Goal: Task Accomplishment & Management: Manage account settings

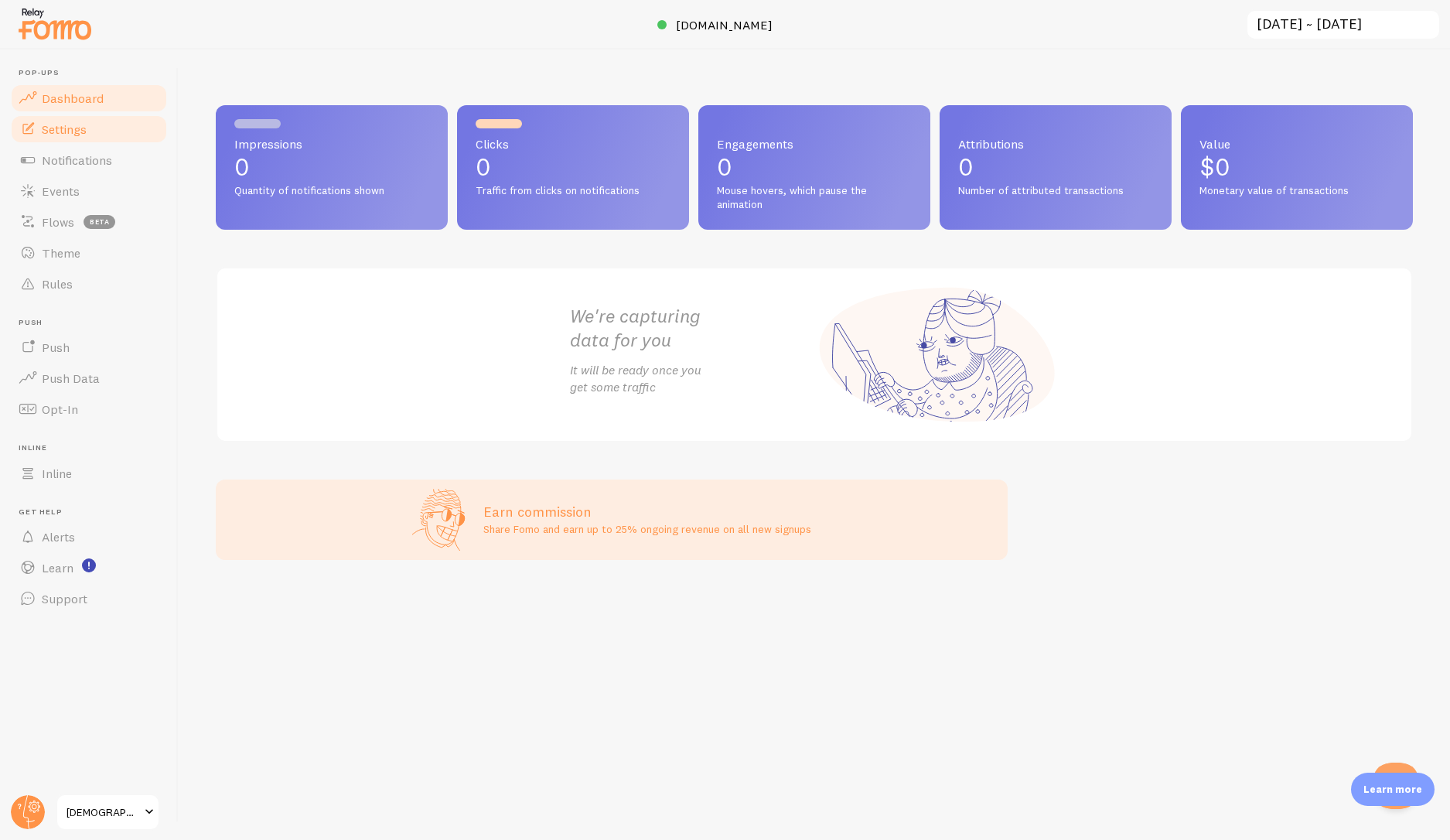
click at [72, 134] on span "Settings" at bounding box center [64, 129] width 45 height 16
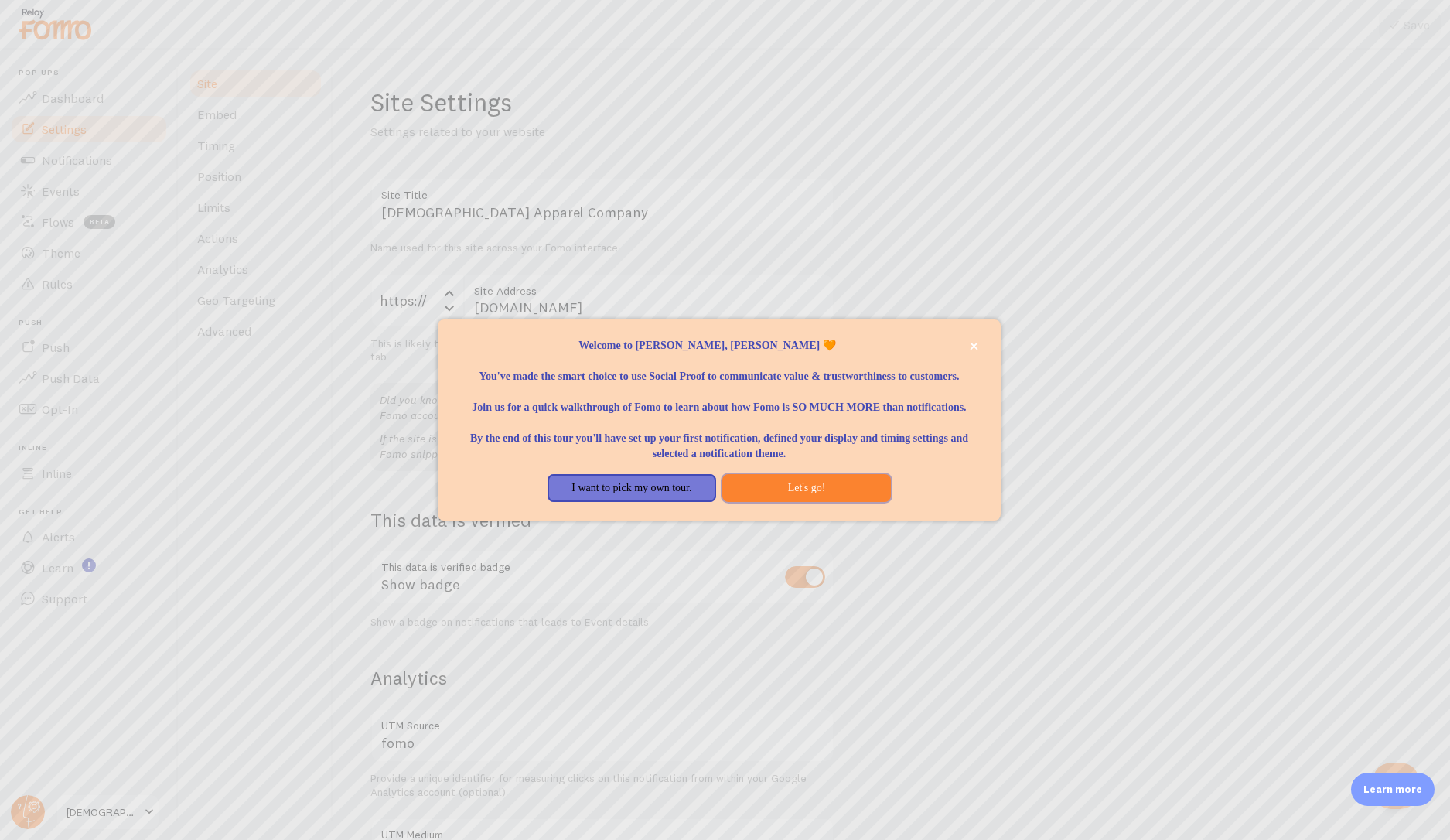
click at [786, 498] on button "Let's go!" at bounding box center [807, 488] width 169 height 28
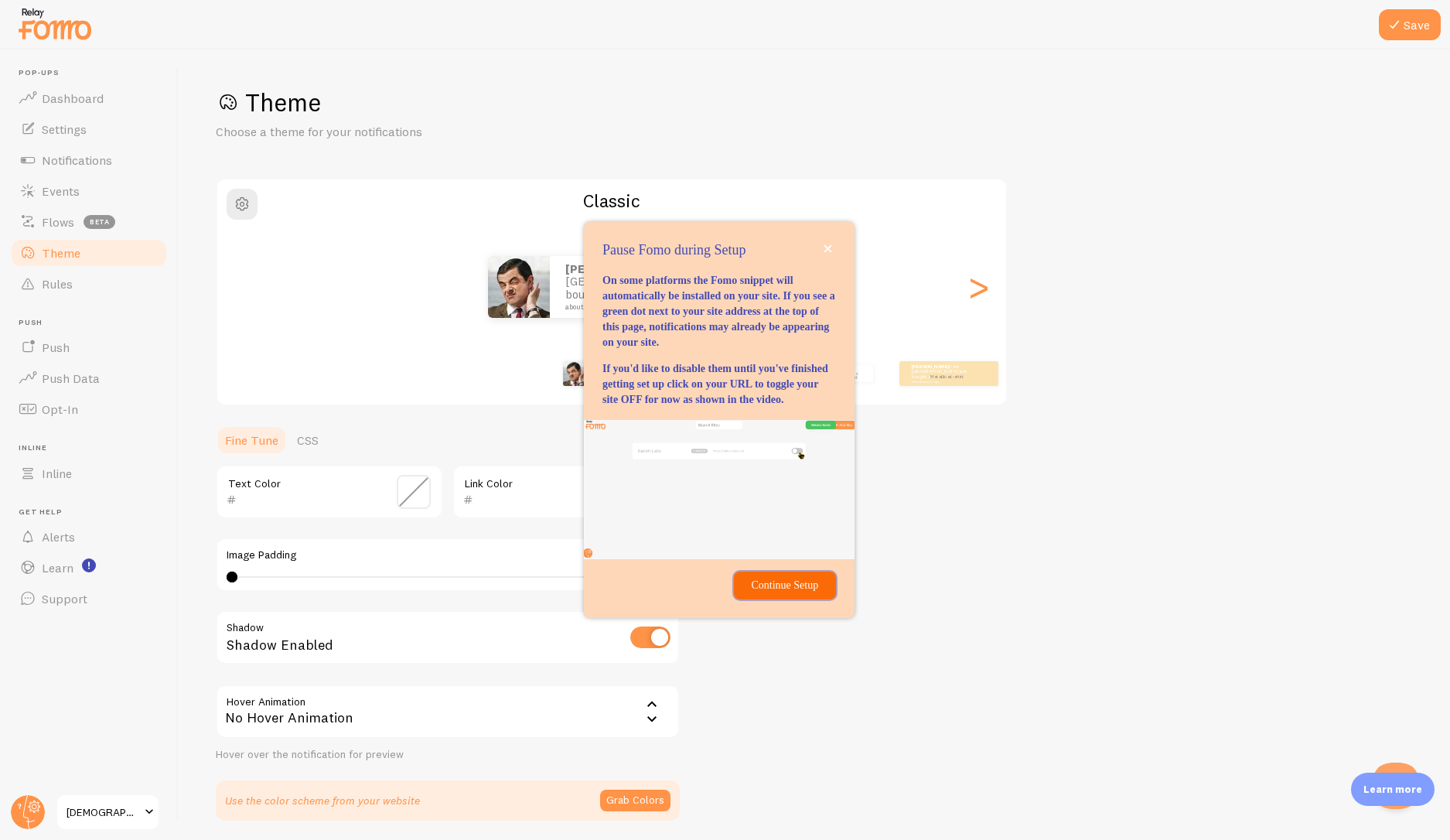
click at [750, 593] on p "Continue Setup" at bounding box center [785, 585] width 84 height 16
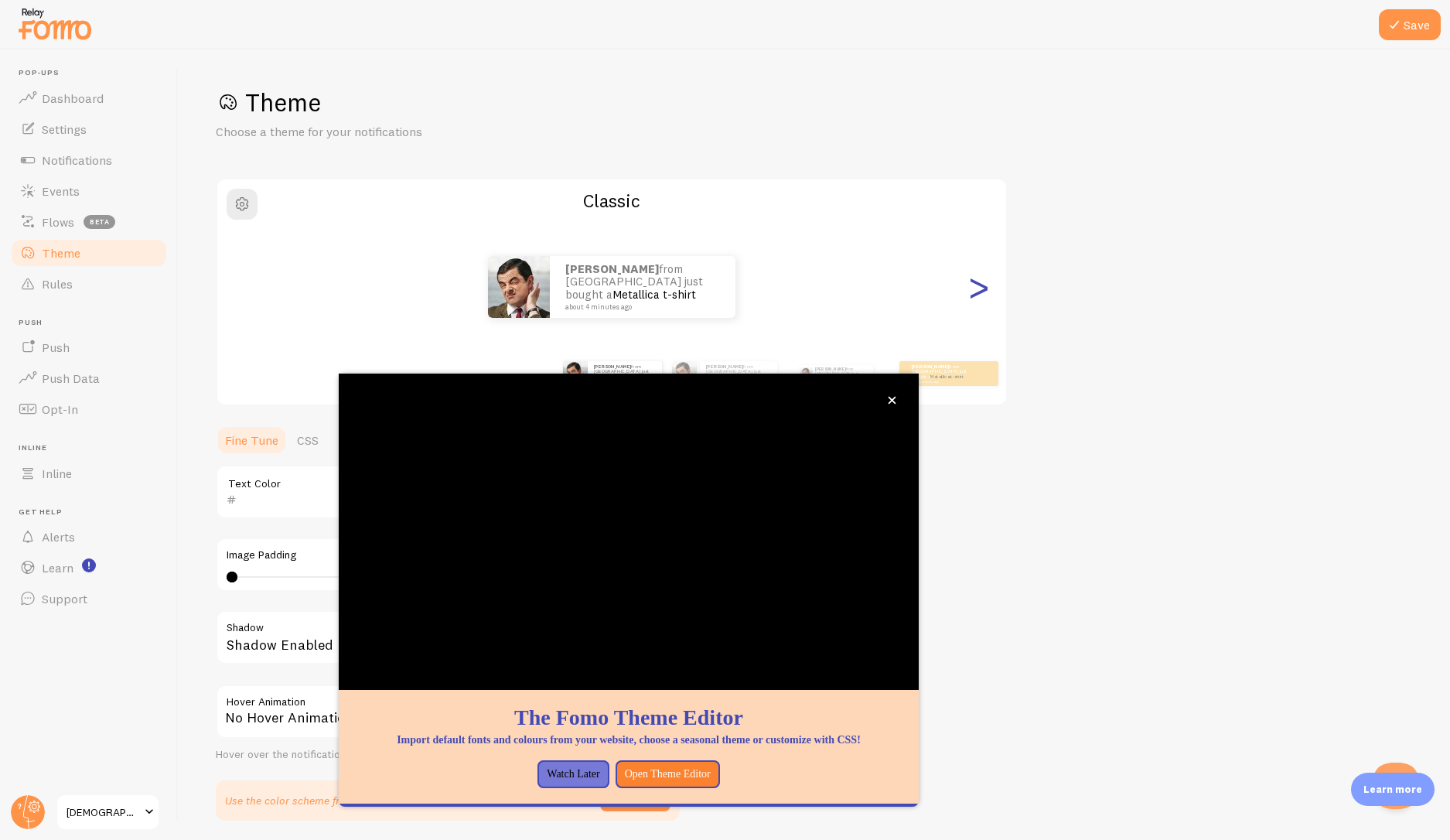
click at [975, 296] on div ">" at bounding box center [978, 287] width 19 height 111
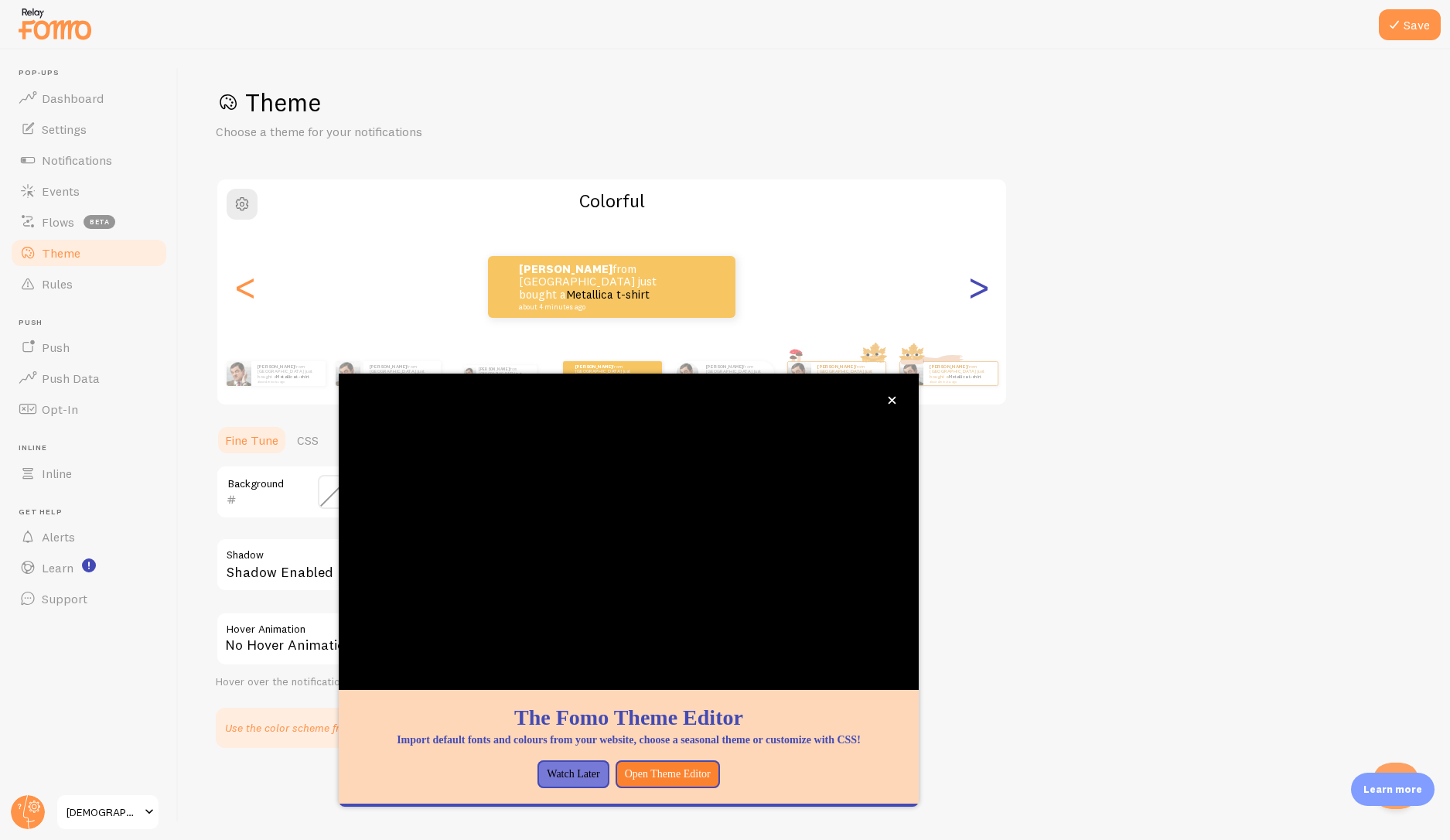
click at [975, 296] on div ">" at bounding box center [978, 287] width 19 height 111
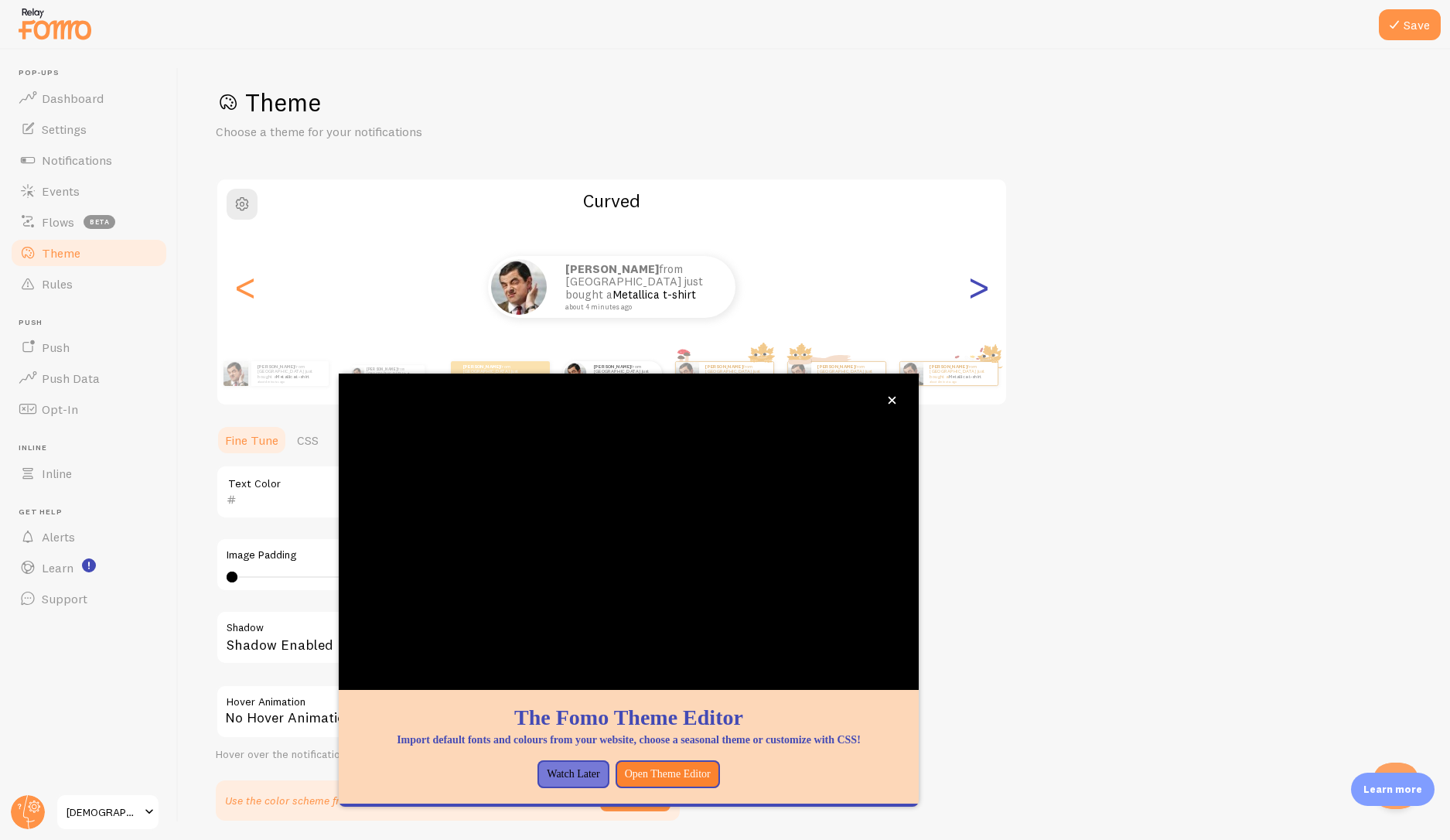
click at [976, 295] on div ">" at bounding box center [978, 287] width 19 height 111
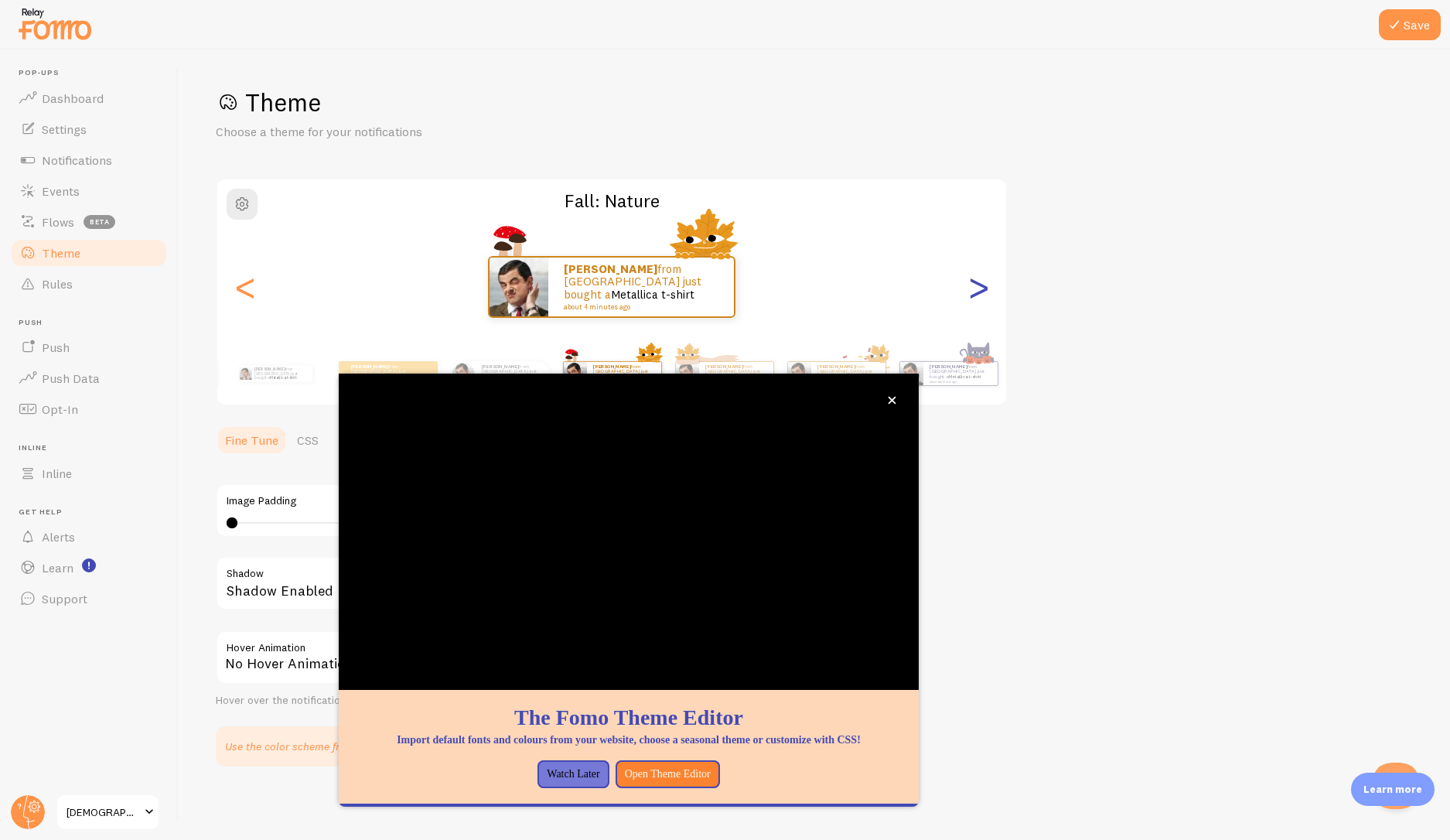
type input "0"
click at [976, 295] on div ">" at bounding box center [978, 287] width 19 height 111
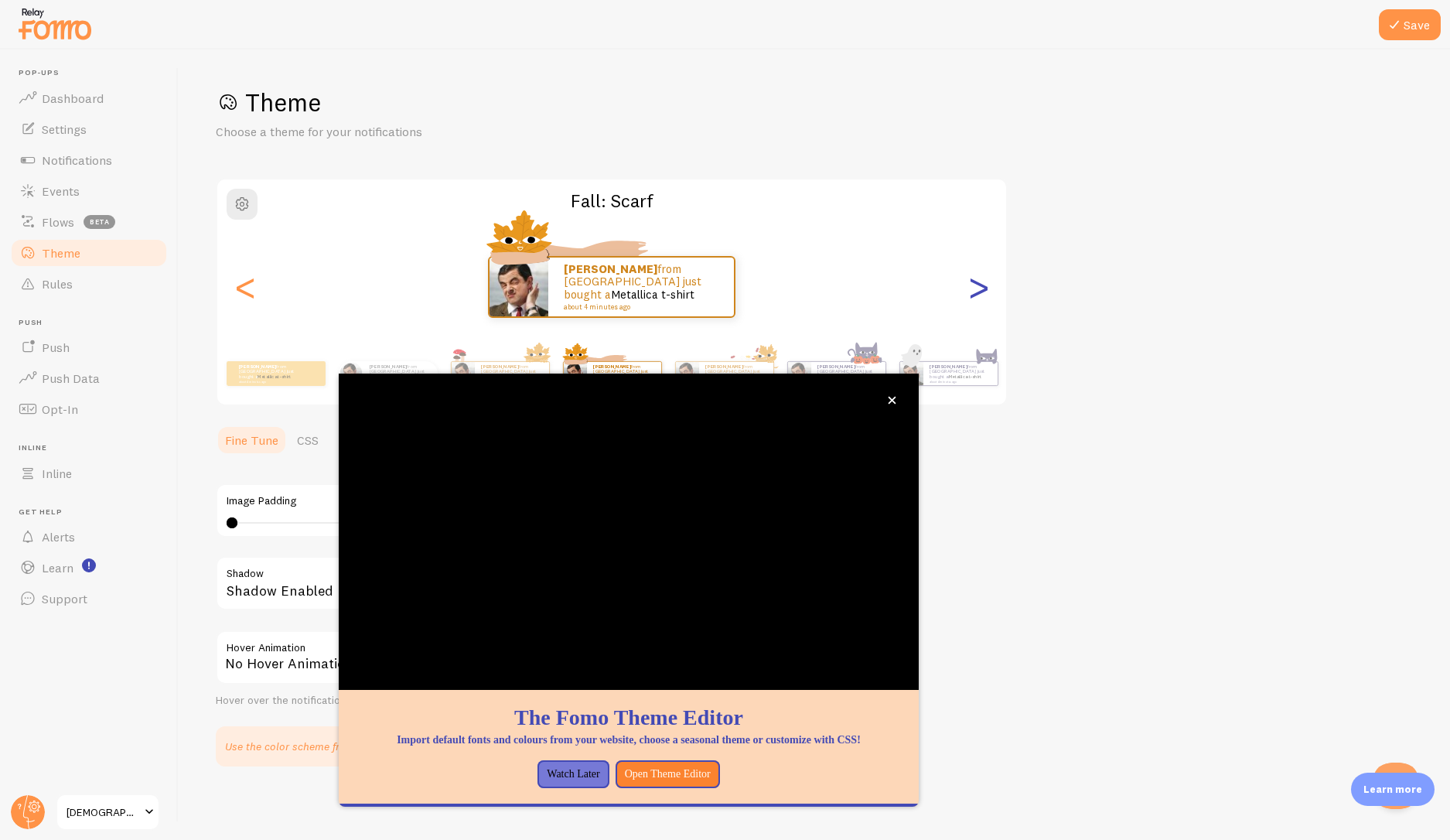
click at [976, 295] on div ">" at bounding box center [978, 287] width 19 height 111
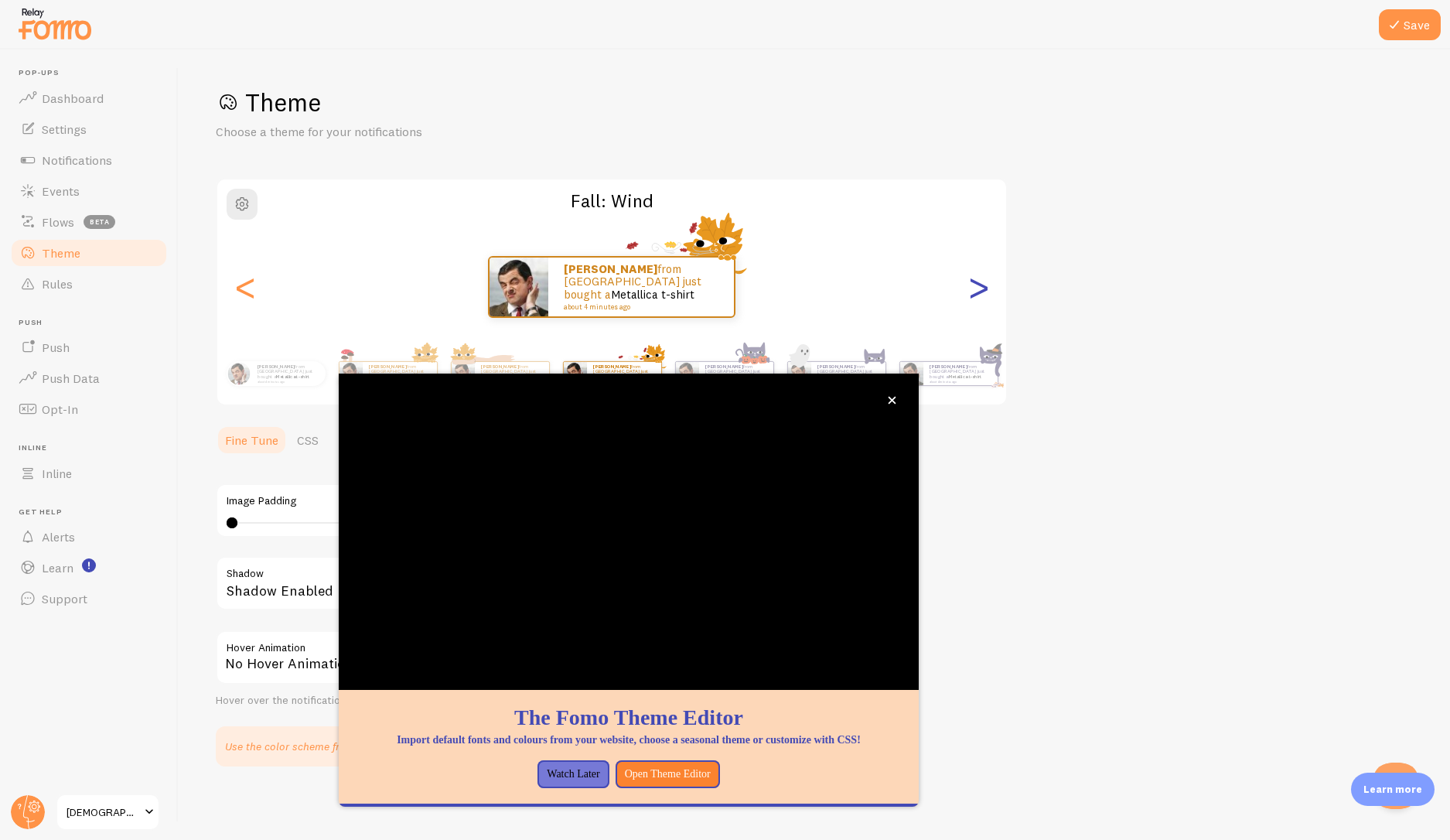
click at [977, 294] on div ">" at bounding box center [978, 287] width 19 height 111
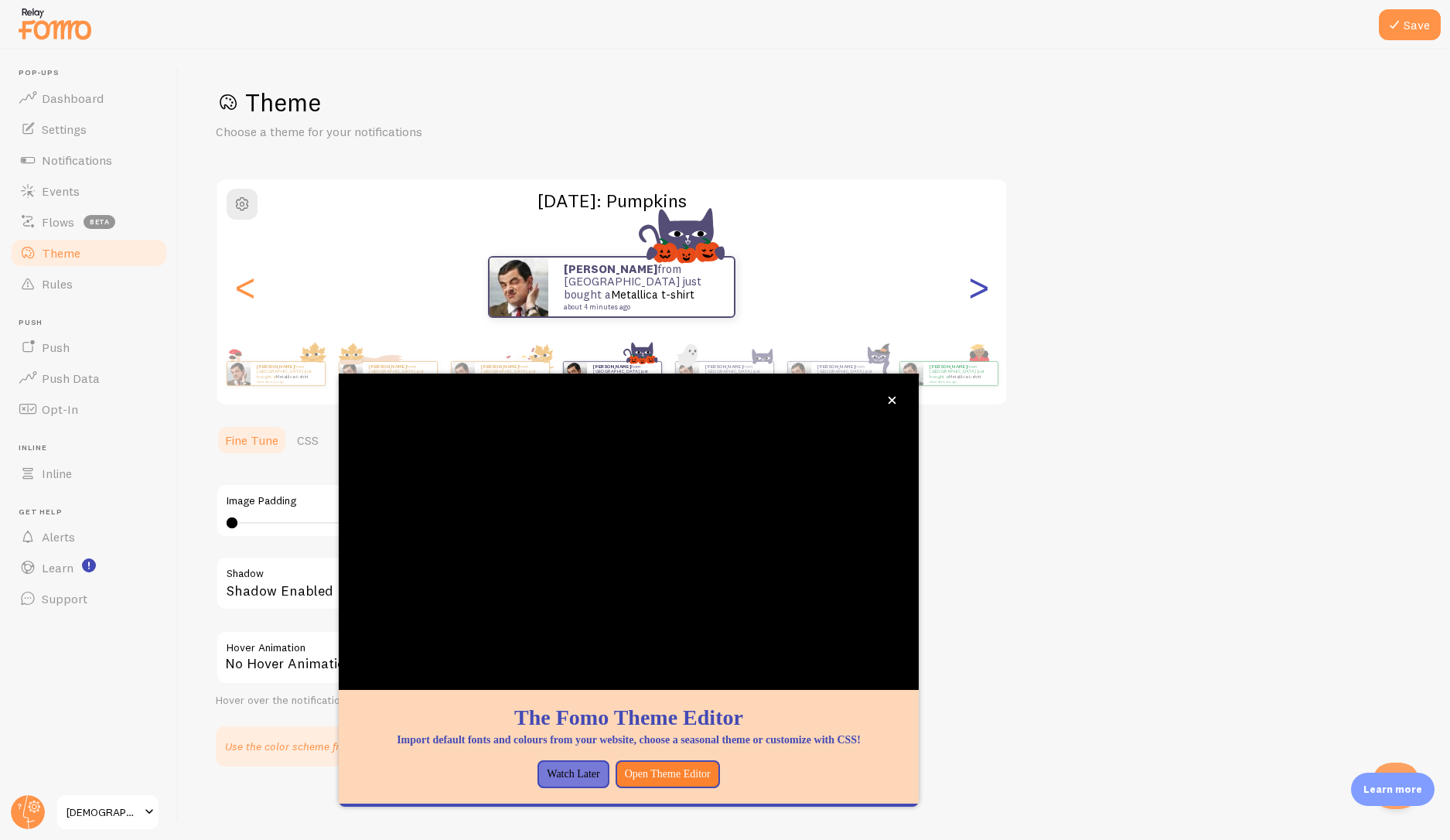
click at [977, 294] on div ">" at bounding box center [978, 287] width 19 height 111
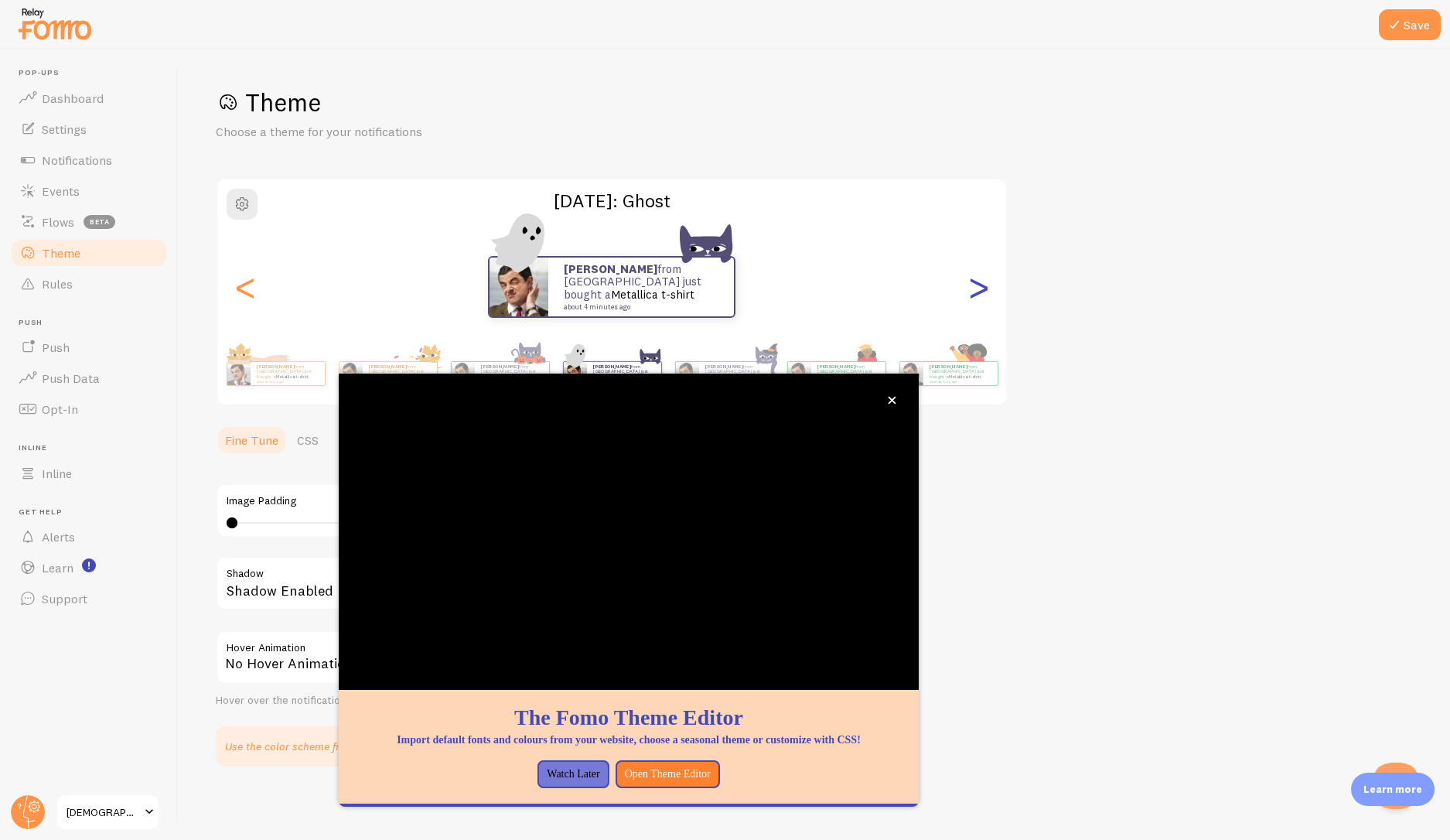
click at [977, 294] on div ">" at bounding box center [978, 287] width 19 height 111
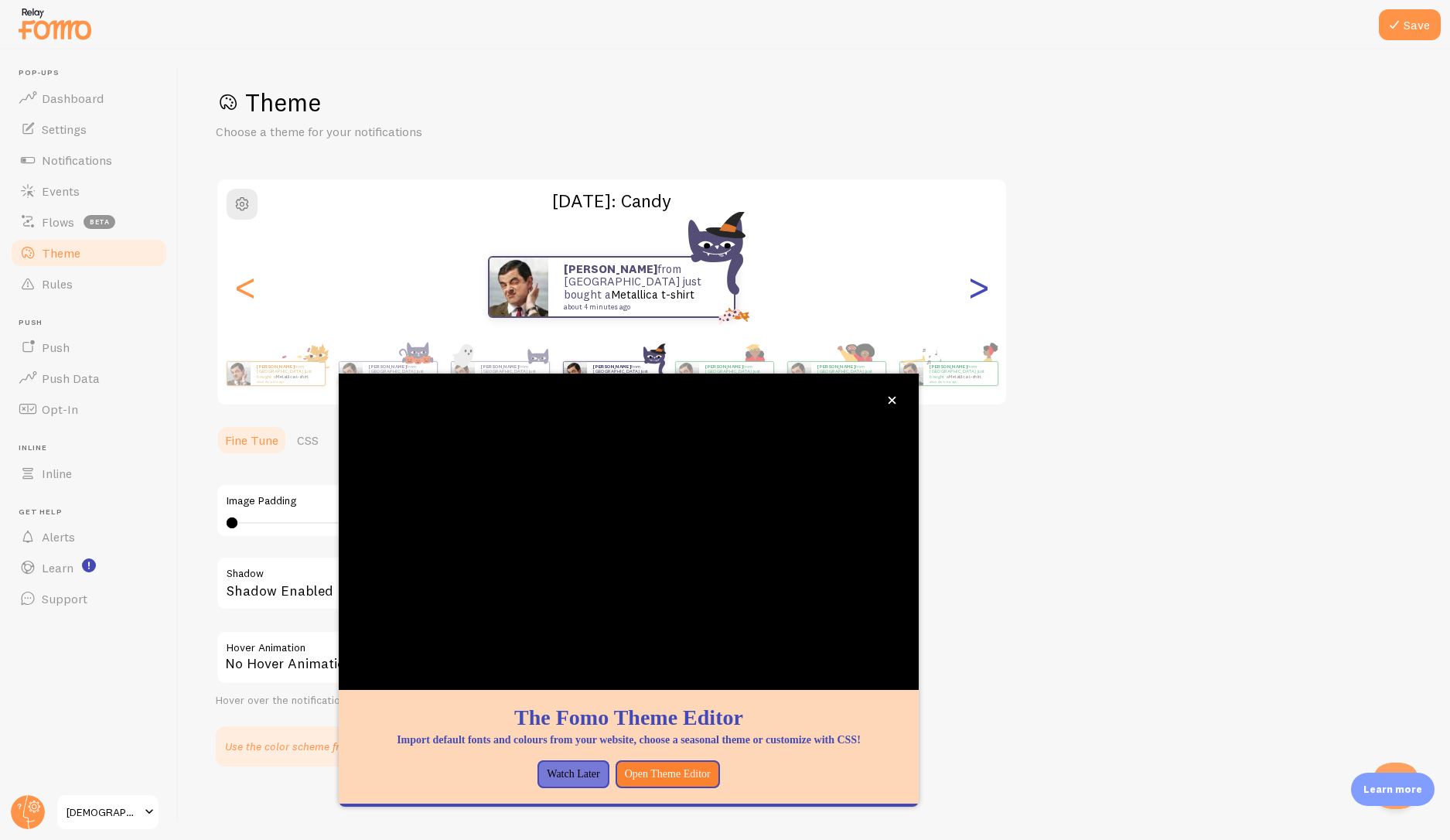
click at [977, 294] on div ">" at bounding box center [978, 287] width 19 height 111
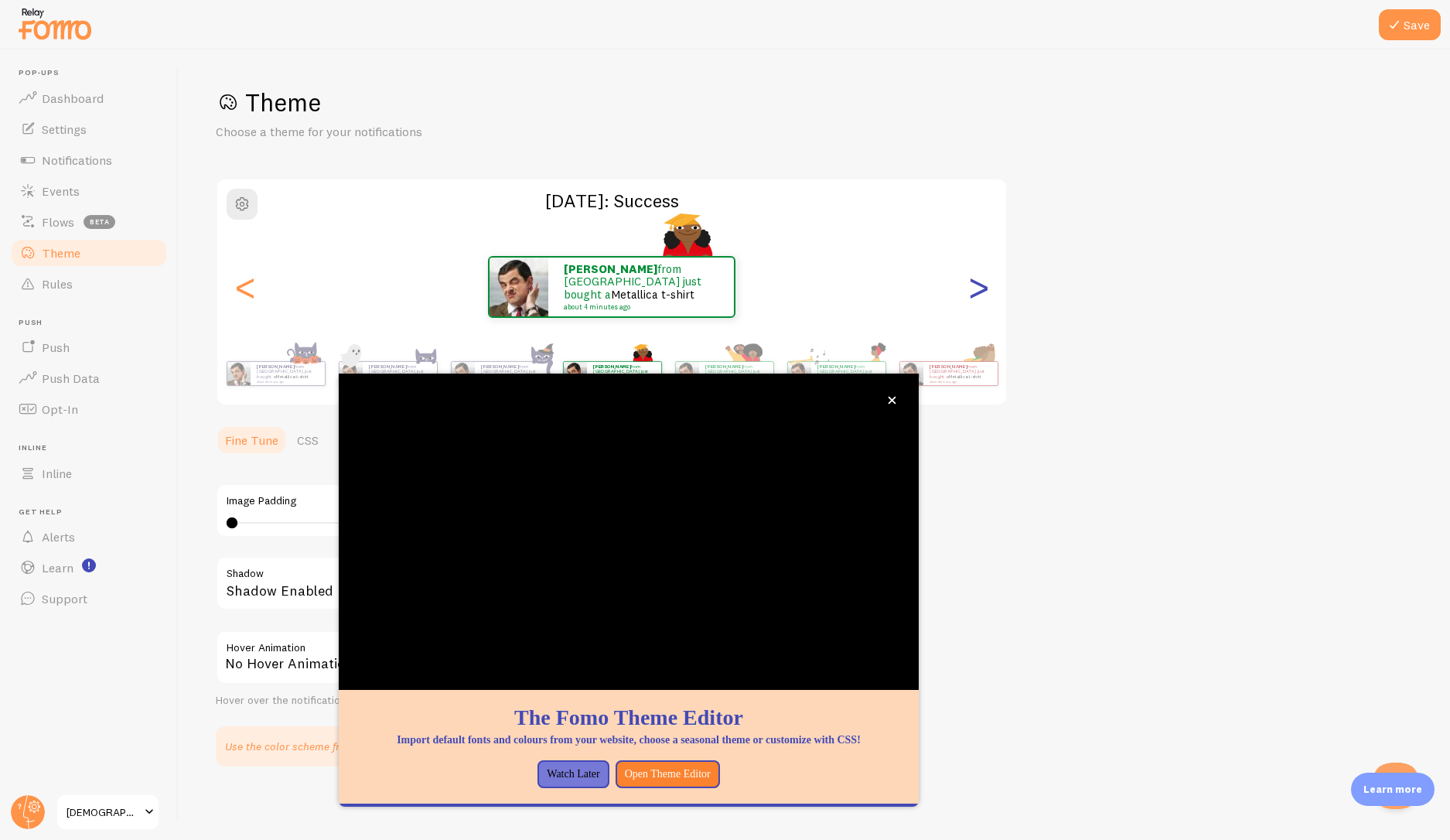
click at [978, 293] on div ">" at bounding box center [978, 287] width 19 height 111
click at [979, 293] on div ">" at bounding box center [978, 287] width 19 height 111
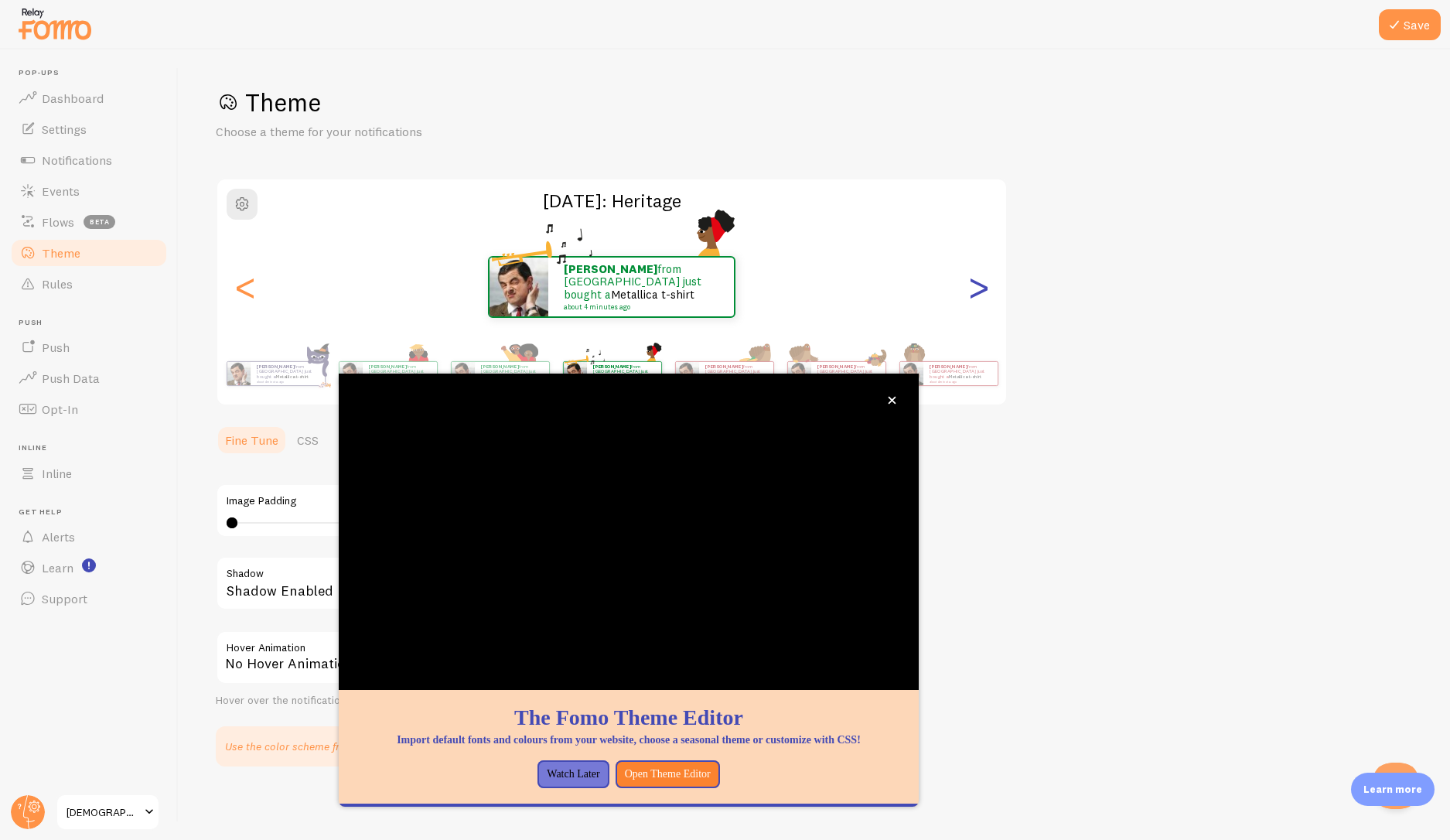
click at [979, 293] on div ">" at bounding box center [978, 287] width 19 height 111
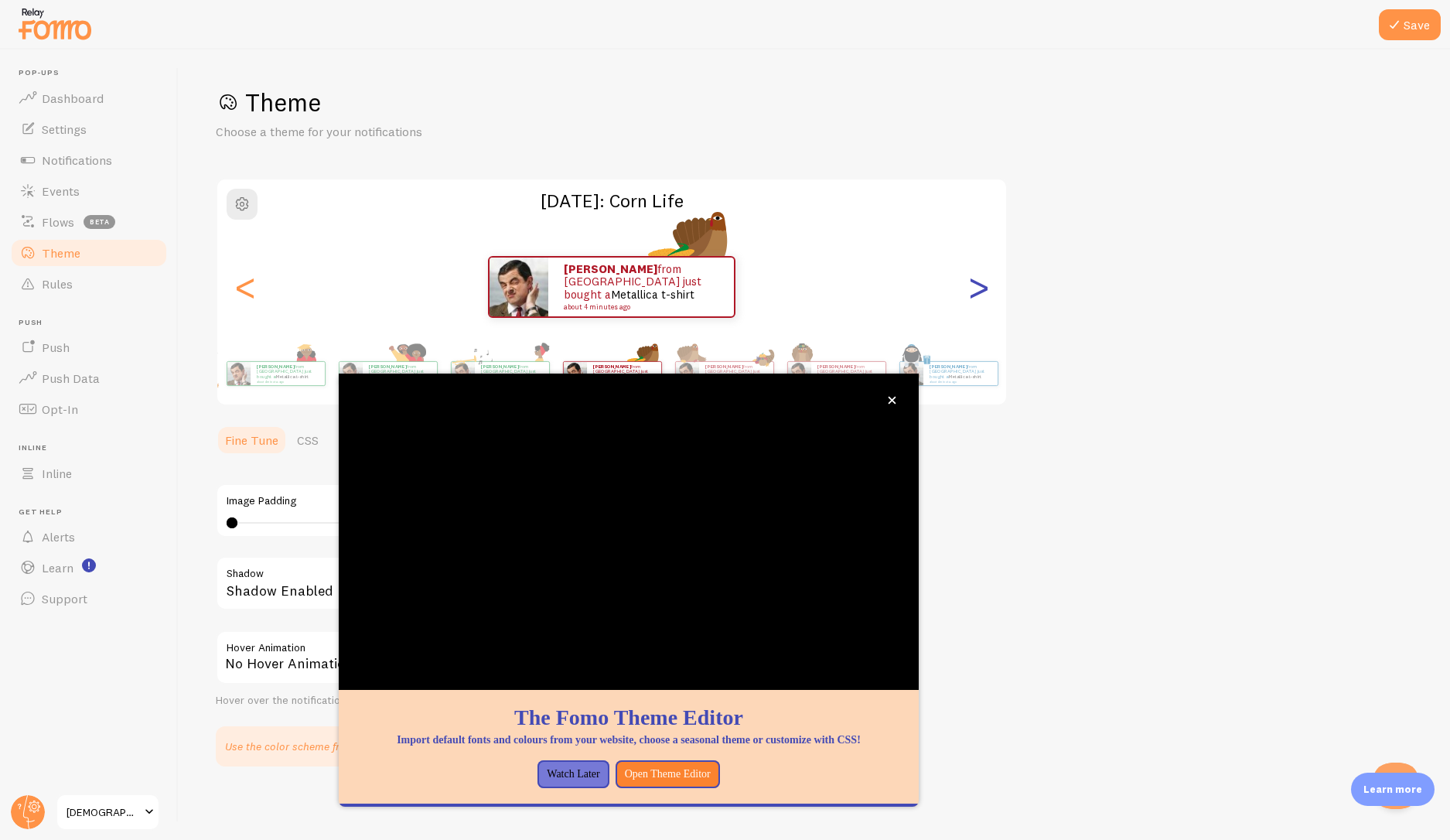
click at [979, 293] on div ">" at bounding box center [978, 287] width 19 height 111
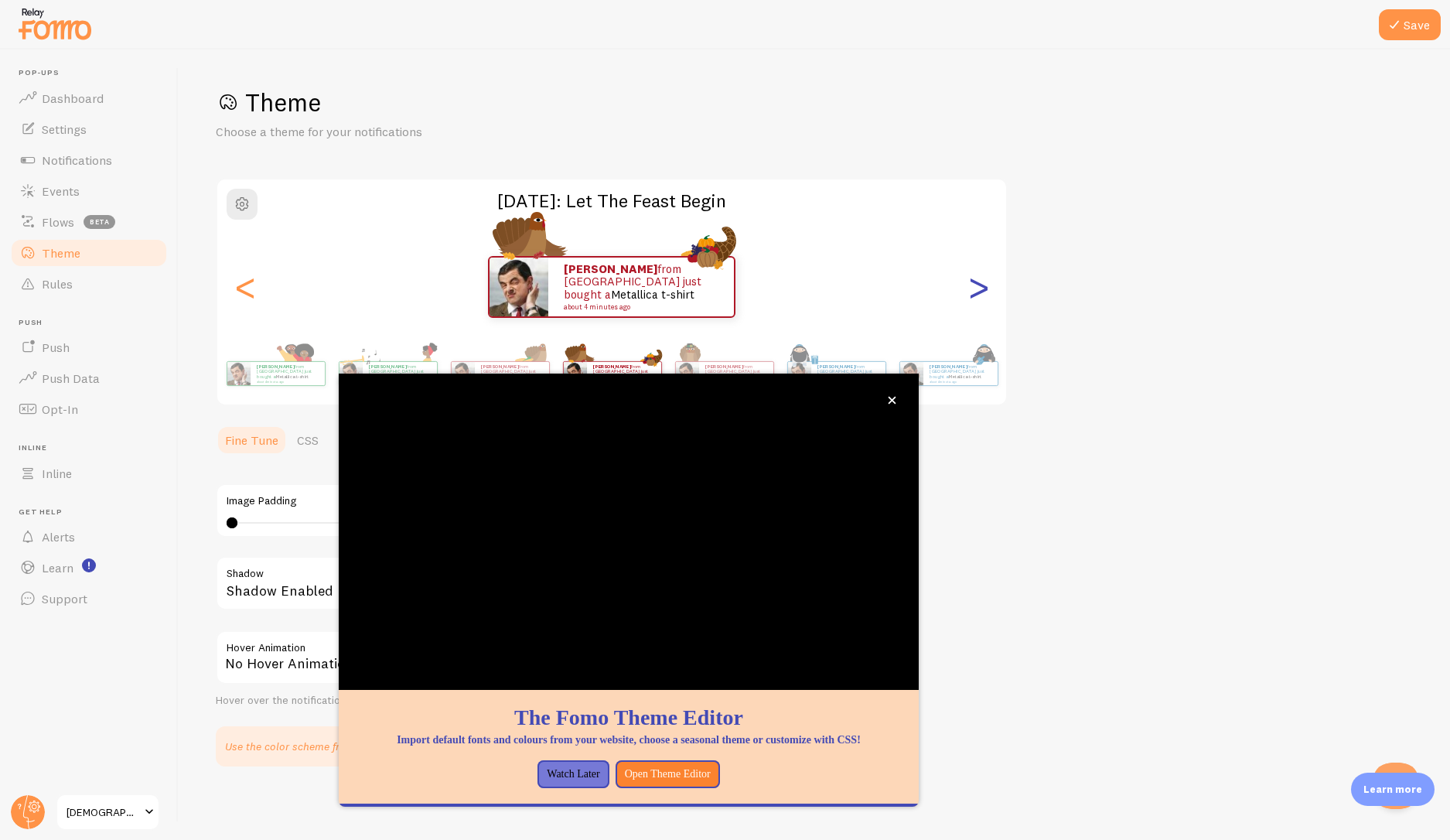
click at [979, 293] on div ">" at bounding box center [978, 287] width 19 height 111
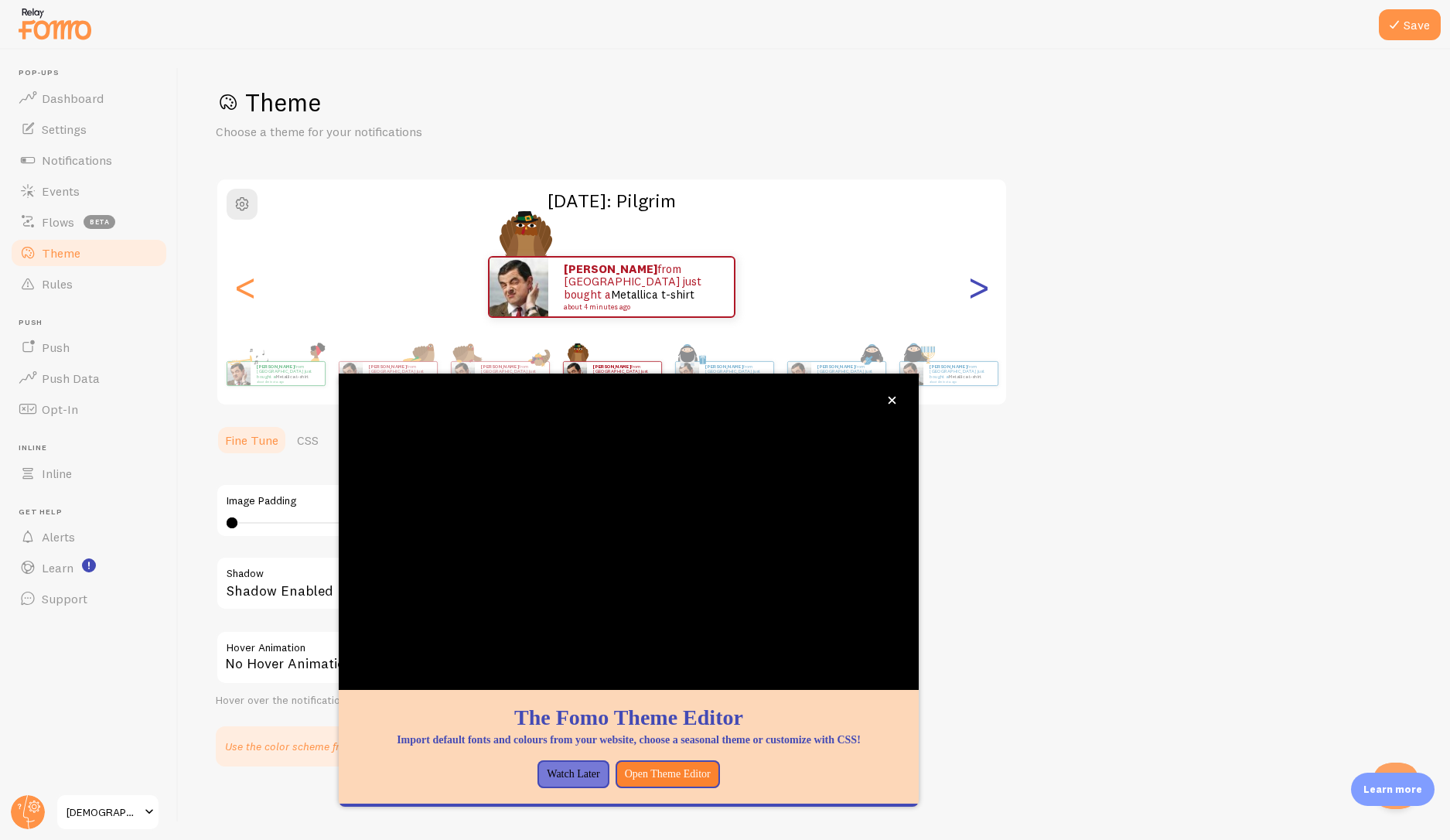
click at [980, 306] on div ">" at bounding box center [978, 287] width 19 height 111
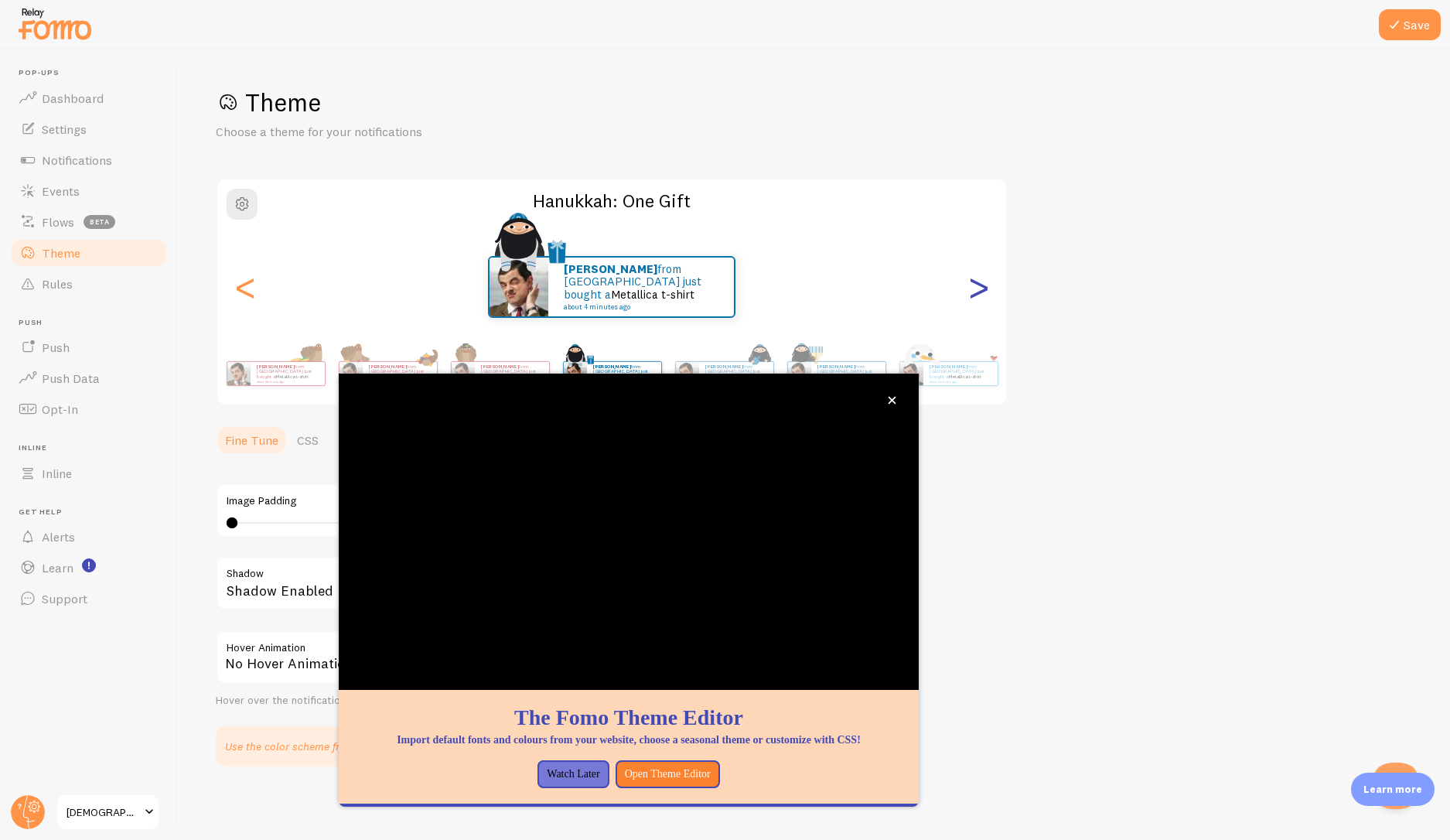
click at [980, 306] on div ">" at bounding box center [978, 287] width 19 height 111
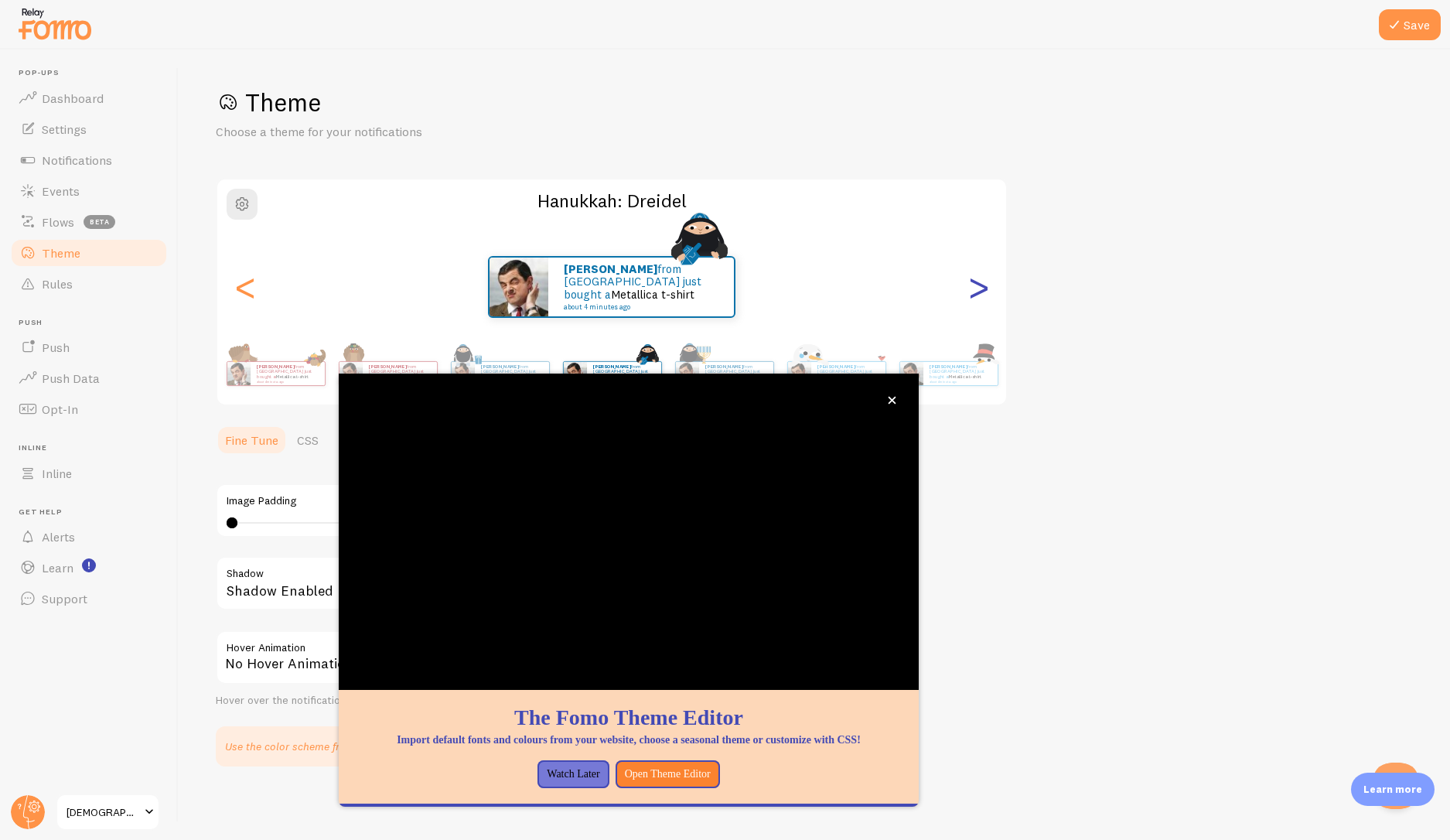
click at [980, 306] on div ">" at bounding box center [978, 287] width 19 height 111
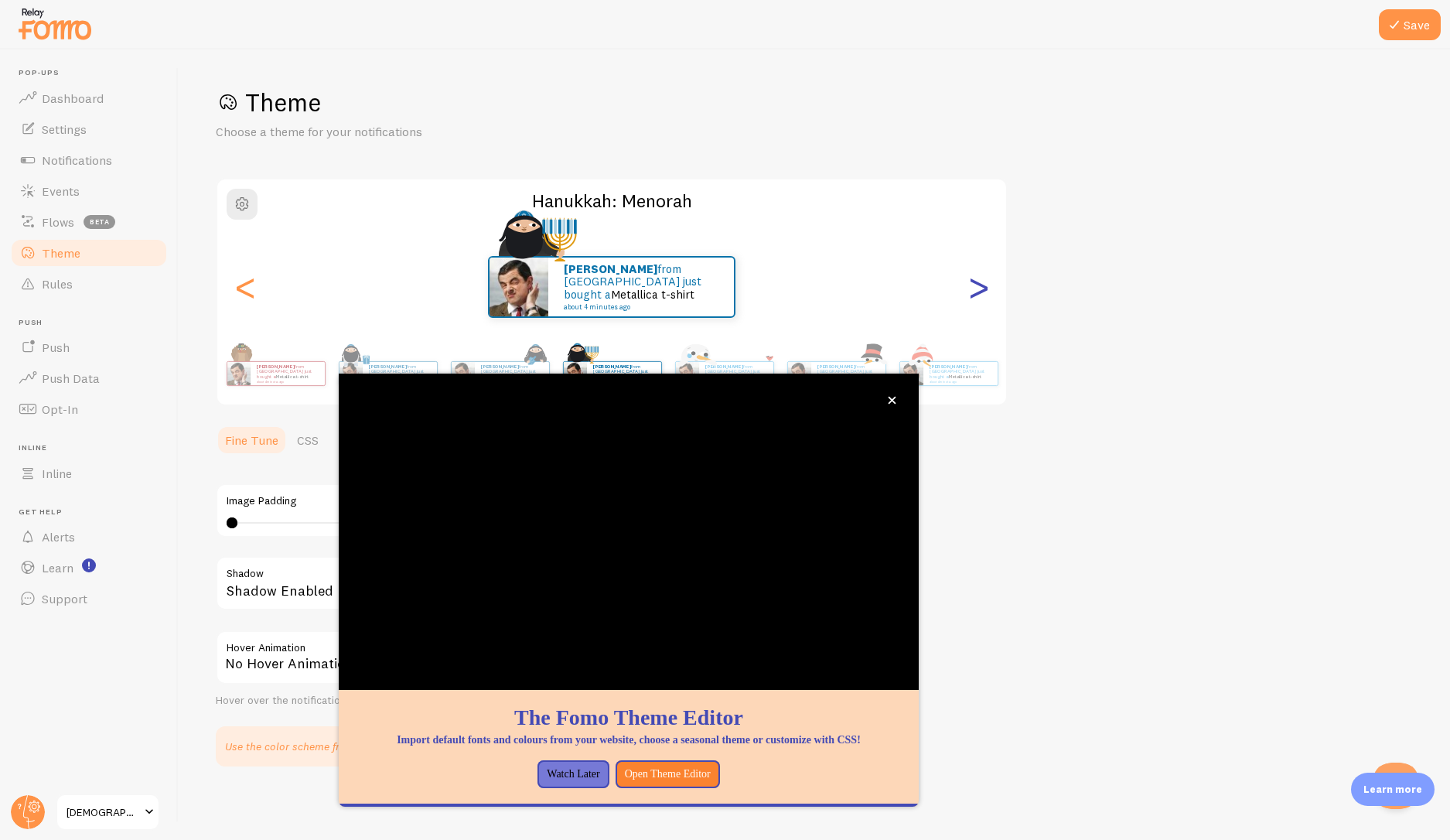
click at [980, 306] on div ">" at bounding box center [978, 287] width 19 height 111
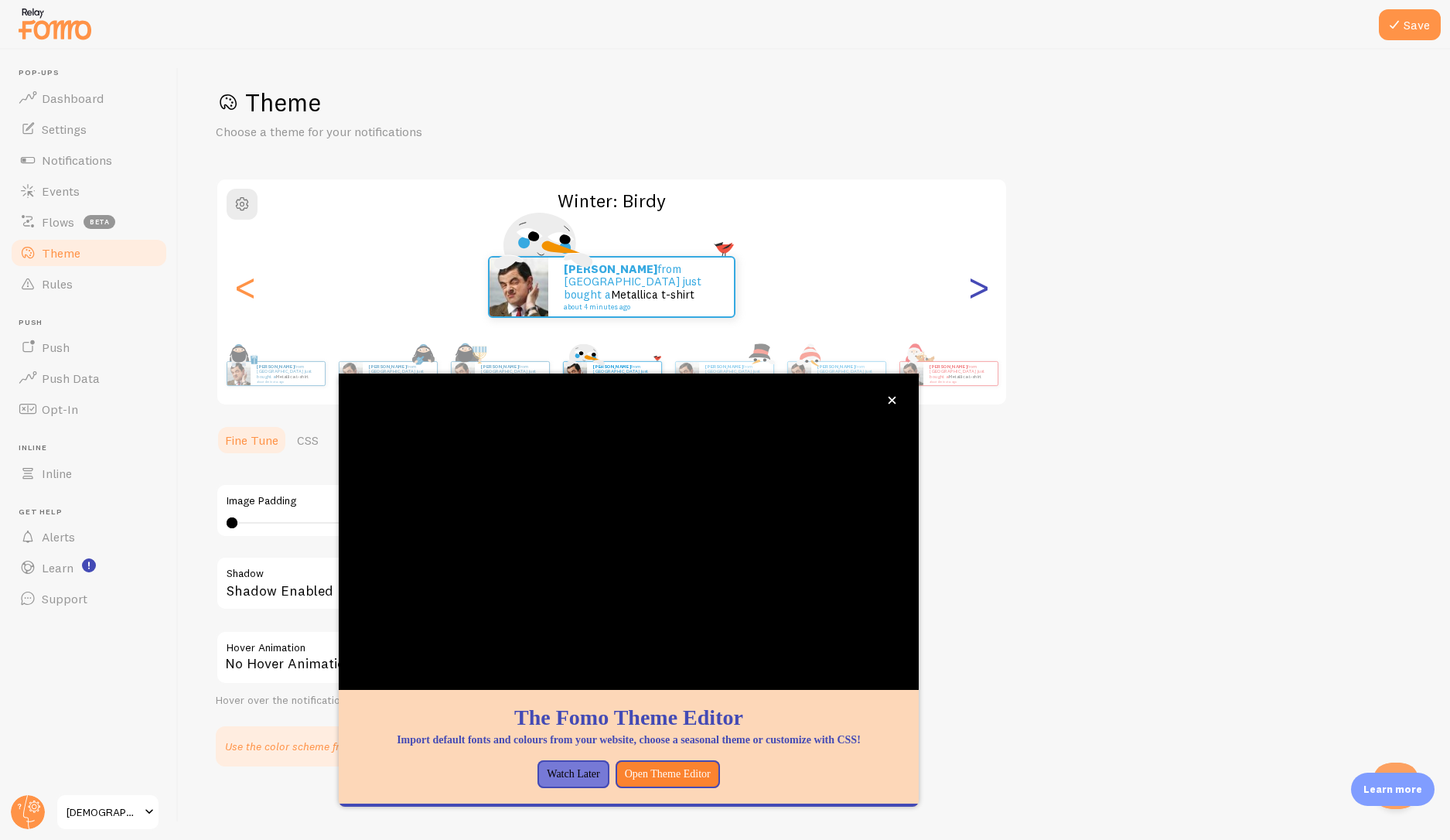
click at [980, 306] on div ">" at bounding box center [978, 287] width 19 height 111
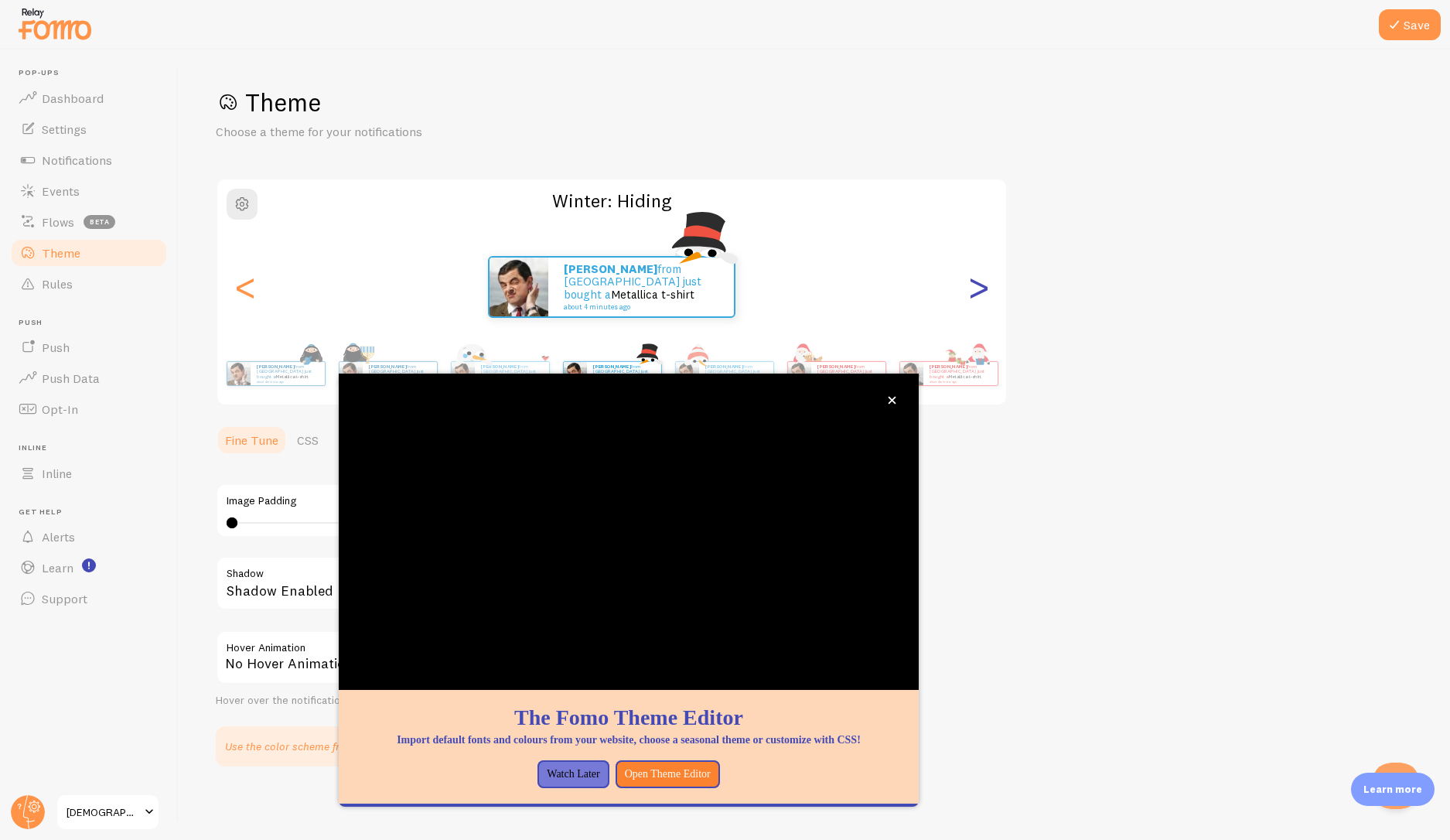
click at [980, 306] on div ">" at bounding box center [978, 287] width 19 height 111
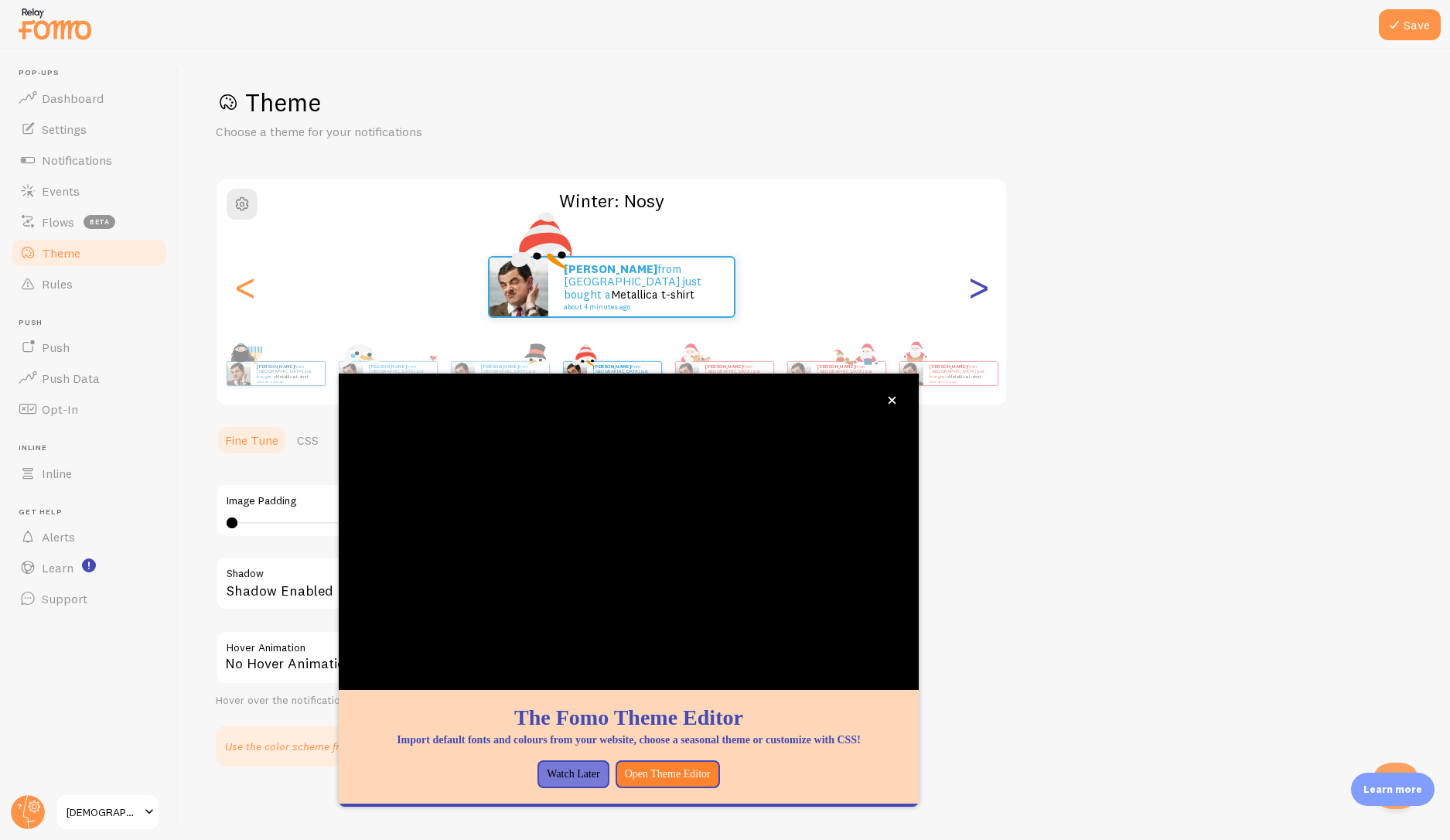
click at [980, 306] on div ">" at bounding box center [978, 287] width 19 height 111
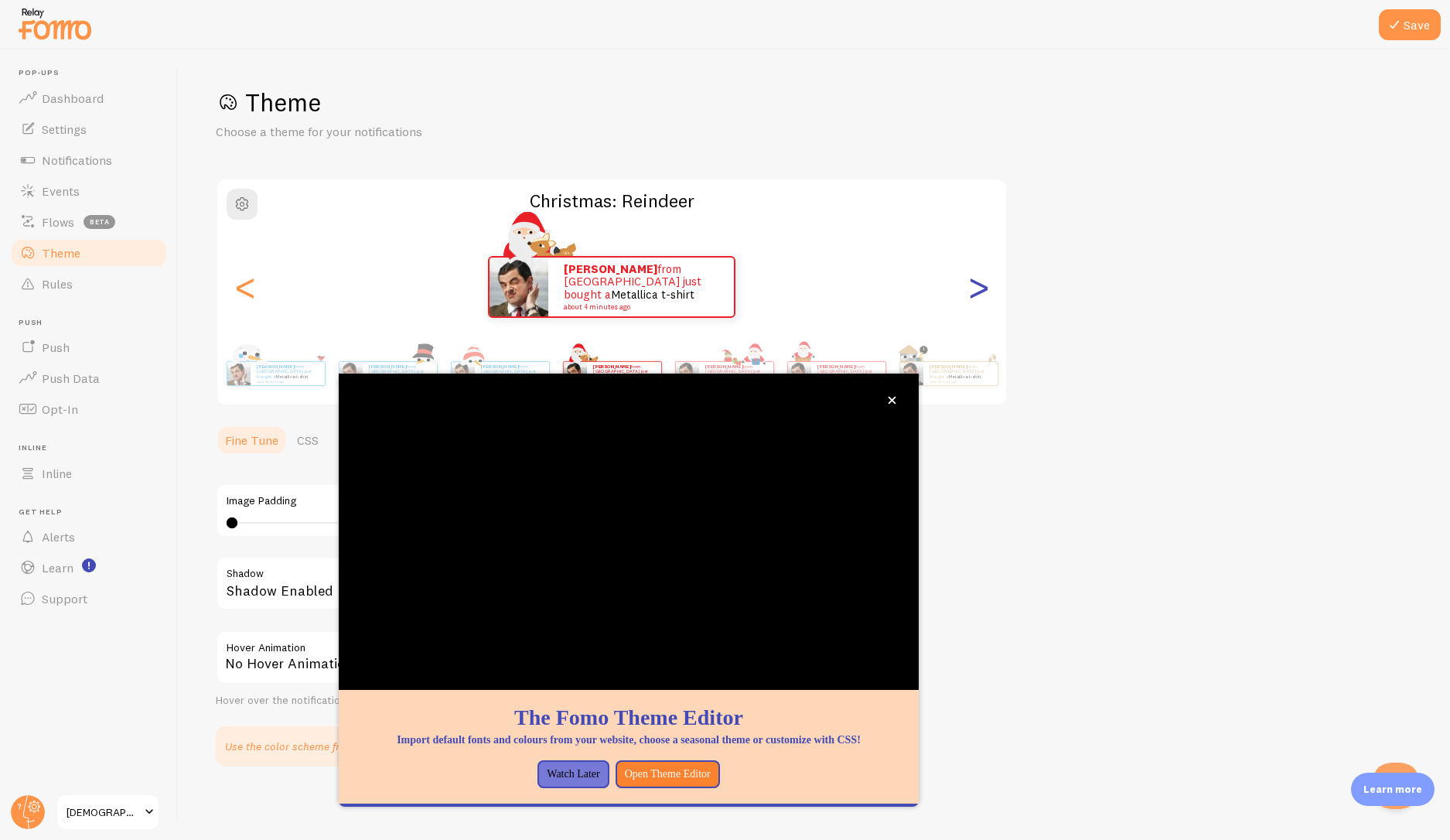
click at [980, 306] on div ">" at bounding box center [978, 287] width 19 height 111
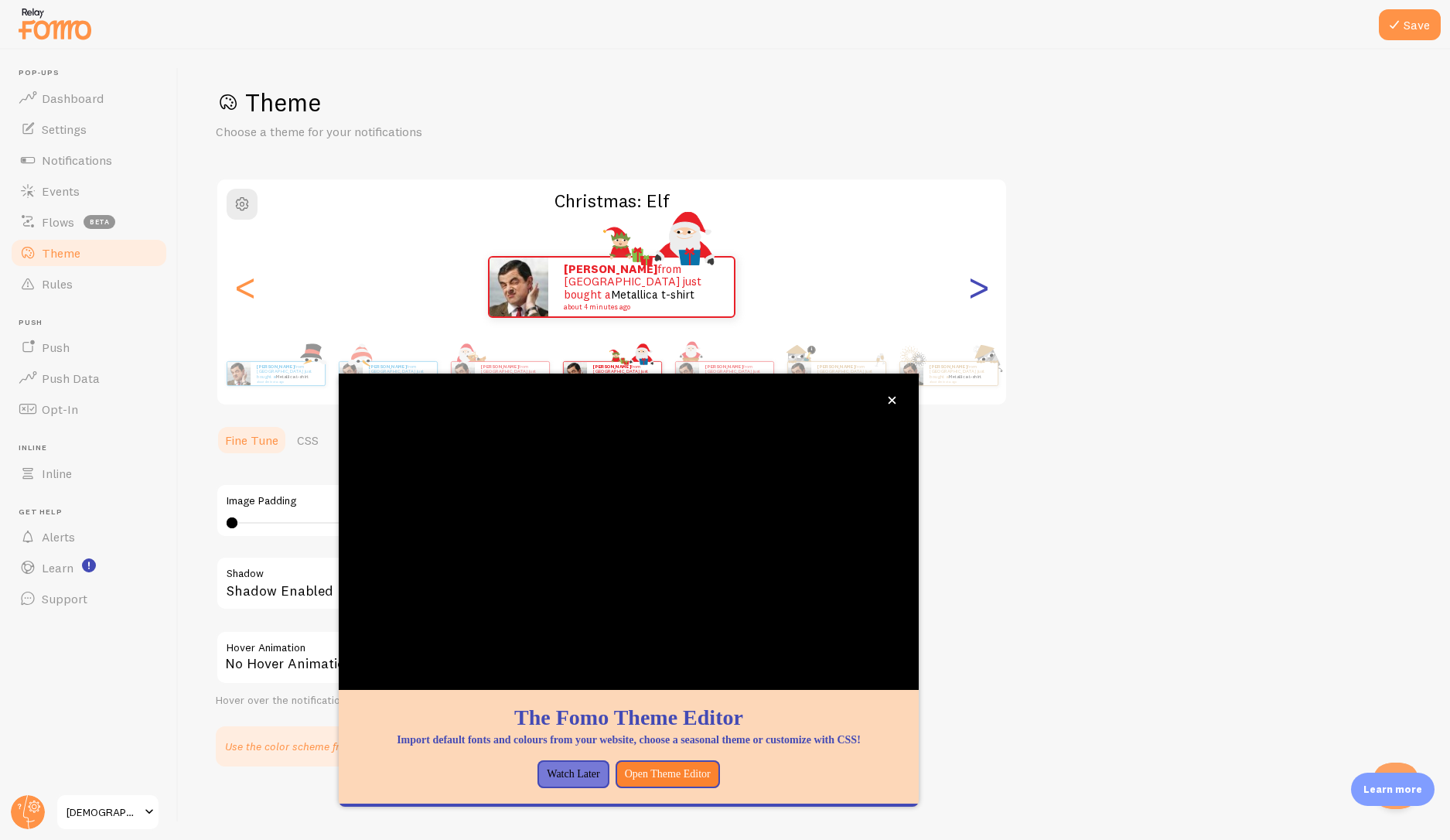
click at [980, 306] on div ">" at bounding box center [978, 287] width 19 height 111
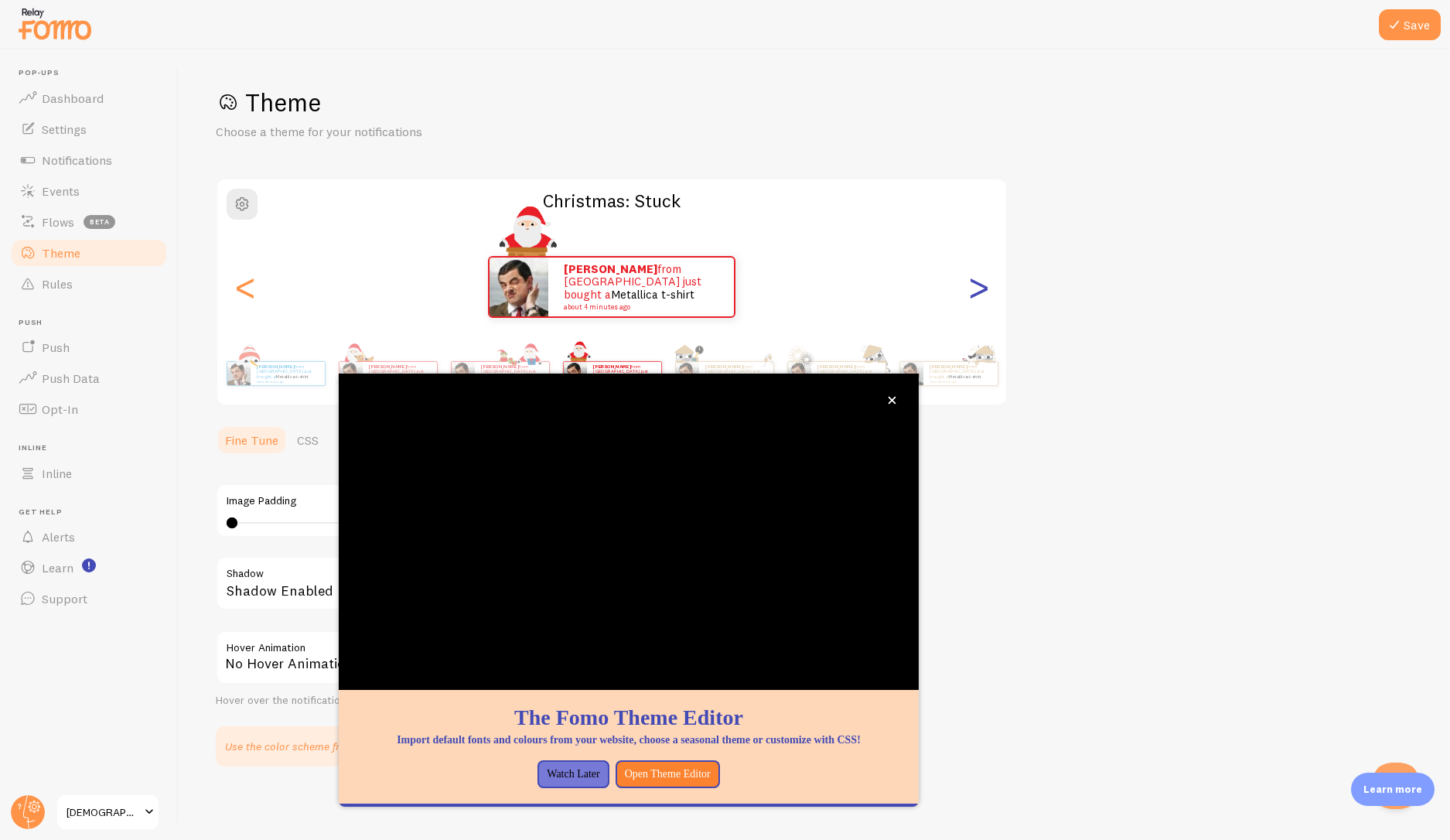
click at [980, 306] on div ">" at bounding box center [978, 287] width 19 height 111
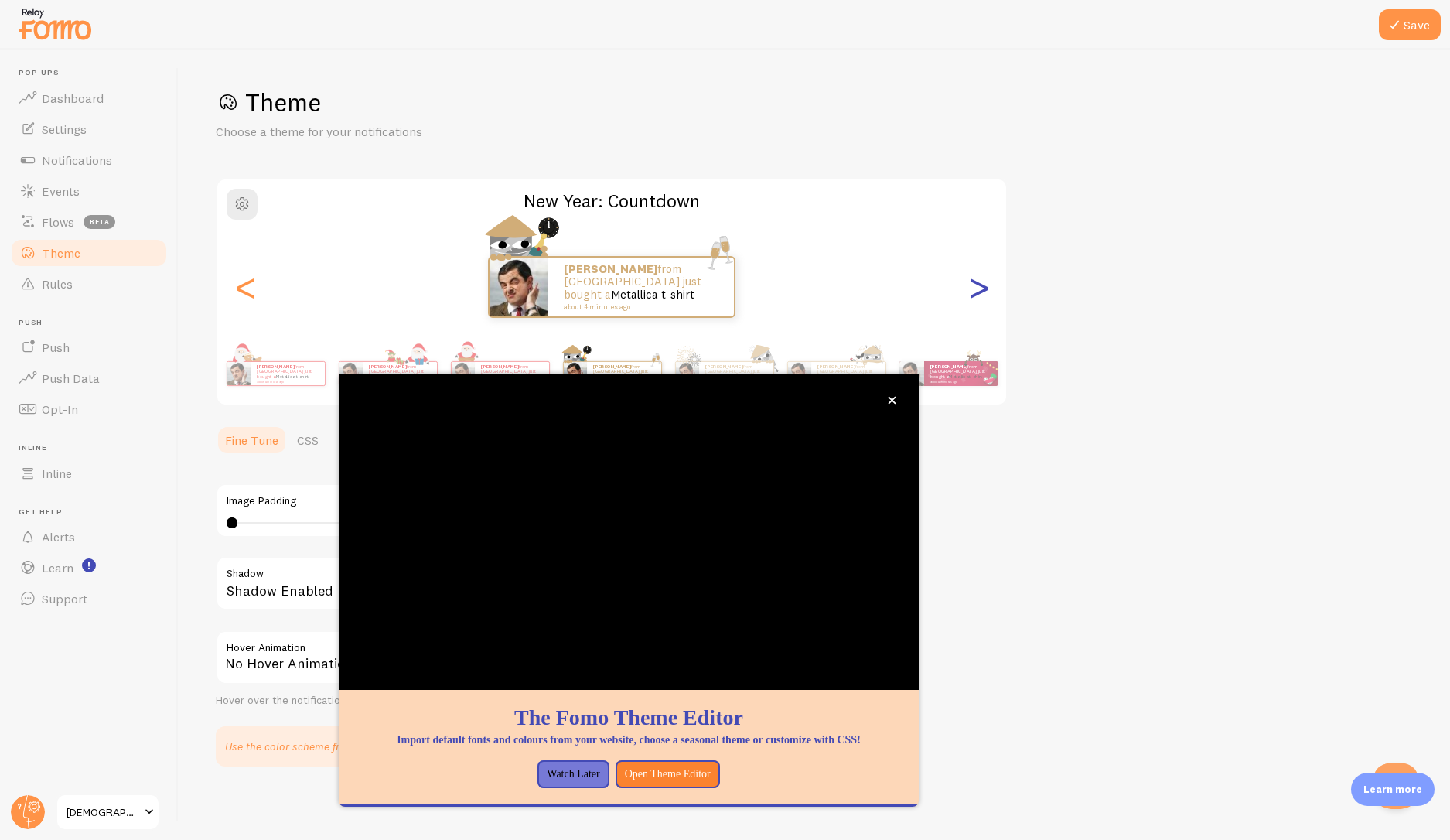
click at [980, 306] on div ">" at bounding box center [978, 287] width 19 height 111
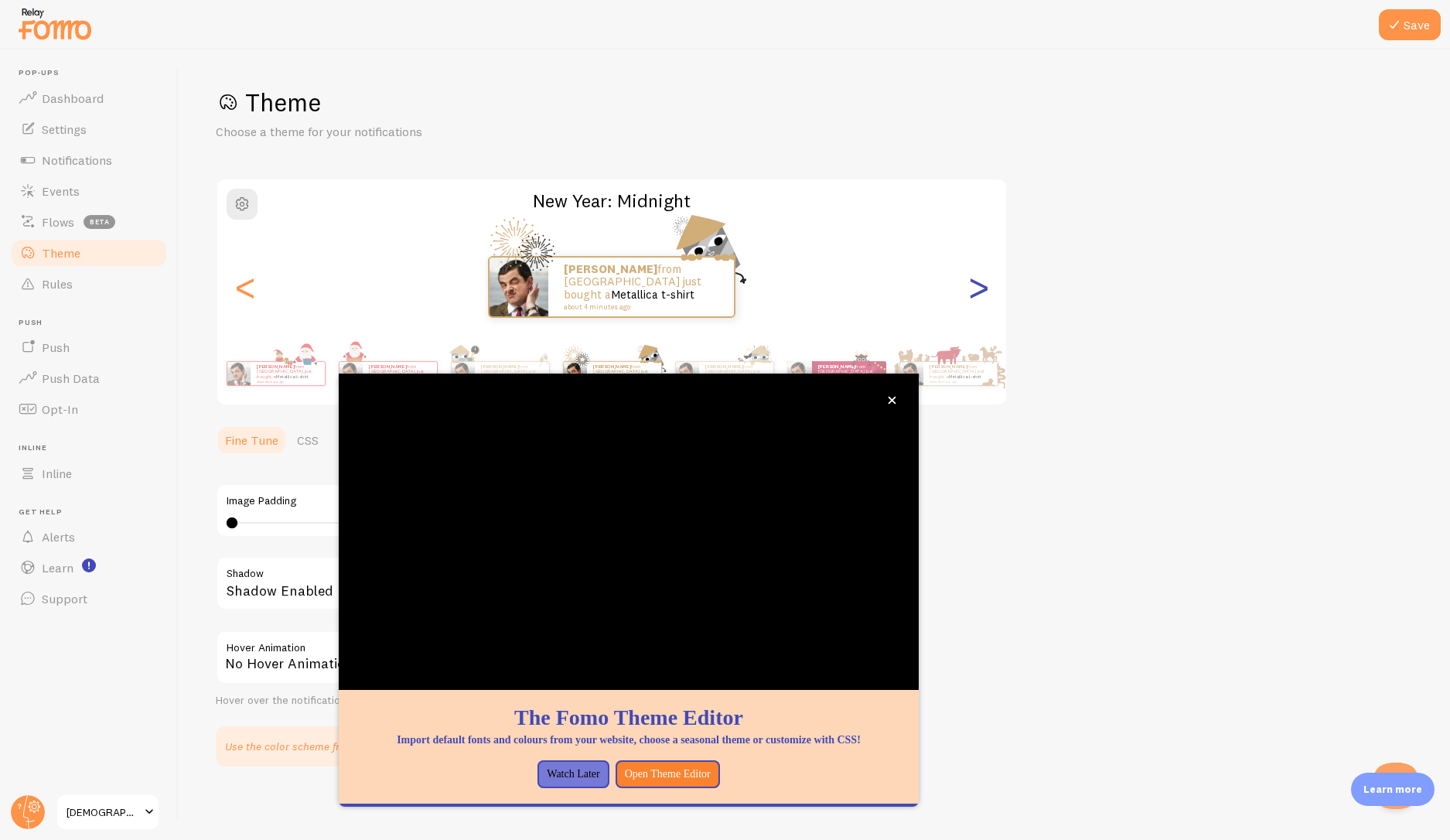
click at [980, 306] on div ">" at bounding box center [978, 287] width 19 height 111
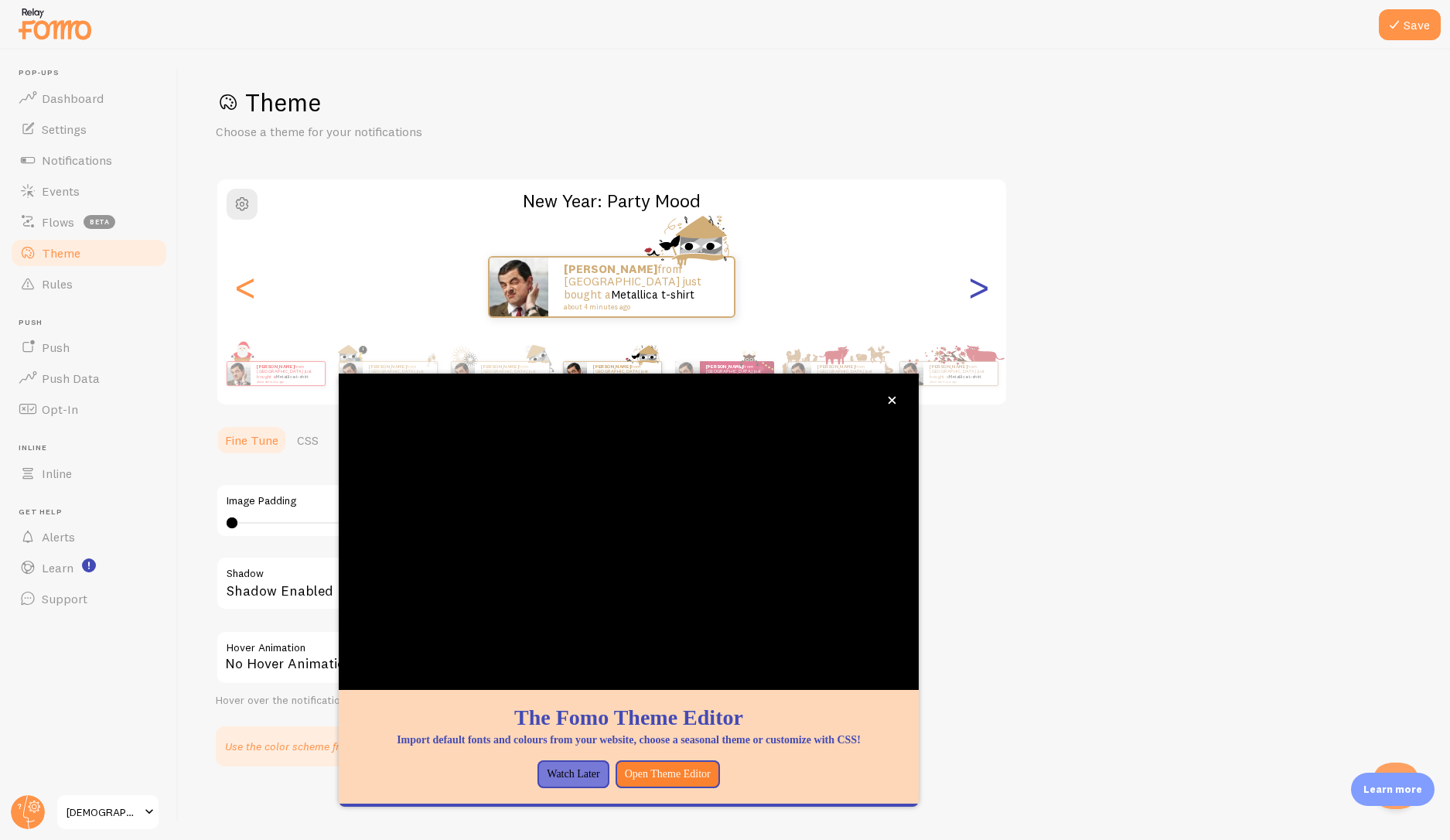
click at [980, 306] on div ">" at bounding box center [978, 287] width 19 height 111
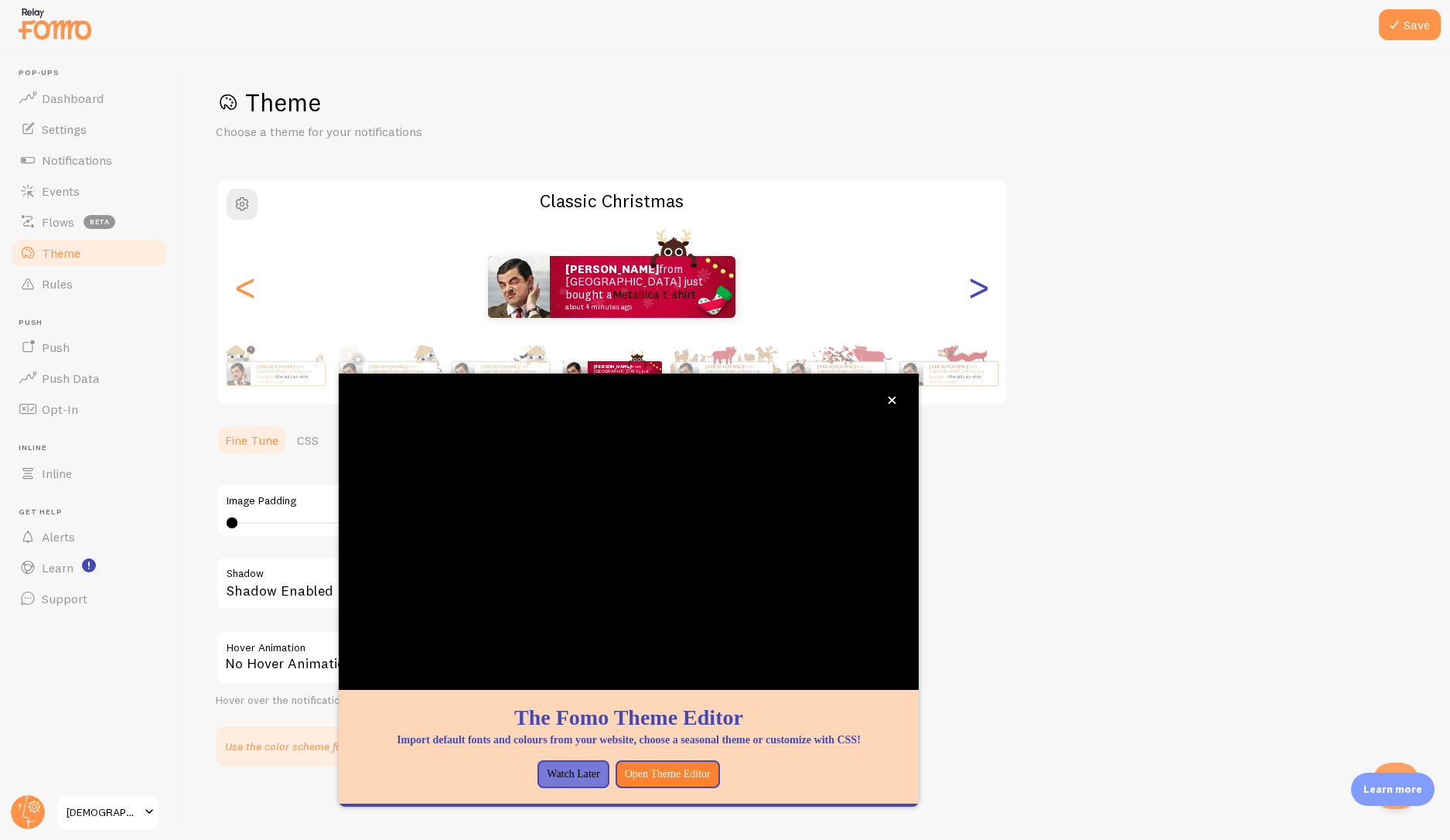
click at [980, 306] on div ">" at bounding box center [978, 287] width 19 height 111
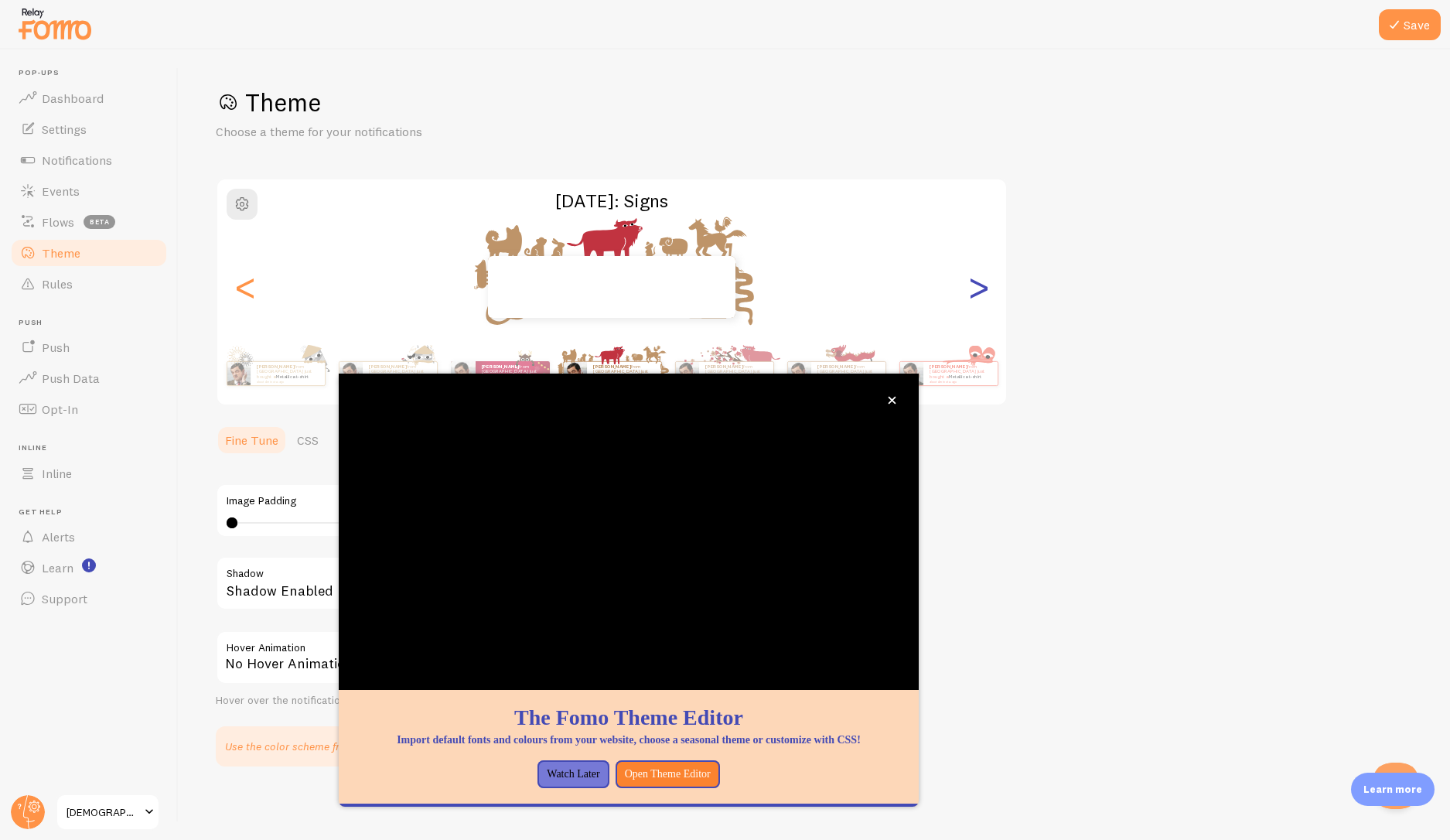
click at [980, 306] on div ">" at bounding box center [978, 287] width 19 height 111
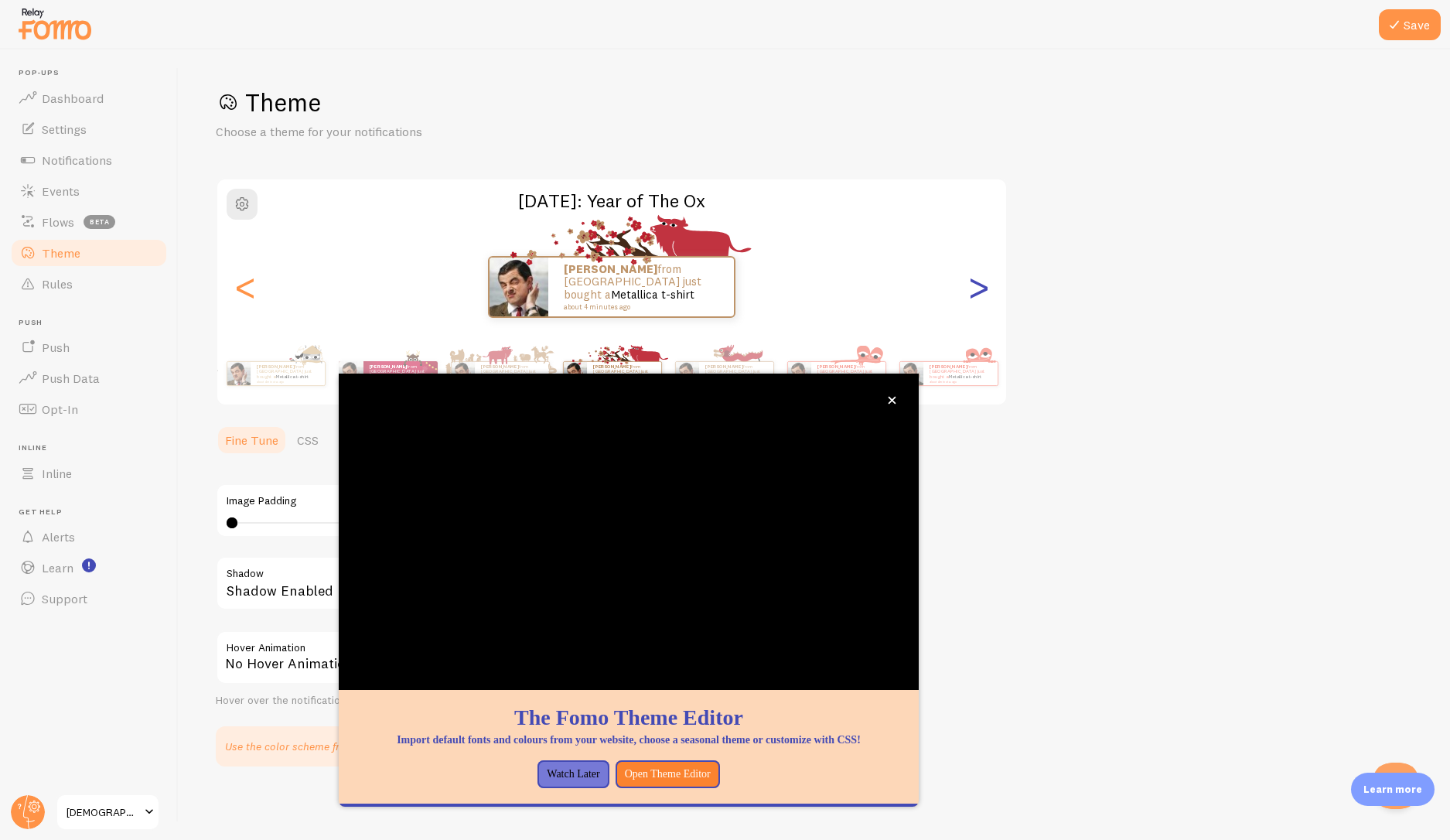
click at [980, 306] on div ">" at bounding box center [978, 287] width 19 height 111
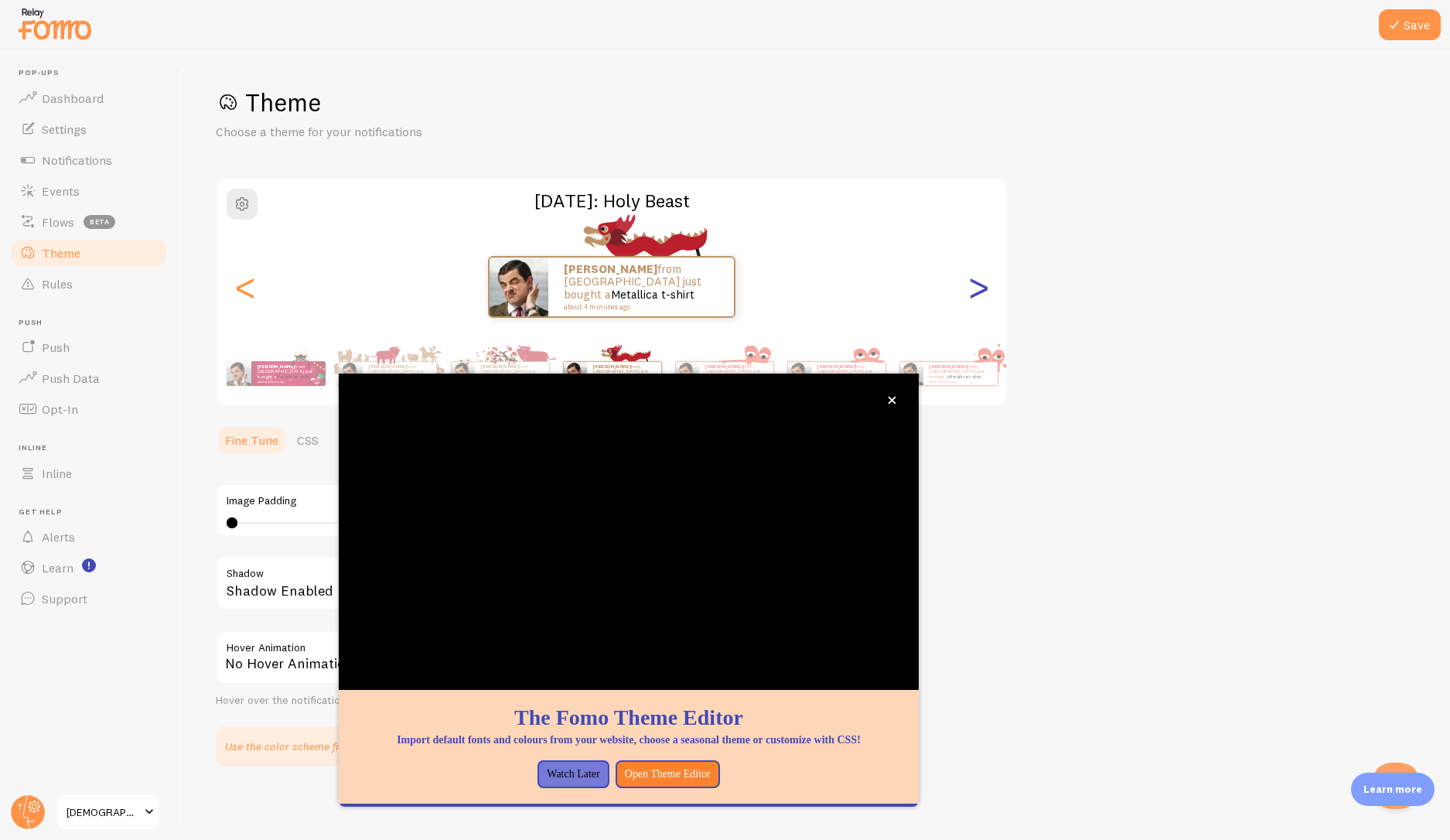
click at [980, 306] on div ">" at bounding box center [978, 287] width 19 height 111
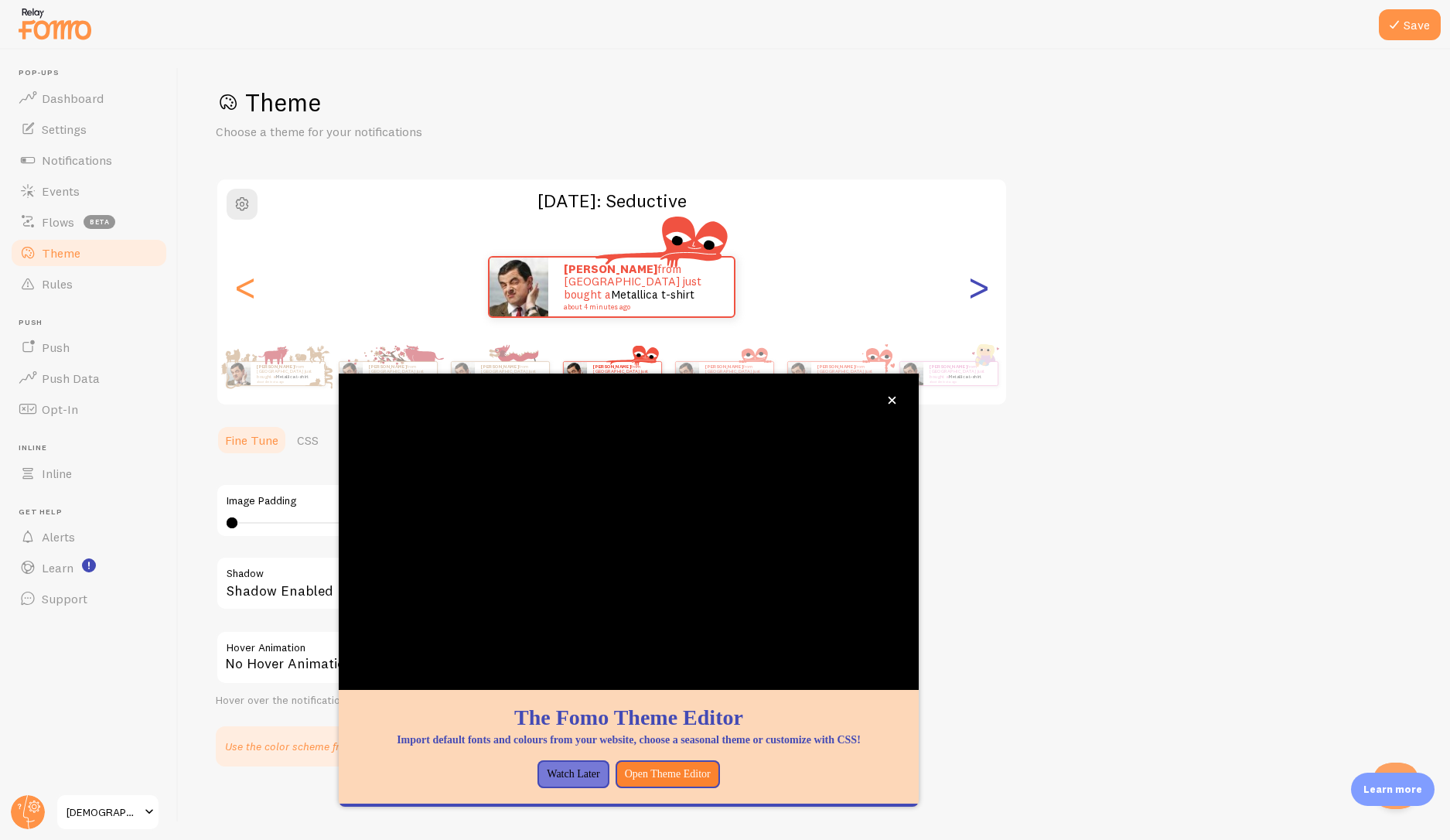
click at [980, 306] on div ">" at bounding box center [978, 287] width 19 height 111
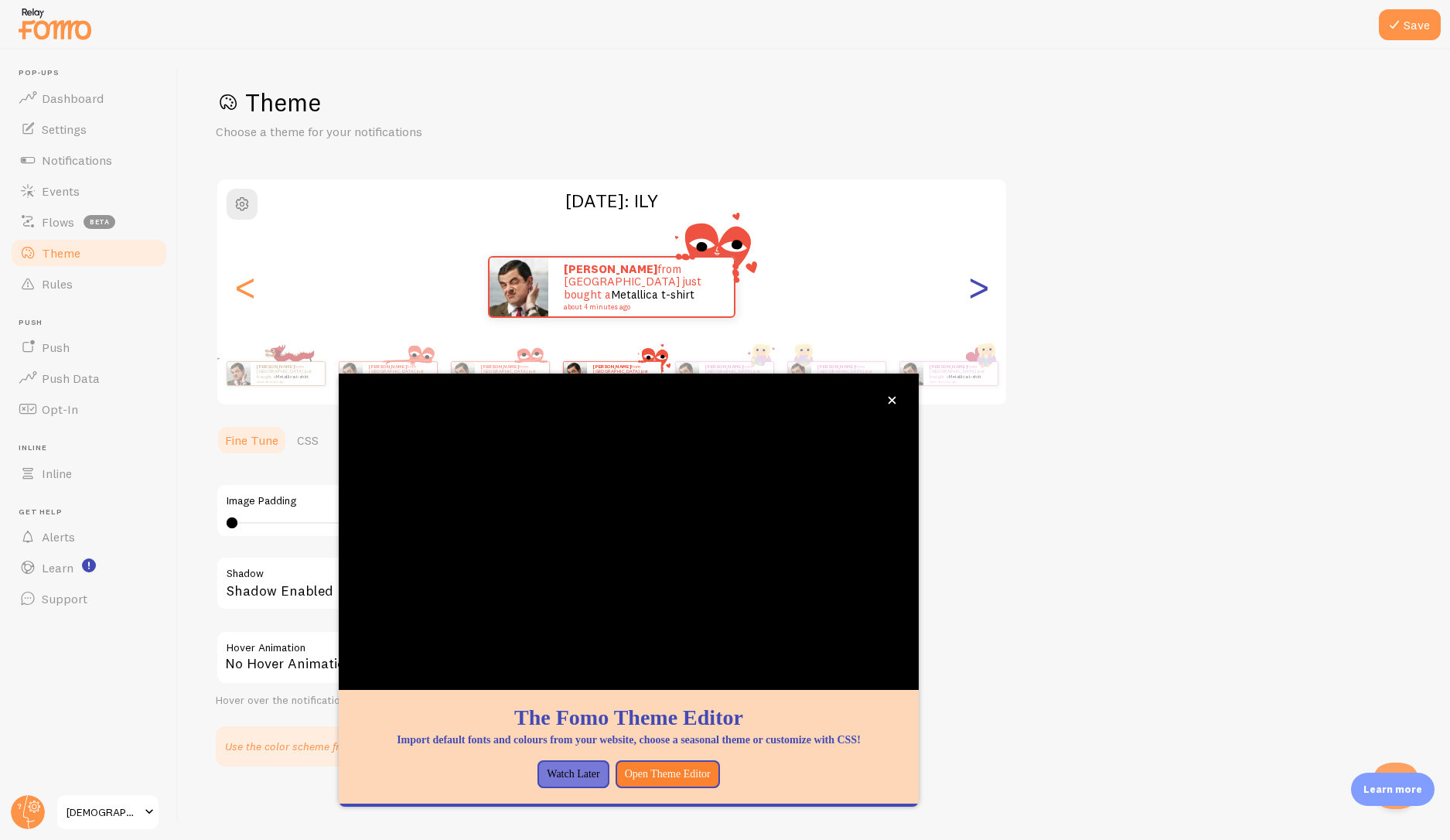
click at [980, 306] on div ">" at bounding box center [978, 287] width 19 height 111
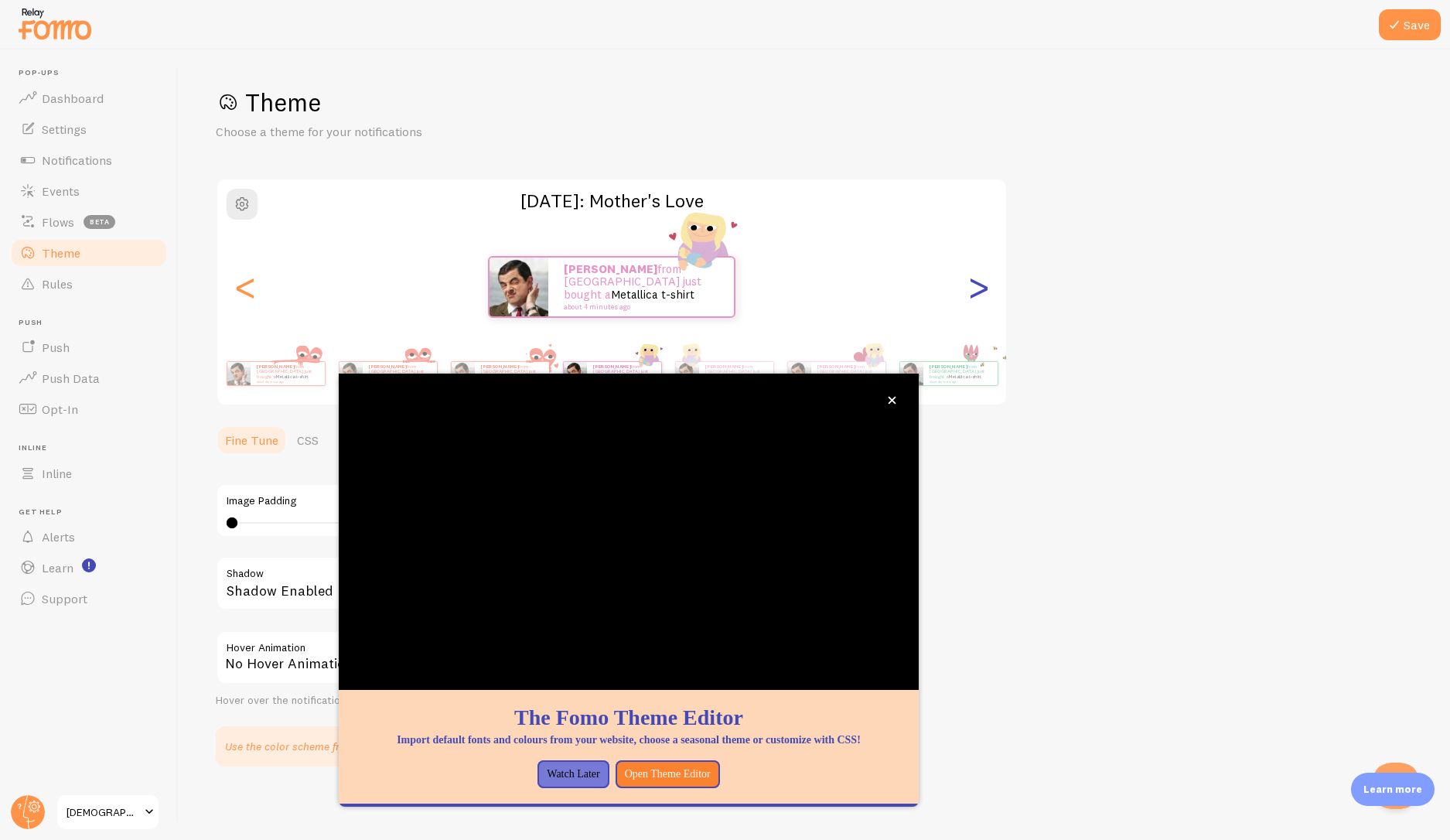
click at [980, 306] on div ">" at bounding box center [978, 287] width 19 height 111
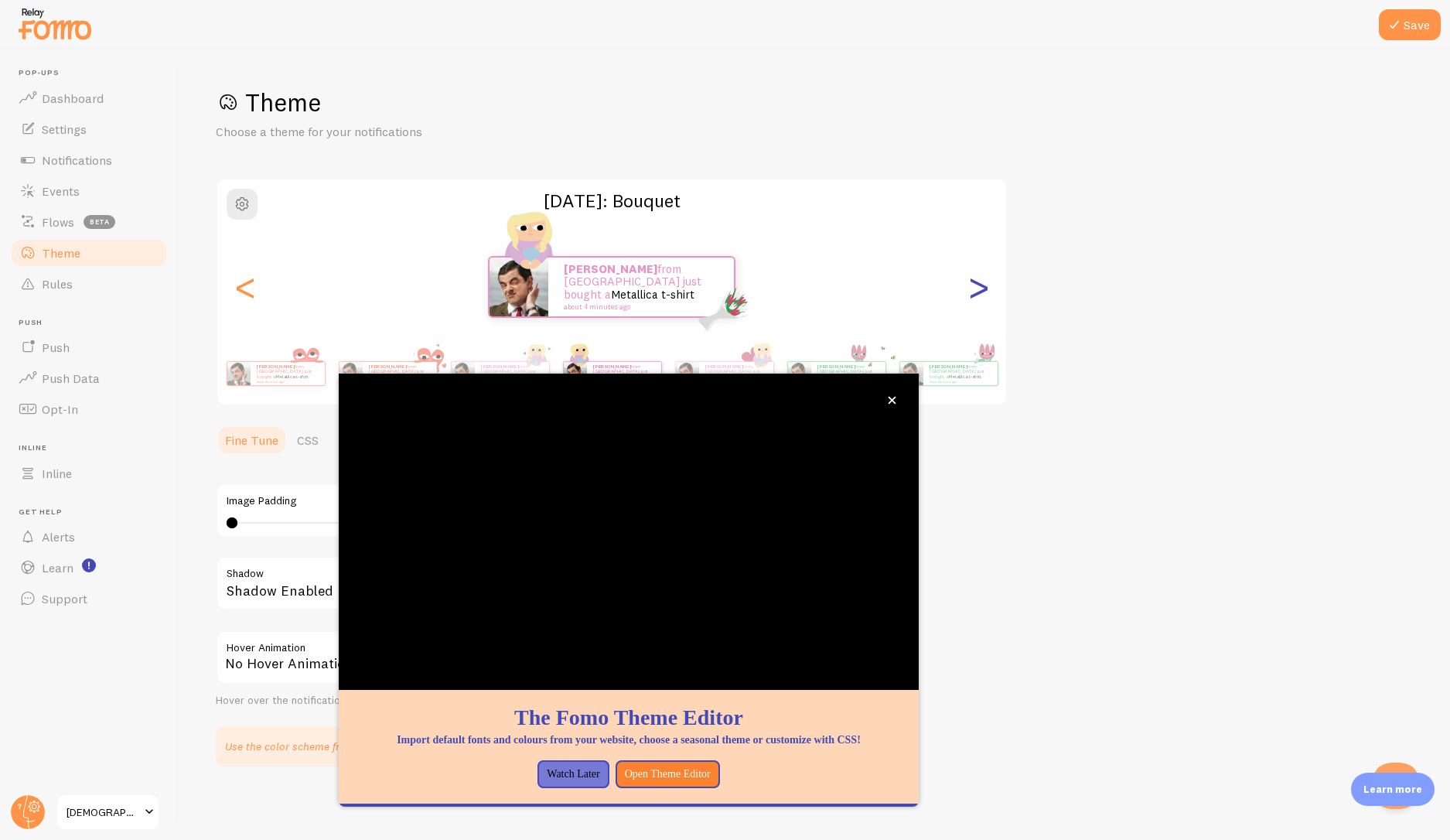
click at [980, 306] on div ">" at bounding box center [978, 287] width 19 height 111
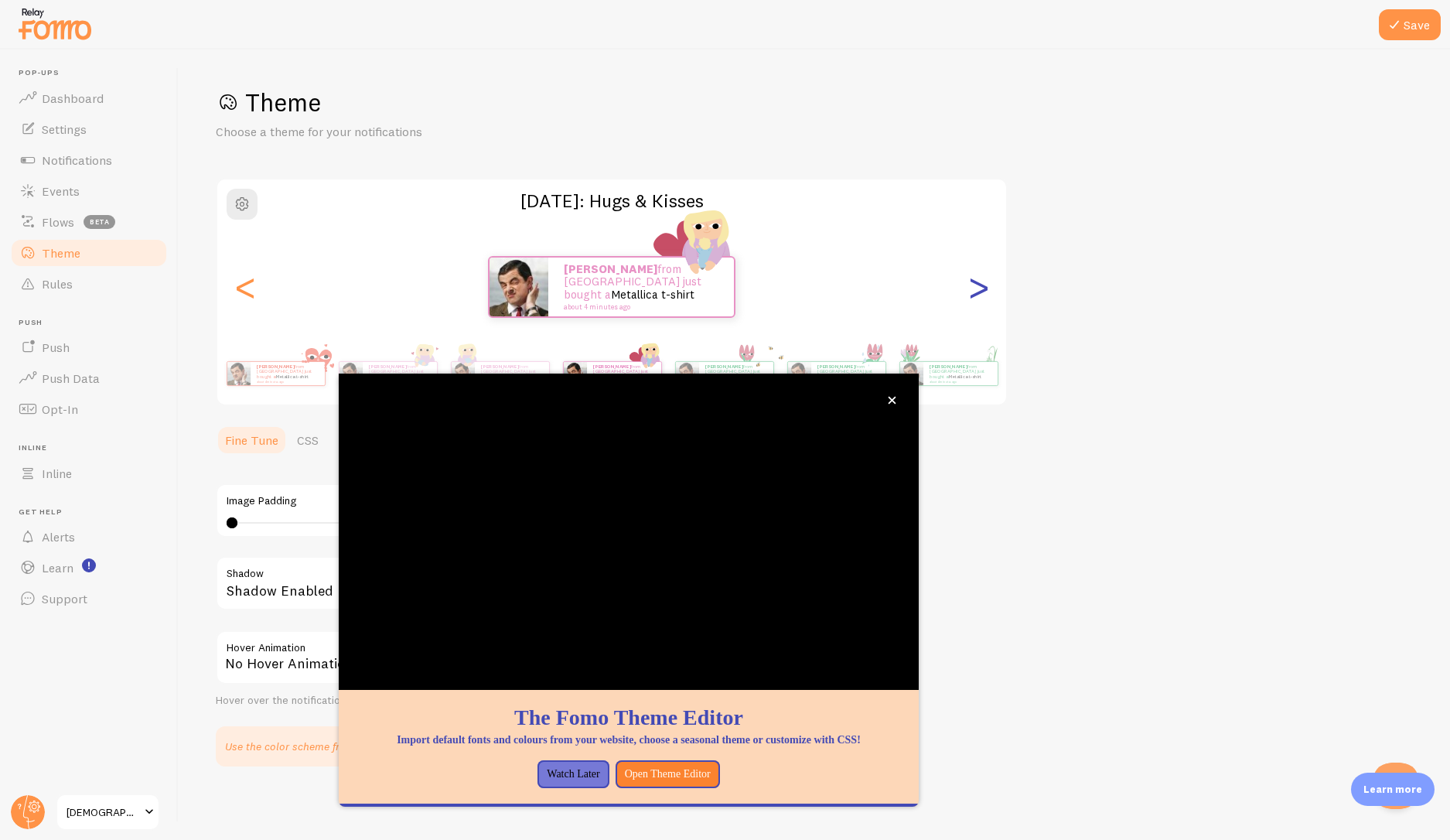
click at [980, 306] on div ">" at bounding box center [978, 287] width 19 height 111
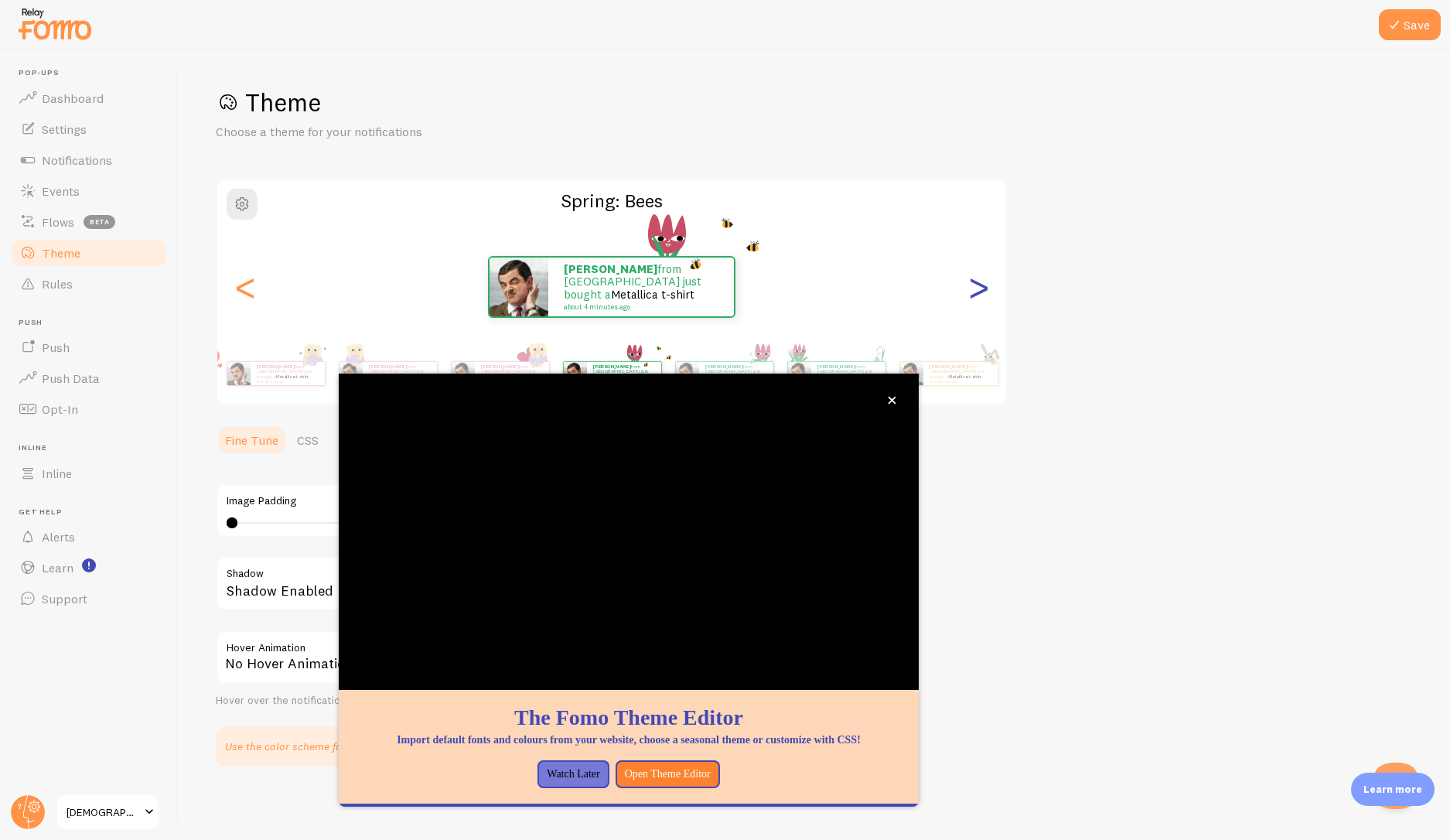
click at [975, 305] on div ">" at bounding box center [978, 287] width 19 height 111
click at [979, 295] on div ">" at bounding box center [978, 287] width 19 height 111
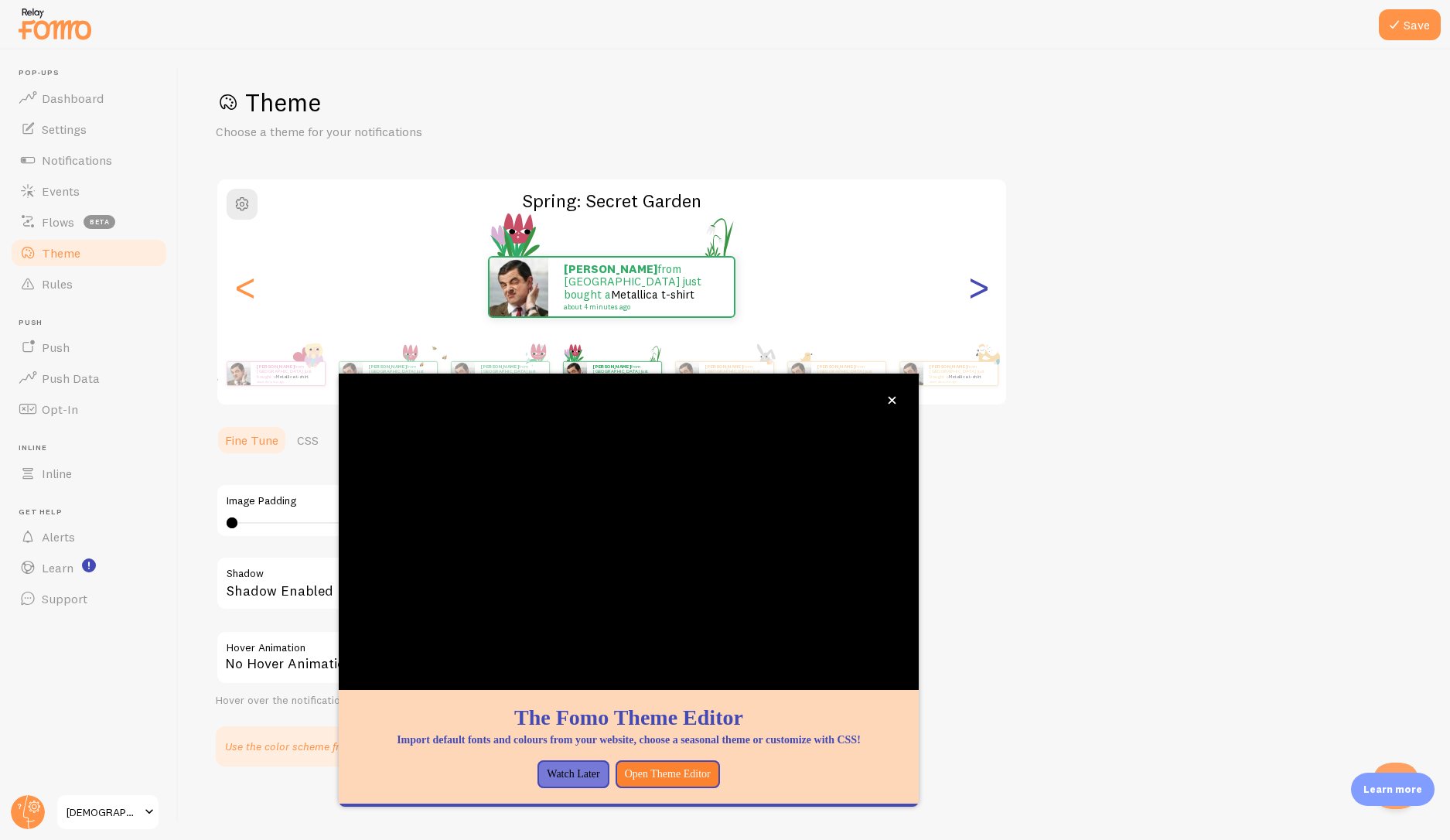
click at [979, 295] on div ">" at bounding box center [978, 287] width 19 height 111
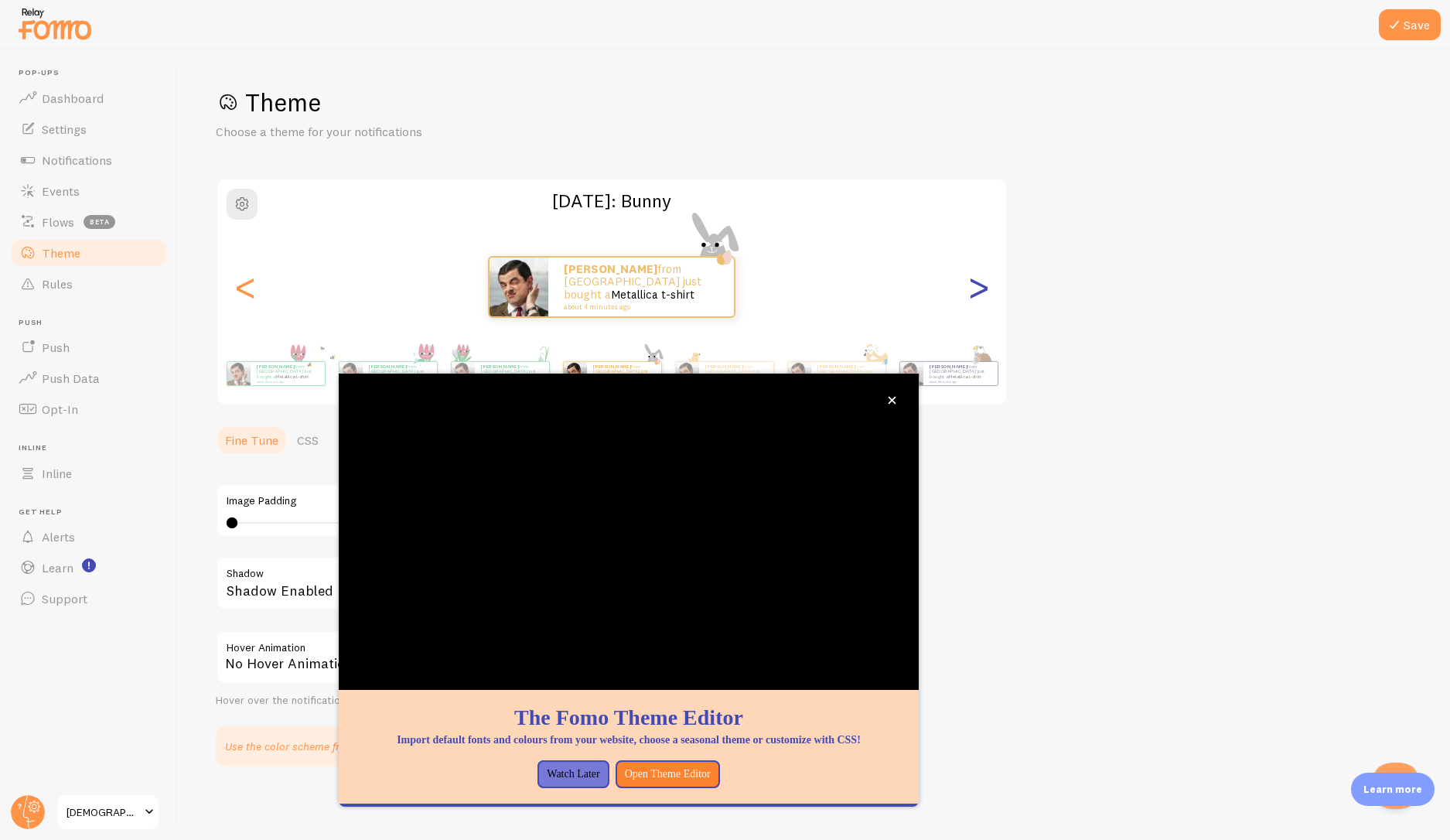
click at [979, 295] on div ">" at bounding box center [978, 287] width 19 height 111
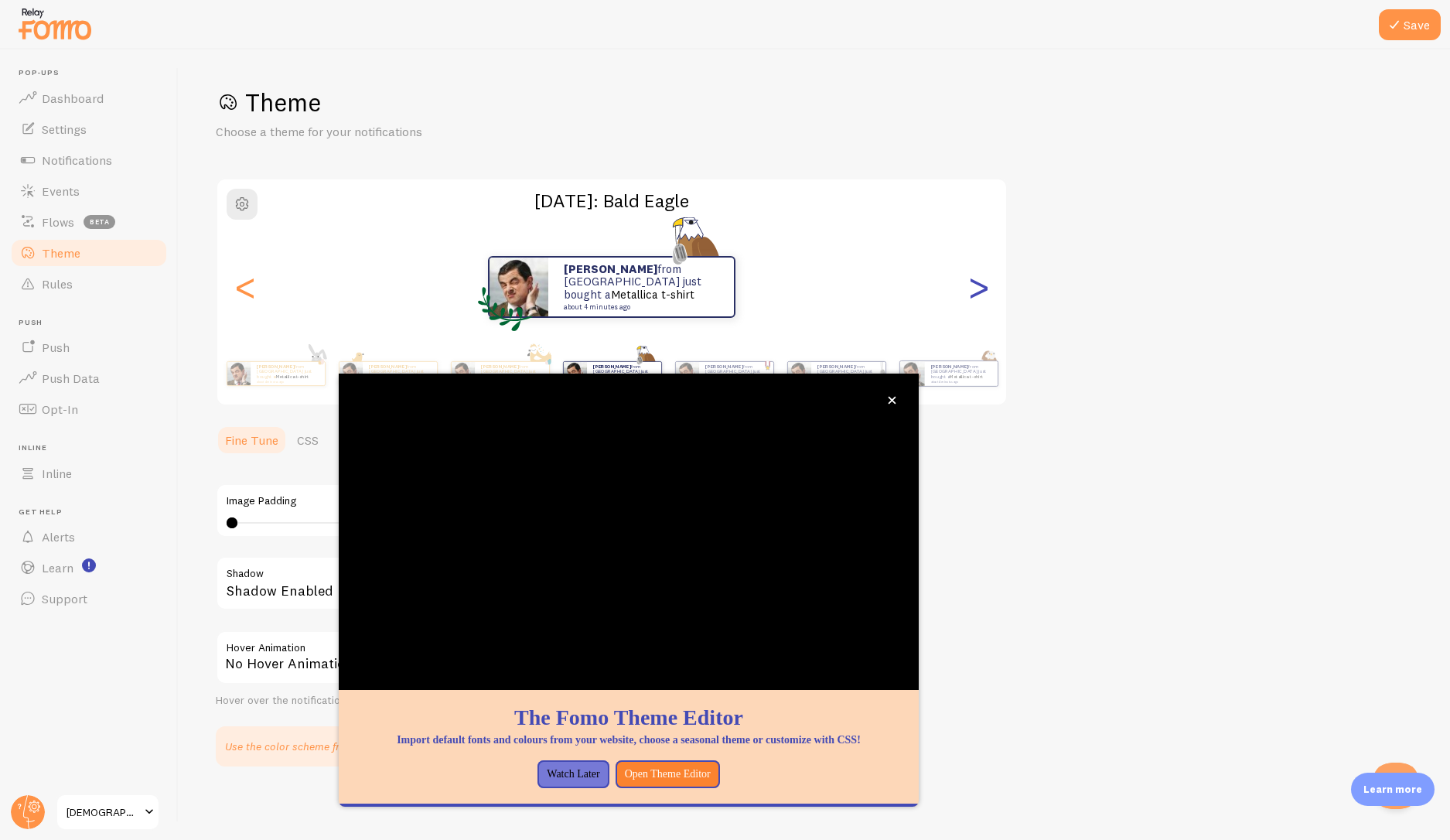
click at [979, 295] on div ">" at bounding box center [978, 287] width 19 height 111
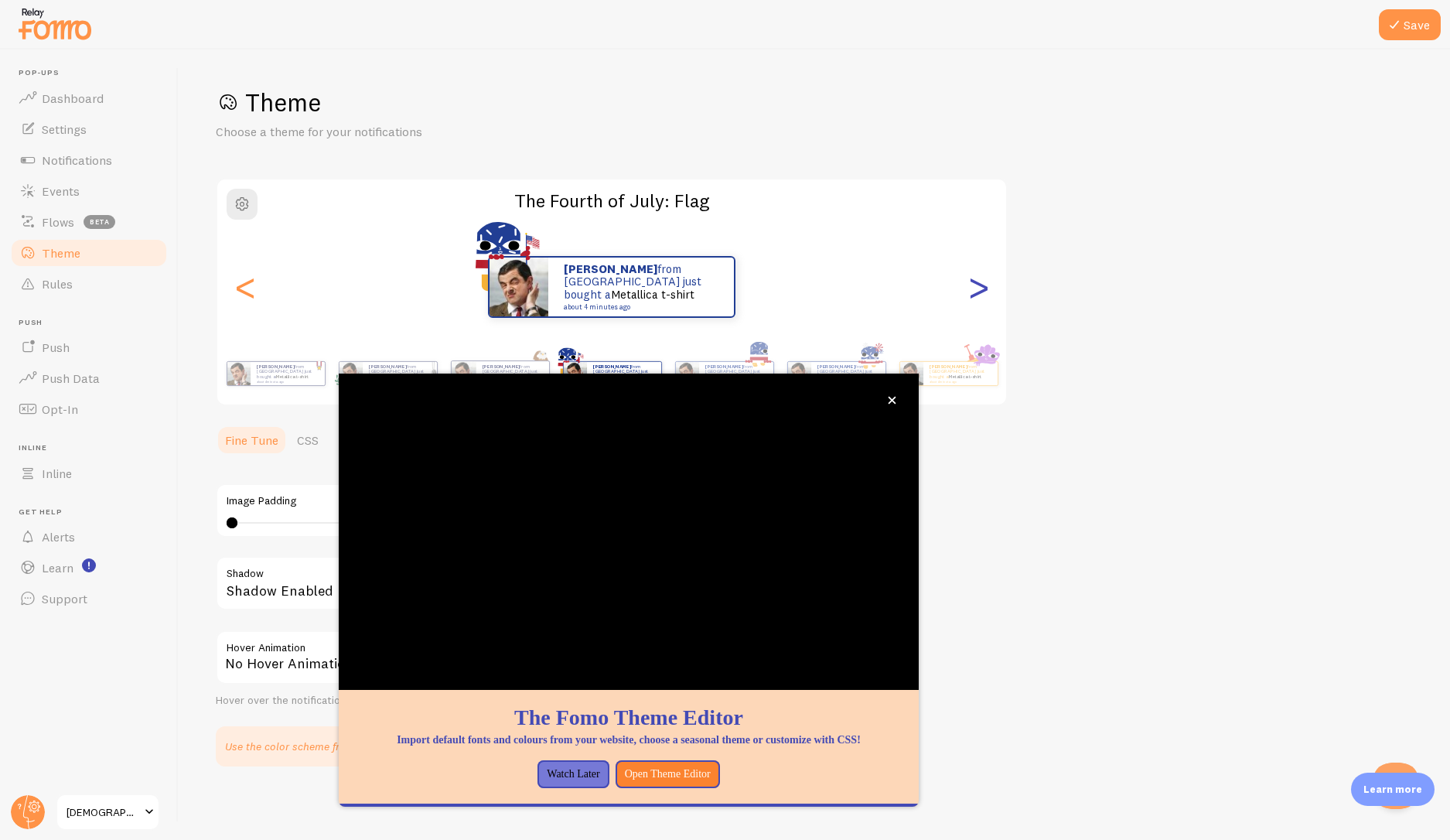
click at [980, 295] on div ">" at bounding box center [978, 287] width 19 height 111
click at [981, 295] on div ">" at bounding box center [978, 287] width 19 height 111
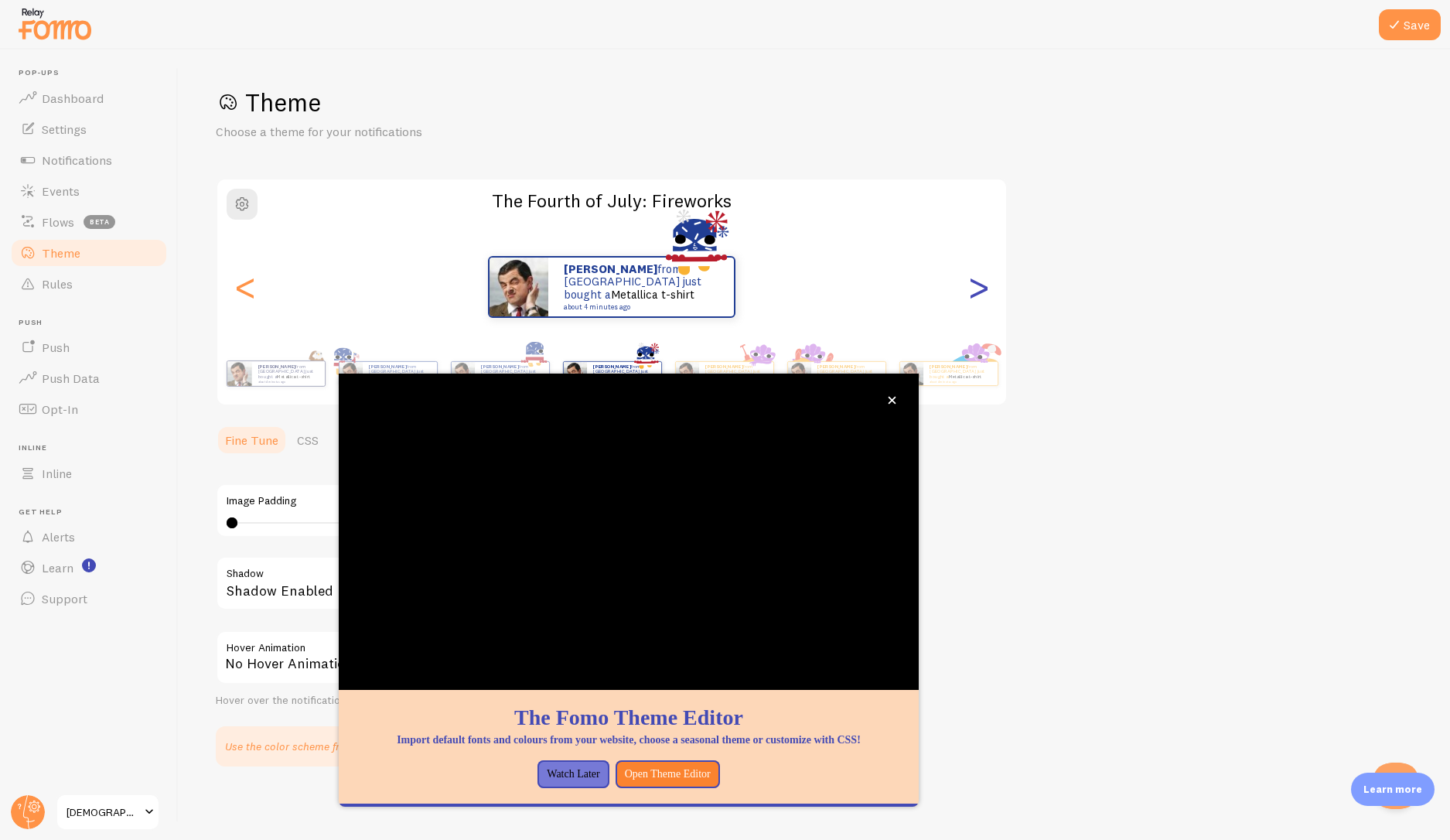
click at [983, 288] on div ">" at bounding box center [978, 287] width 19 height 111
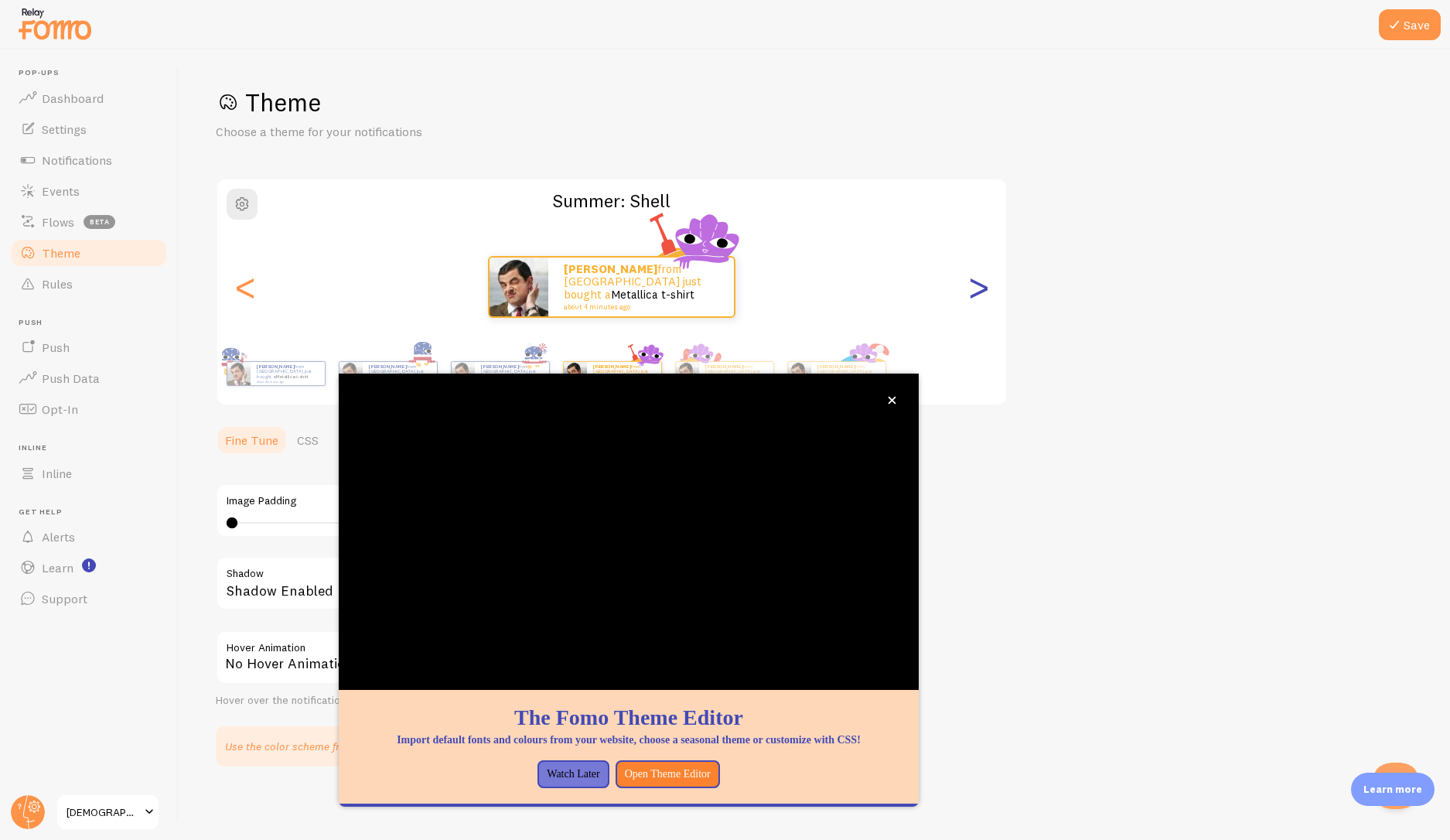
click at [984, 285] on div ">" at bounding box center [978, 287] width 19 height 111
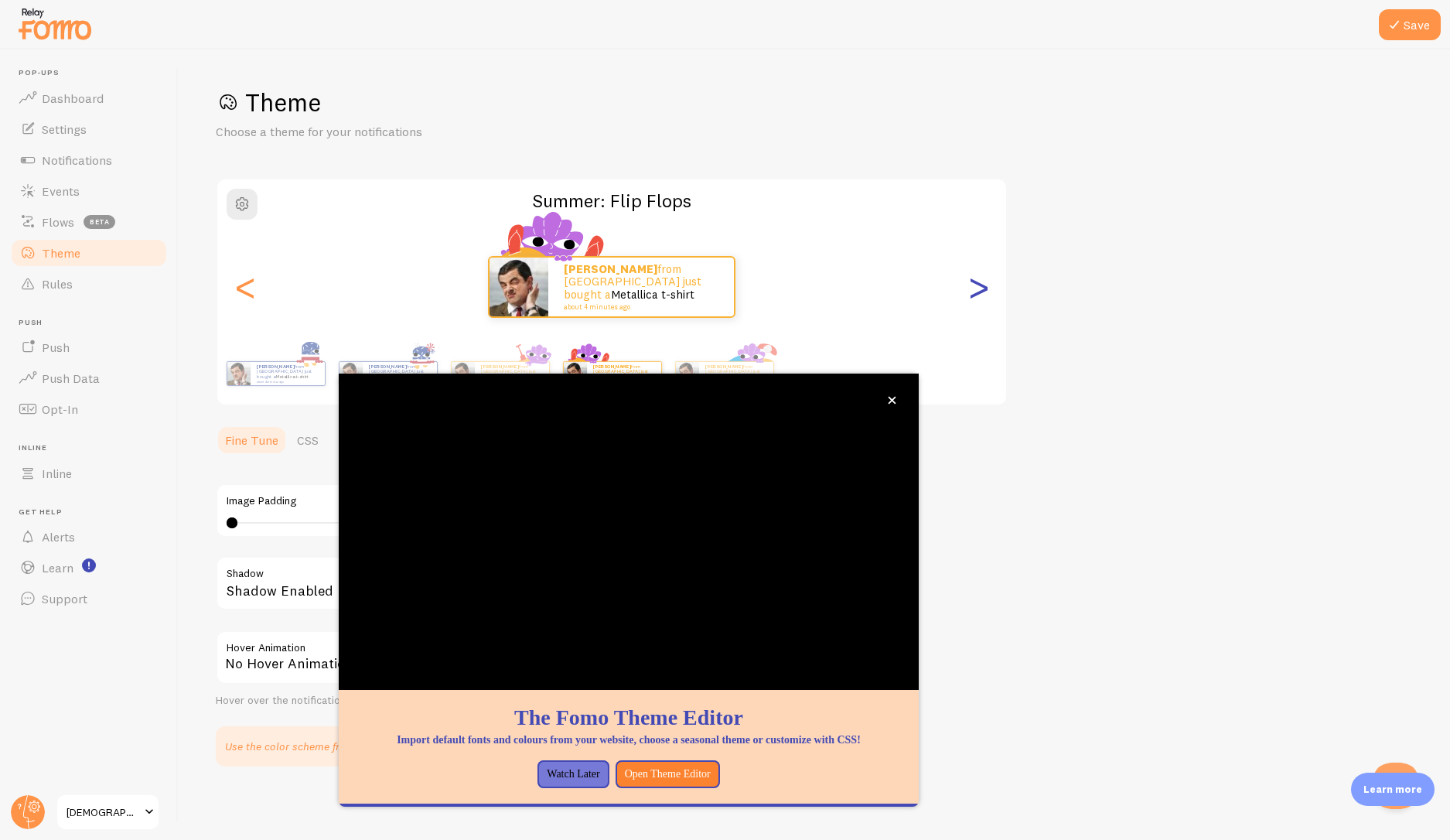
click at [984, 285] on div ">" at bounding box center [978, 287] width 19 height 111
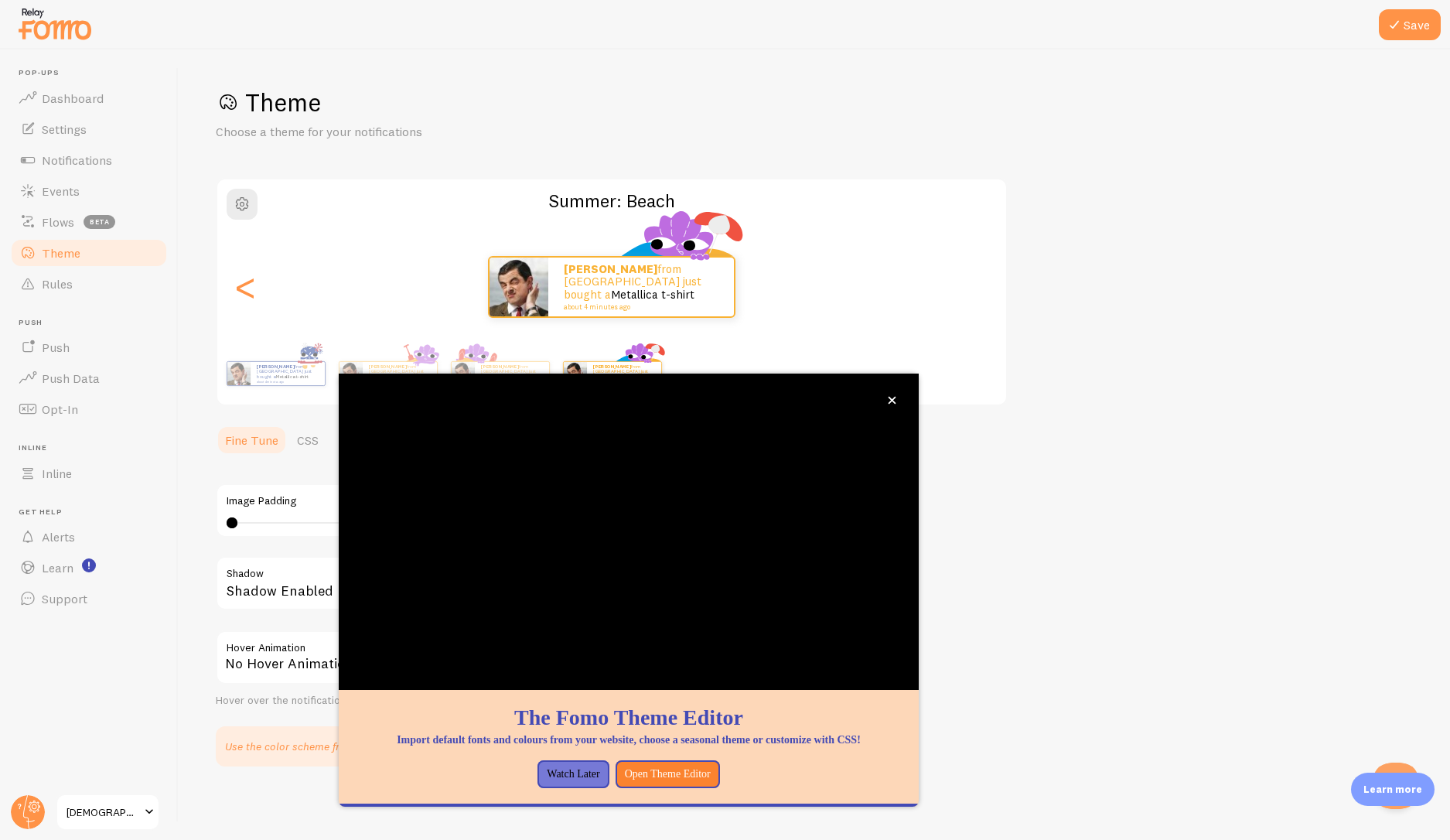
click at [984, 285] on div "[PERSON_NAME] from [GEOGRAPHIC_DATA] just bought a Metallica t-shirt about 4 mi…" at bounding box center [611, 286] width 789 height 61
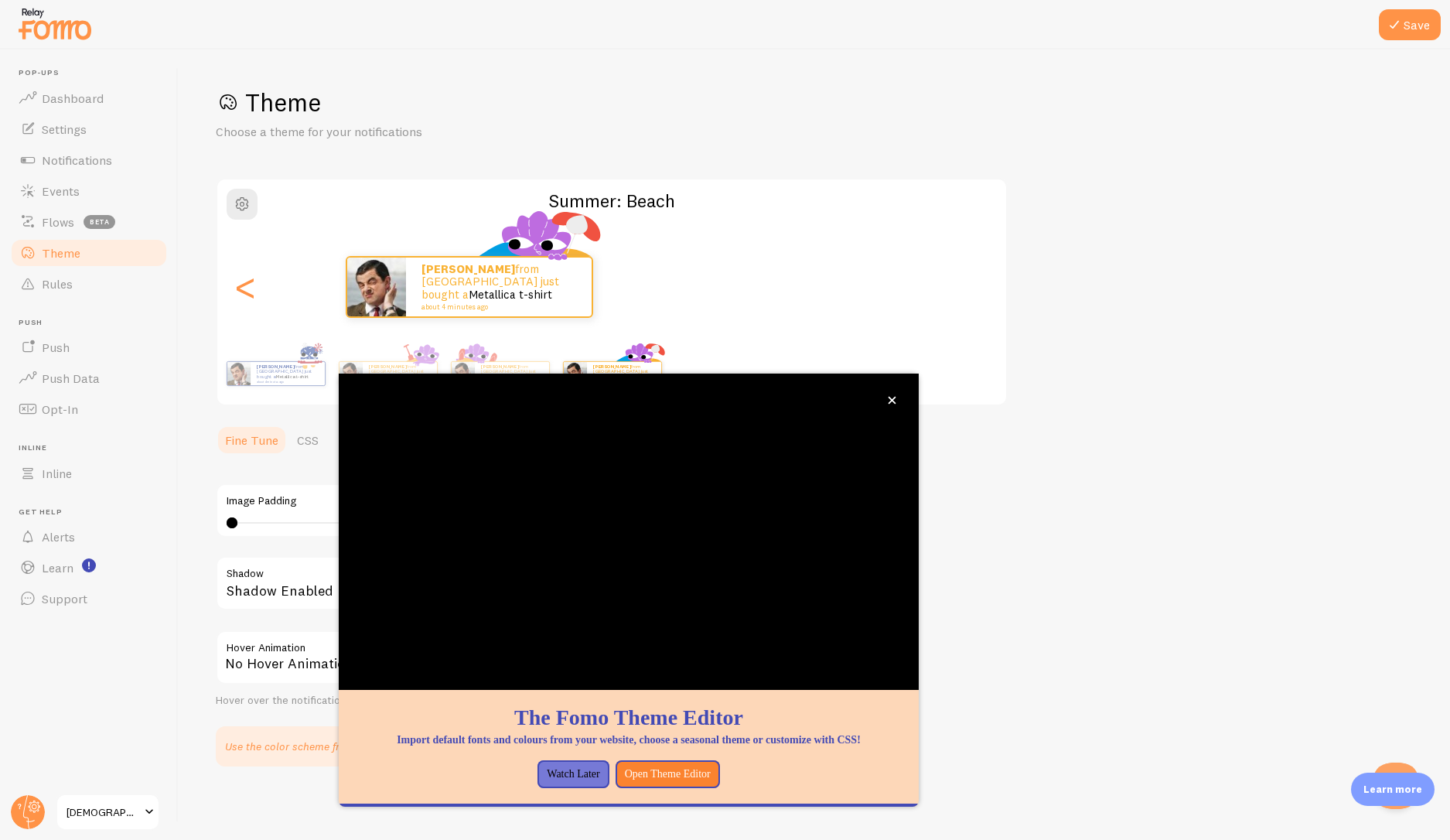
click at [627, 279] on div "[PERSON_NAME] from [GEOGRAPHIC_DATA] just bought a Metallica t-shirt about 4 mi…" at bounding box center [470, 286] width 789 height 61
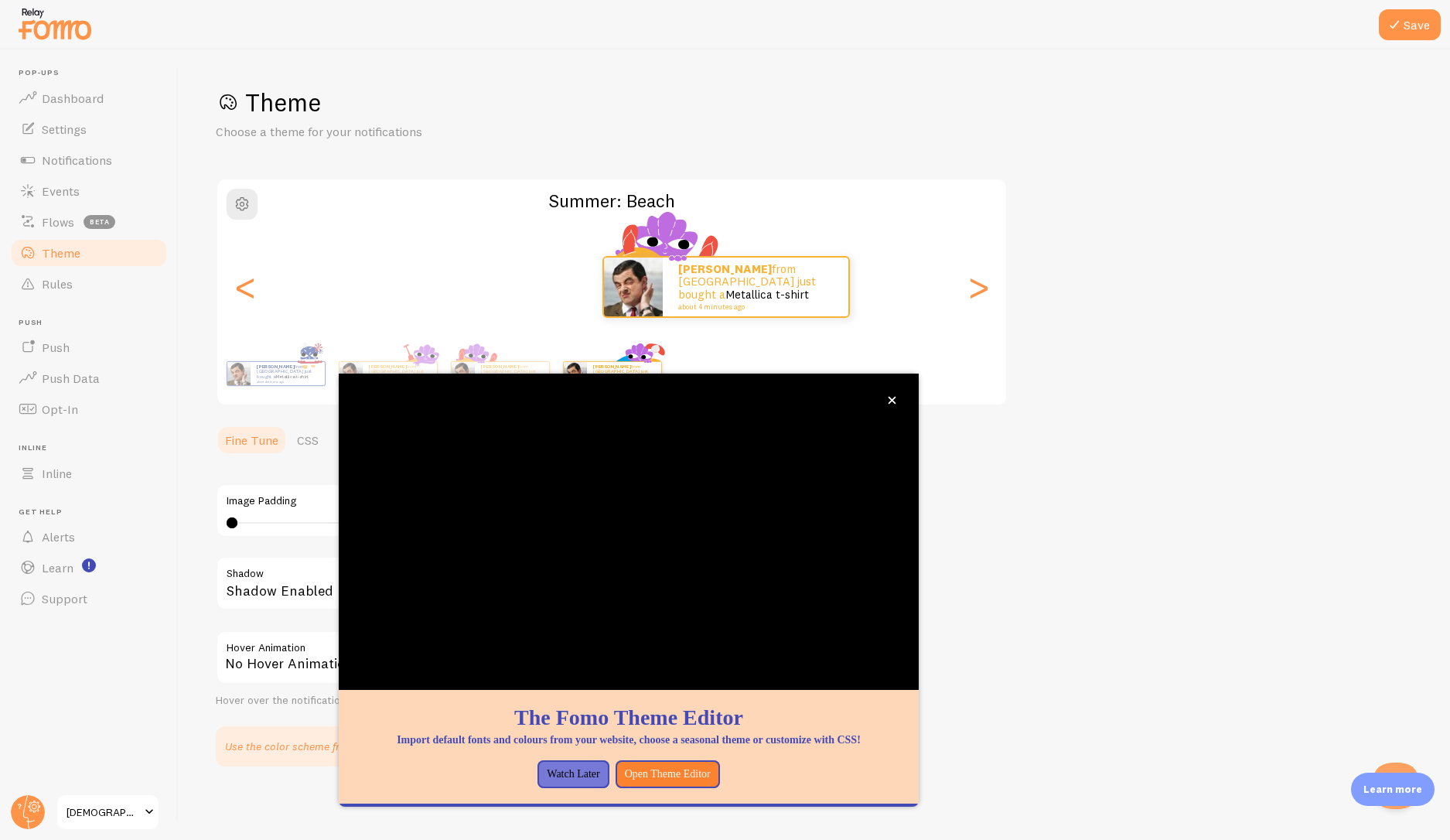
click at [1224, 378] on div "Theme Choose a theme for your notifications Summer: Beach [PERSON_NAME] from [G…" at bounding box center [814, 426] width 1198 height 679
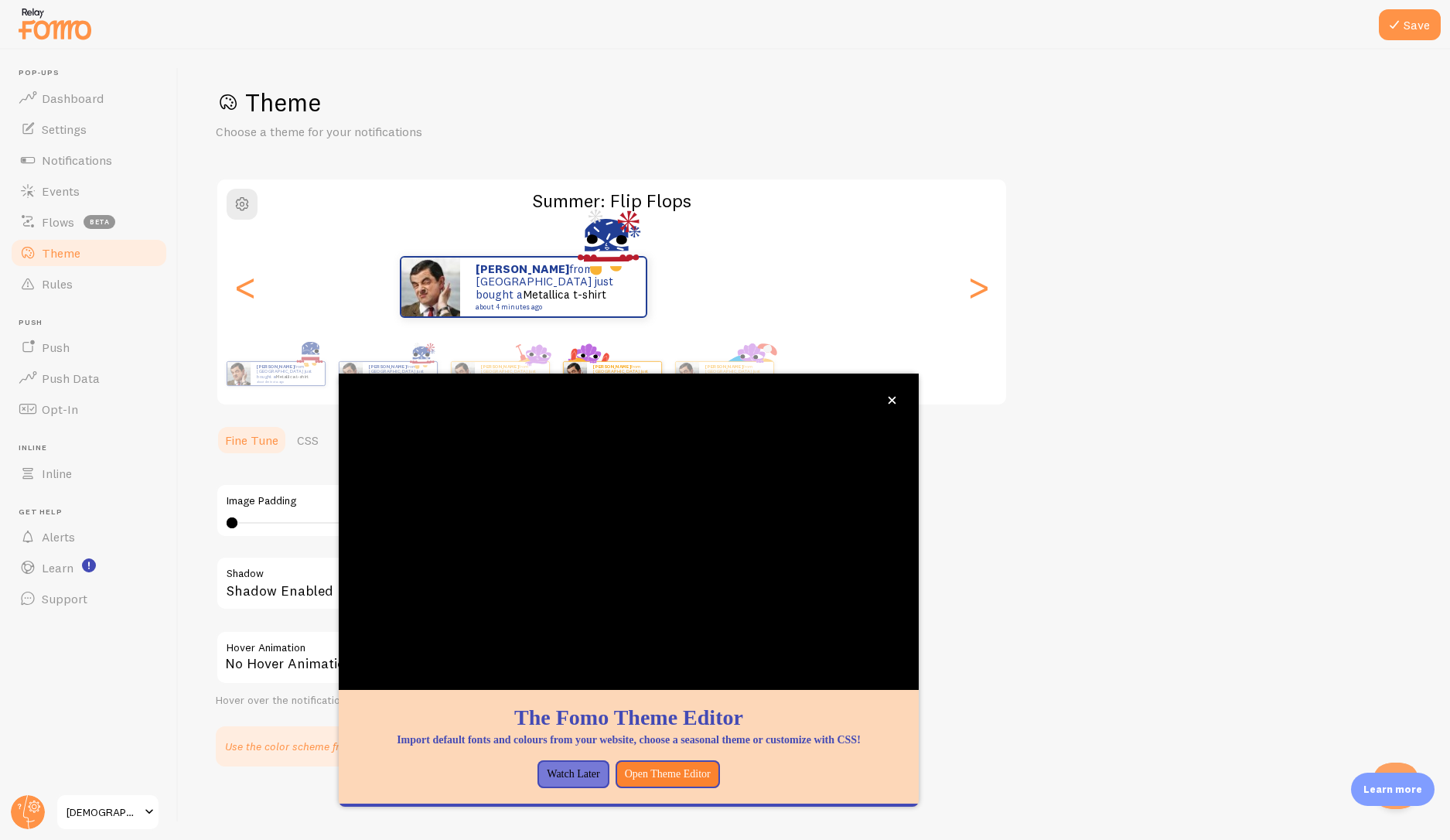
click at [1449, 340] on html "Pop-ups Dashboard Settings Notifications Events Flows beta Theme Rules [GEOGRAP…" at bounding box center [725, 420] width 1450 height 840
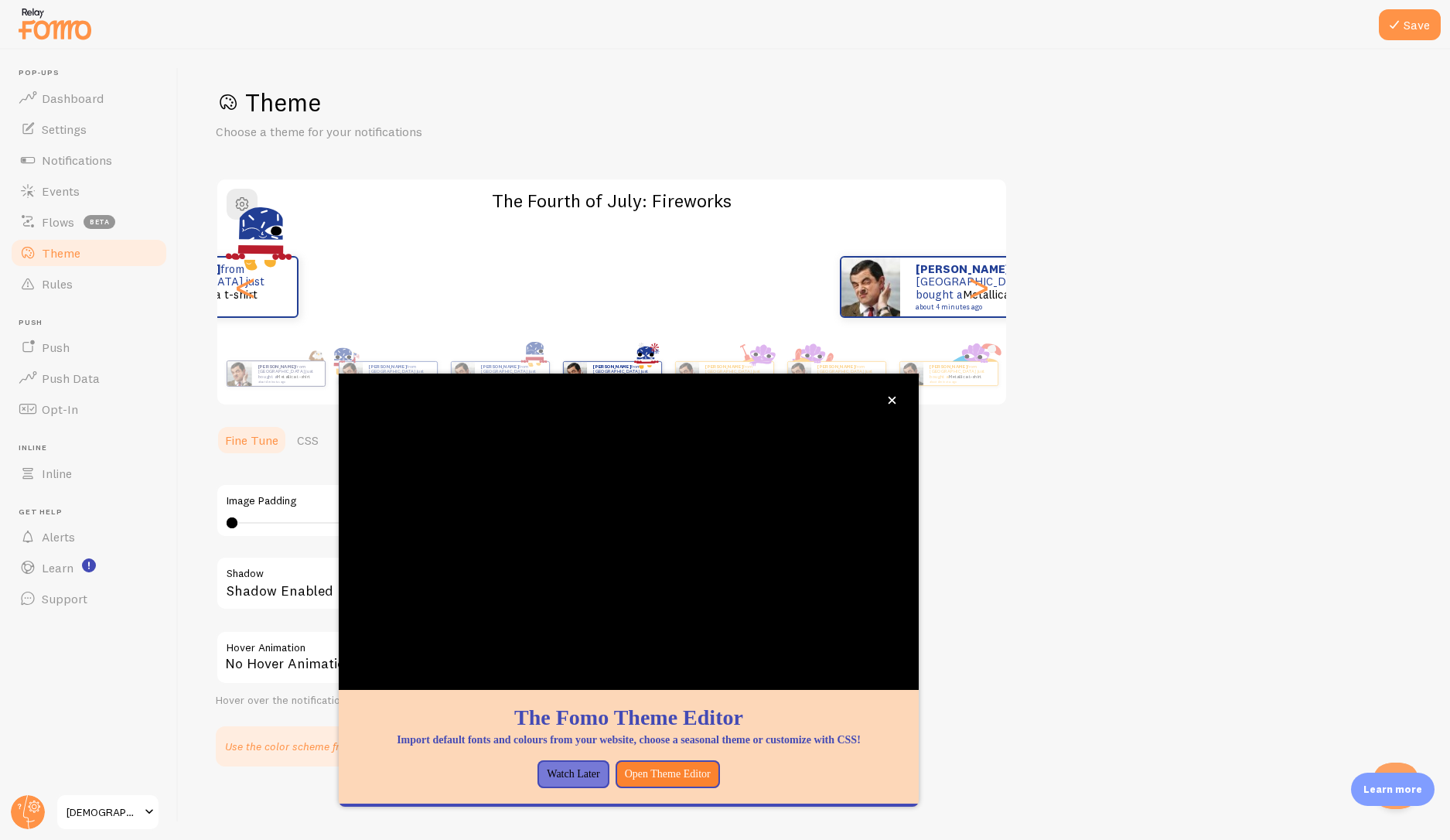
scroll to position [1, 0]
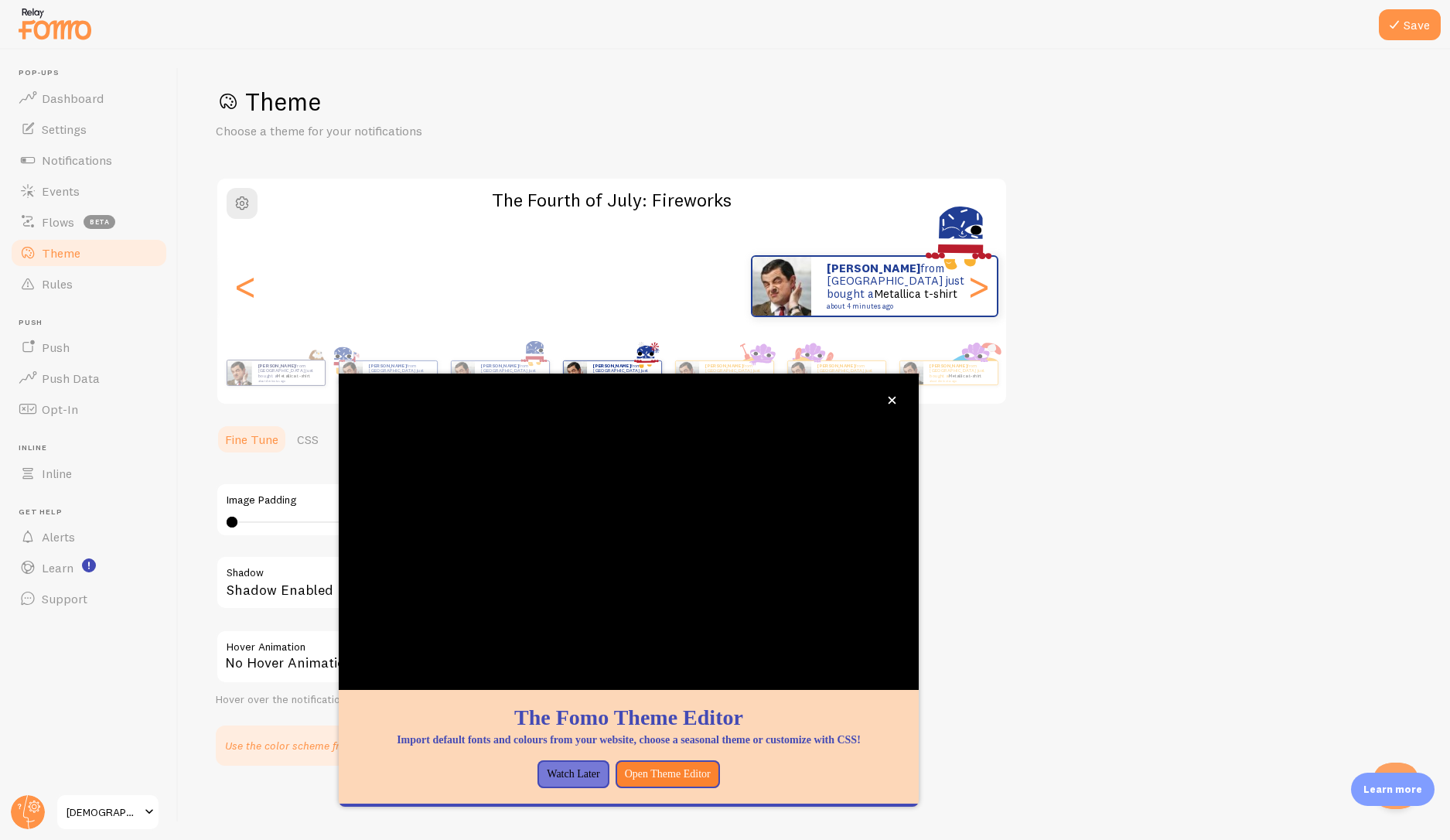
click at [1449, 299] on html "Pop-ups Dashboard Settings Notifications Events Flows beta Theme Rules [GEOGRAP…" at bounding box center [725, 420] width 1450 height 840
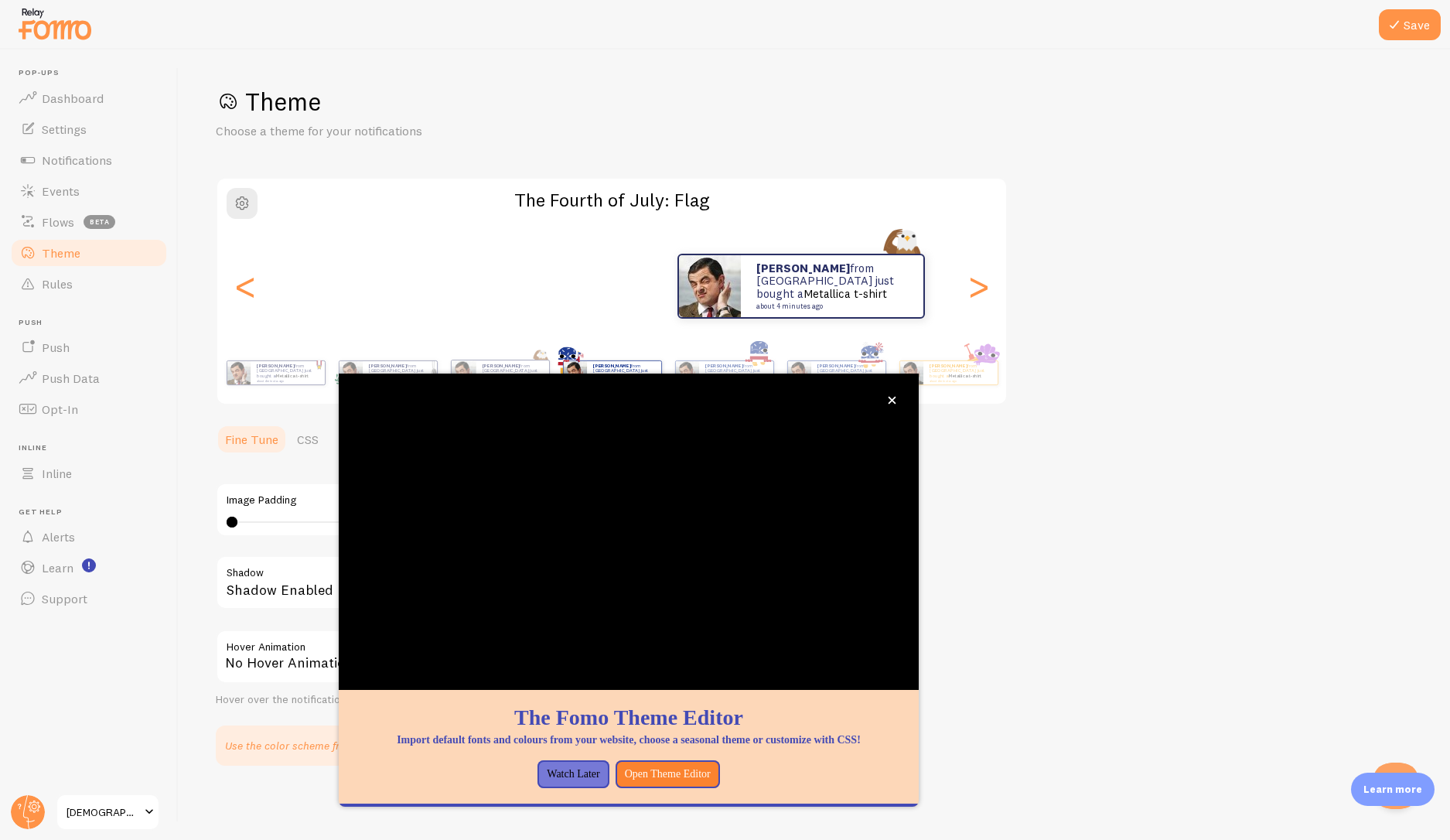
click at [1449, 254] on html "Pop-ups Dashboard Settings Notifications Events Flows beta Theme Rules [GEOGRAP…" at bounding box center [725, 420] width 1450 height 840
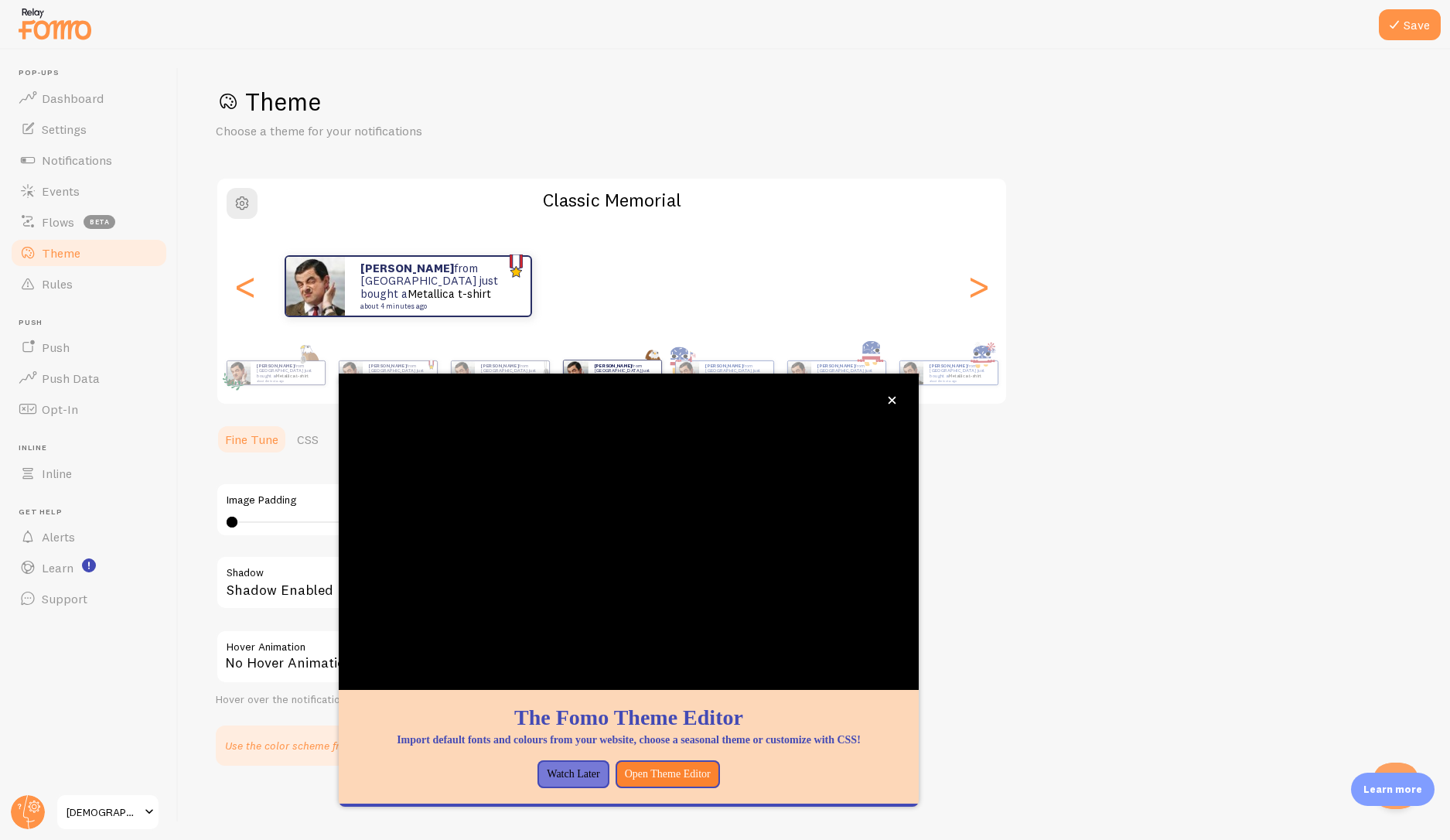
click at [1449, 322] on html "Pop-ups Dashboard Settings Notifications Events Flows beta Theme Rules [GEOGRAP…" at bounding box center [725, 420] width 1450 height 840
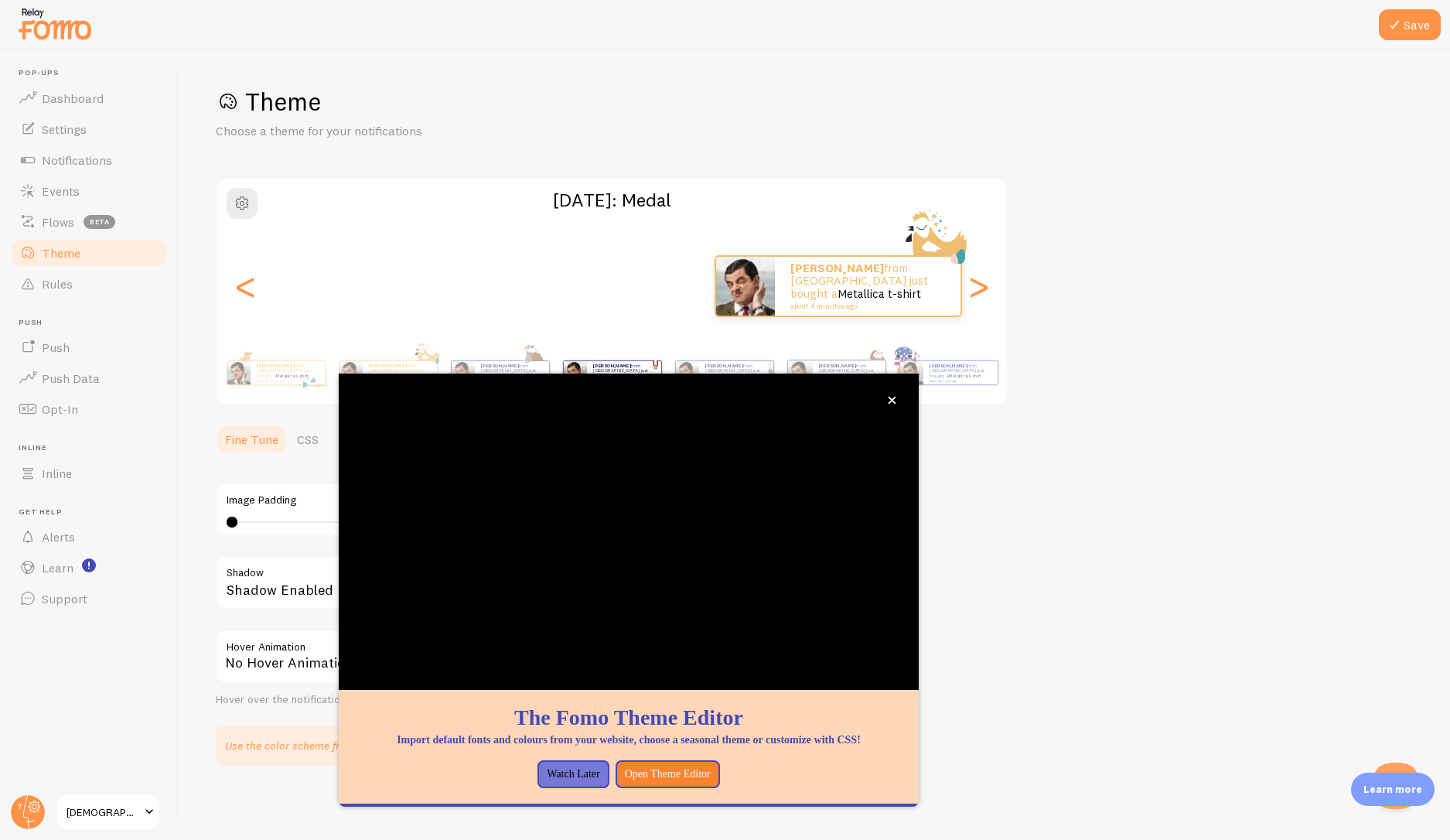
click at [1449, 326] on html "Pop-ups Dashboard Settings Notifications Events Flows beta Theme Rules [GEOGRAP…" at bounding box center [725, 420] width 1450 height 840
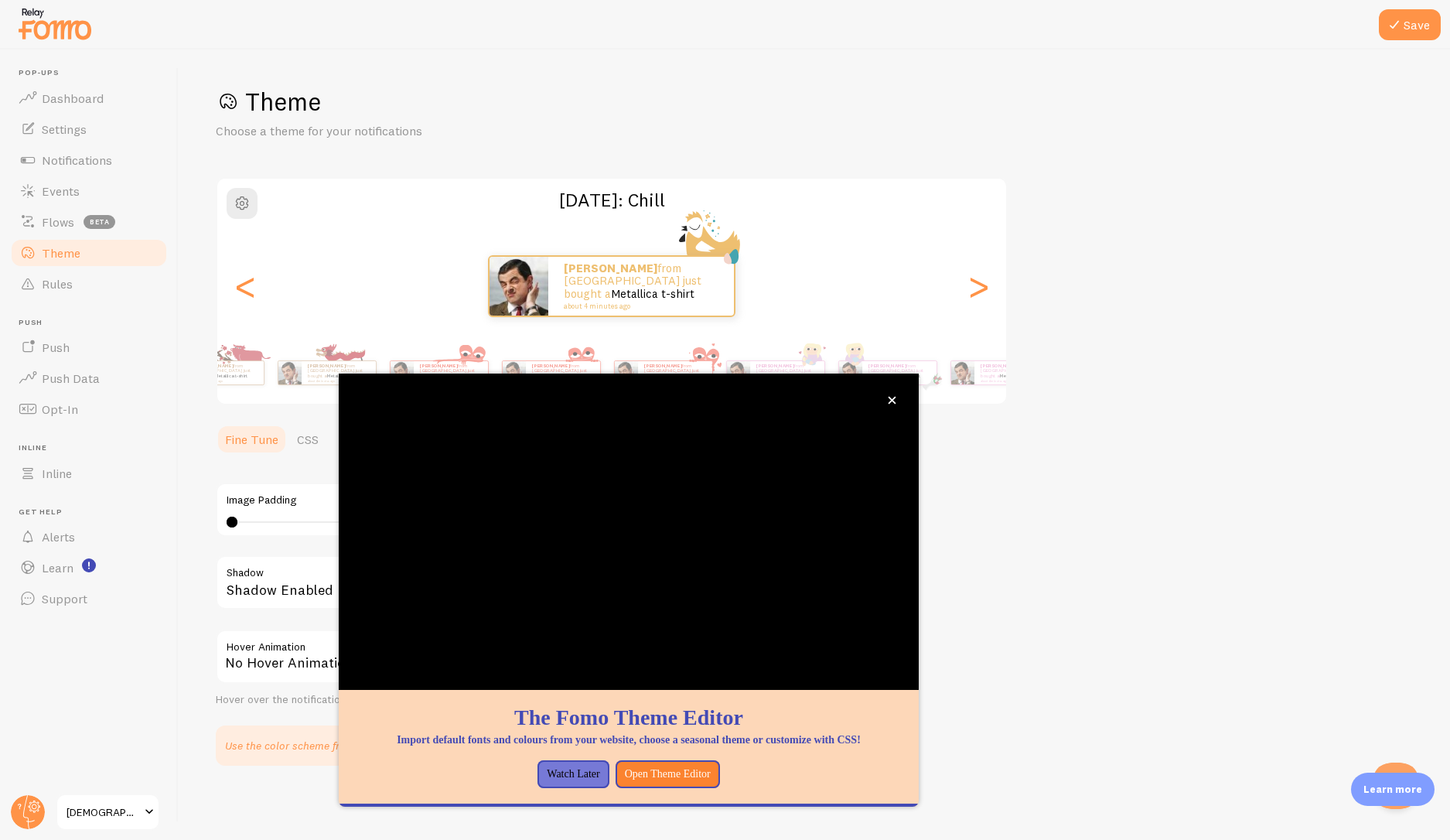
click at [1308, 411] on div "Theme Choose a theme for your notifications [DATE]: [PERSON_NAME] from [GEOGRAP…" at bounding box center [814, 425] width 1198 height 679
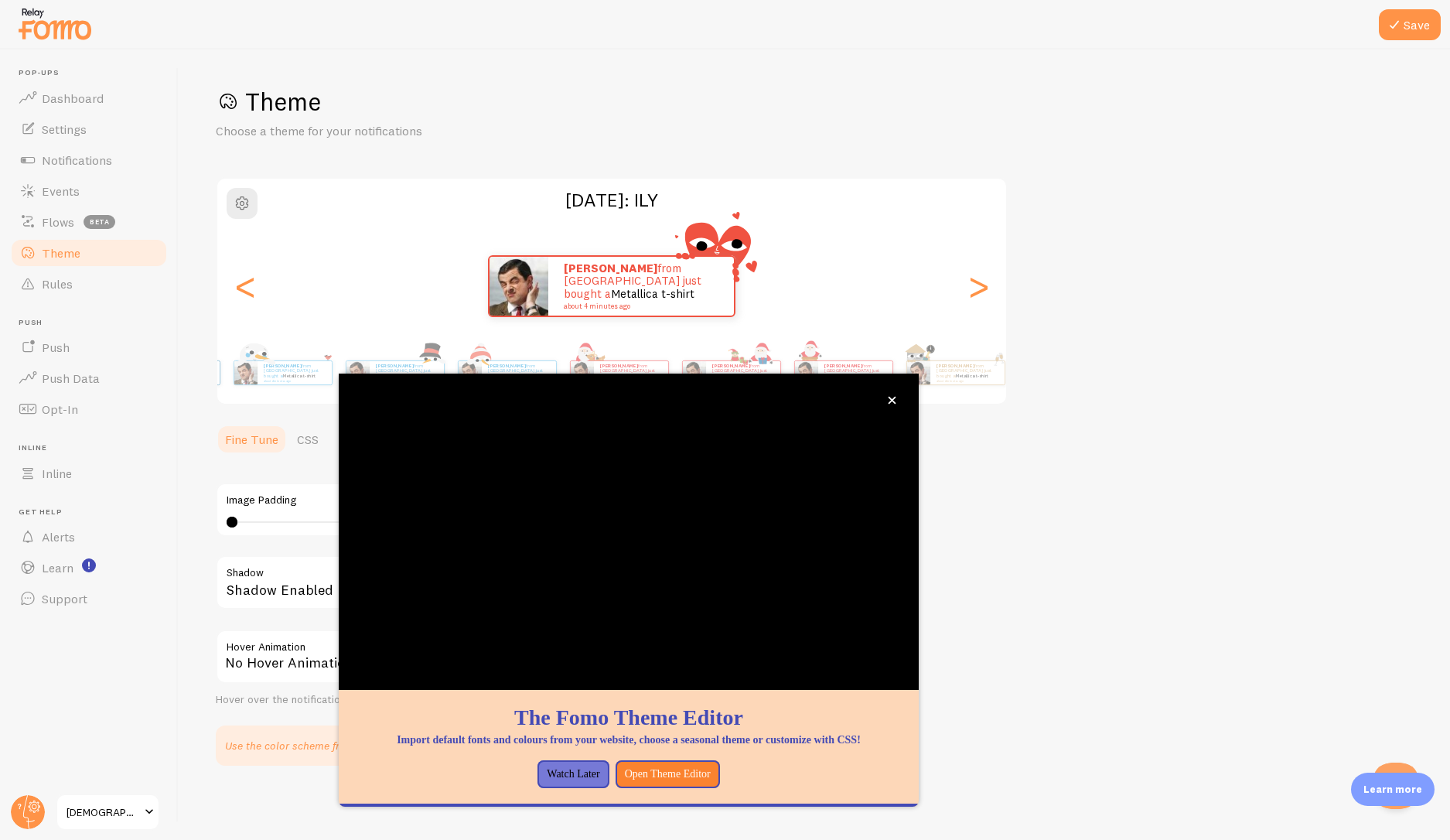
click at [1449, 393] on html "Pop-ups Dashboard Settings Notifications Events Flows beta Theme Rules [GEOGRAP…" at bounding box center [725, 420] width 1450 height 840
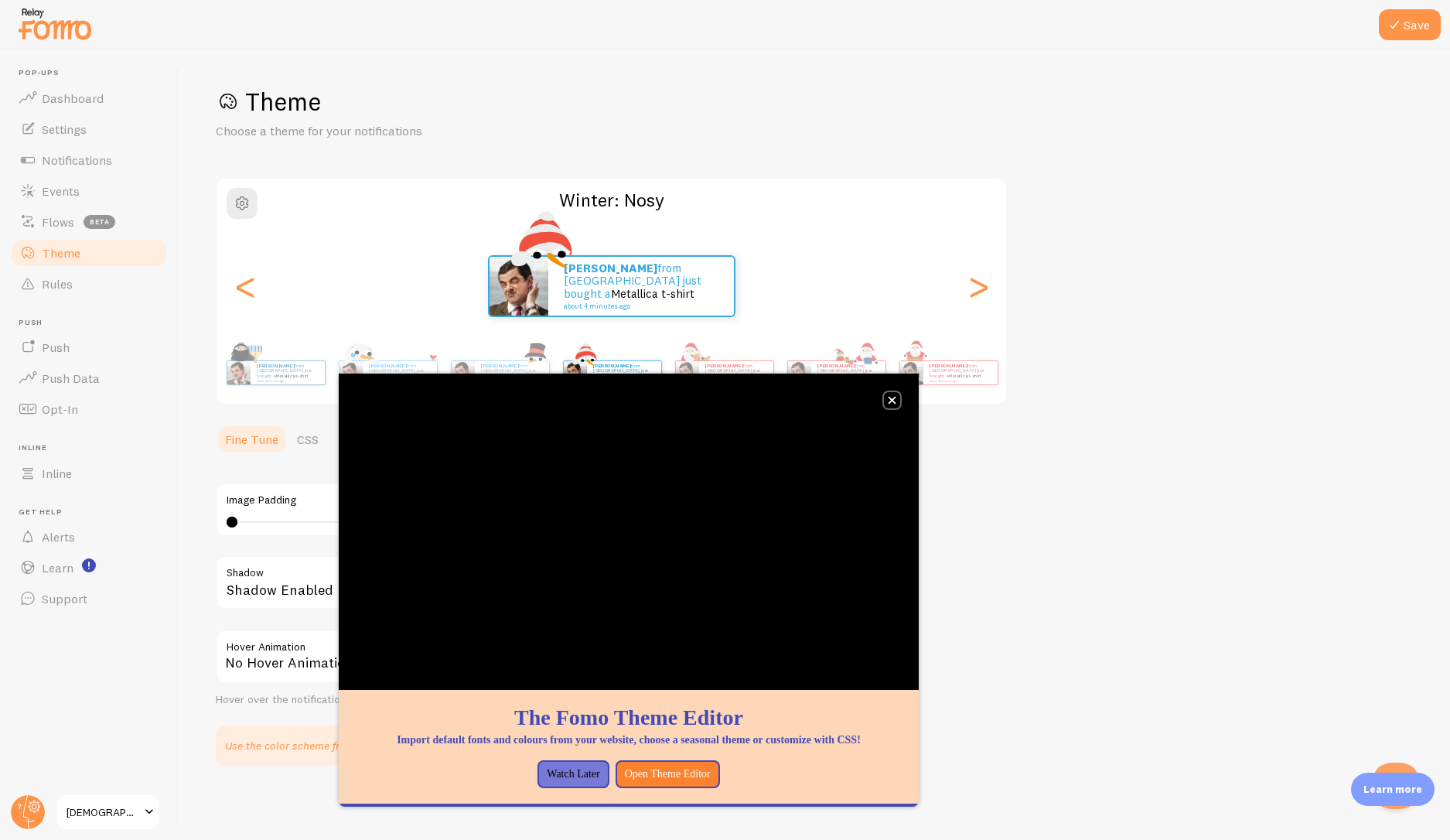
click at [895, 400] on icon "close," at bounding box center [892, 400] width 8 height 8
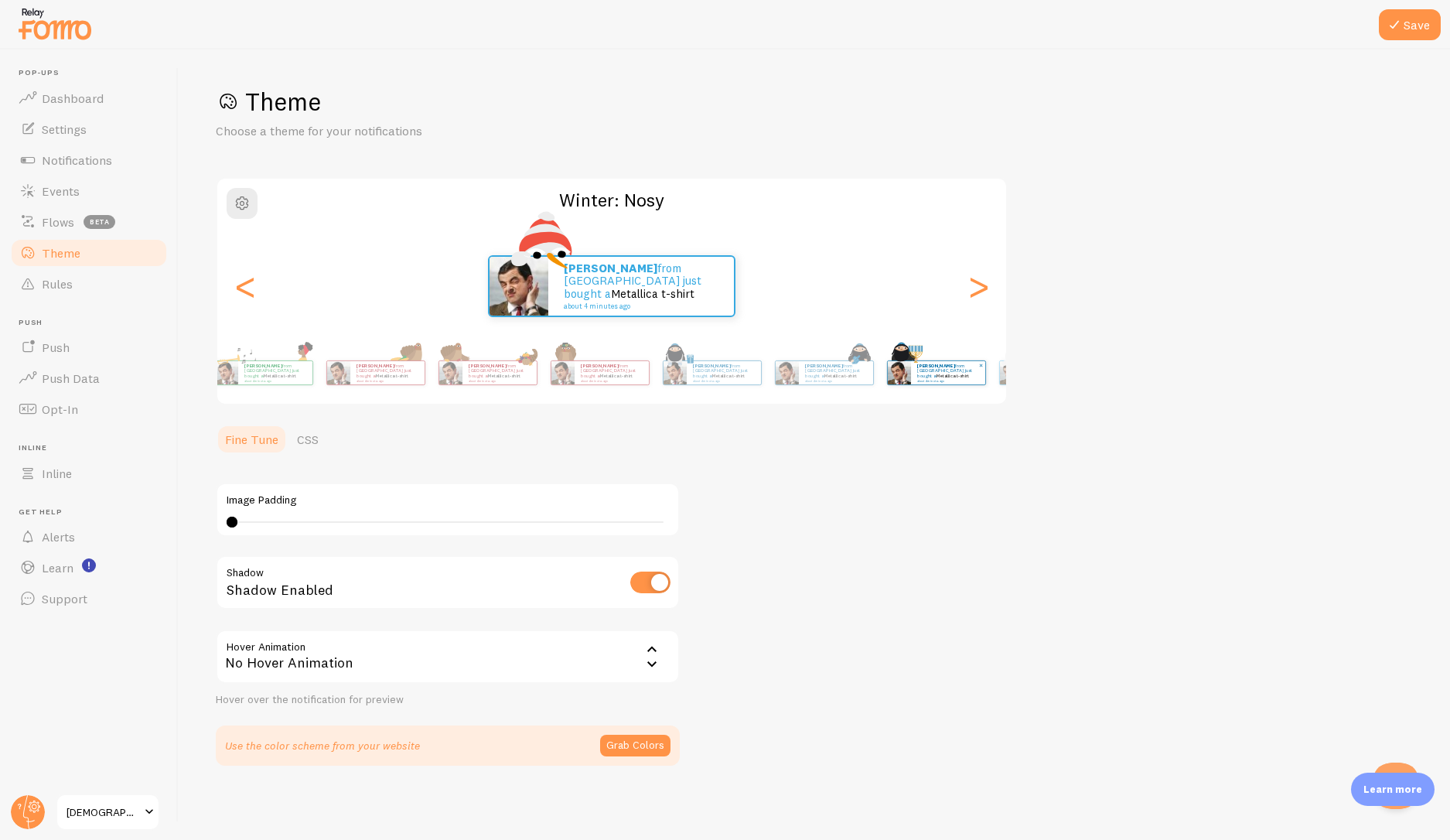
click at [1369, 353] on div "Theme Choose a theme for your notifications Winter: [PERSON_NAME] from [GEOGRAP…" at bounding box center [814, 425] width 1198 height 679
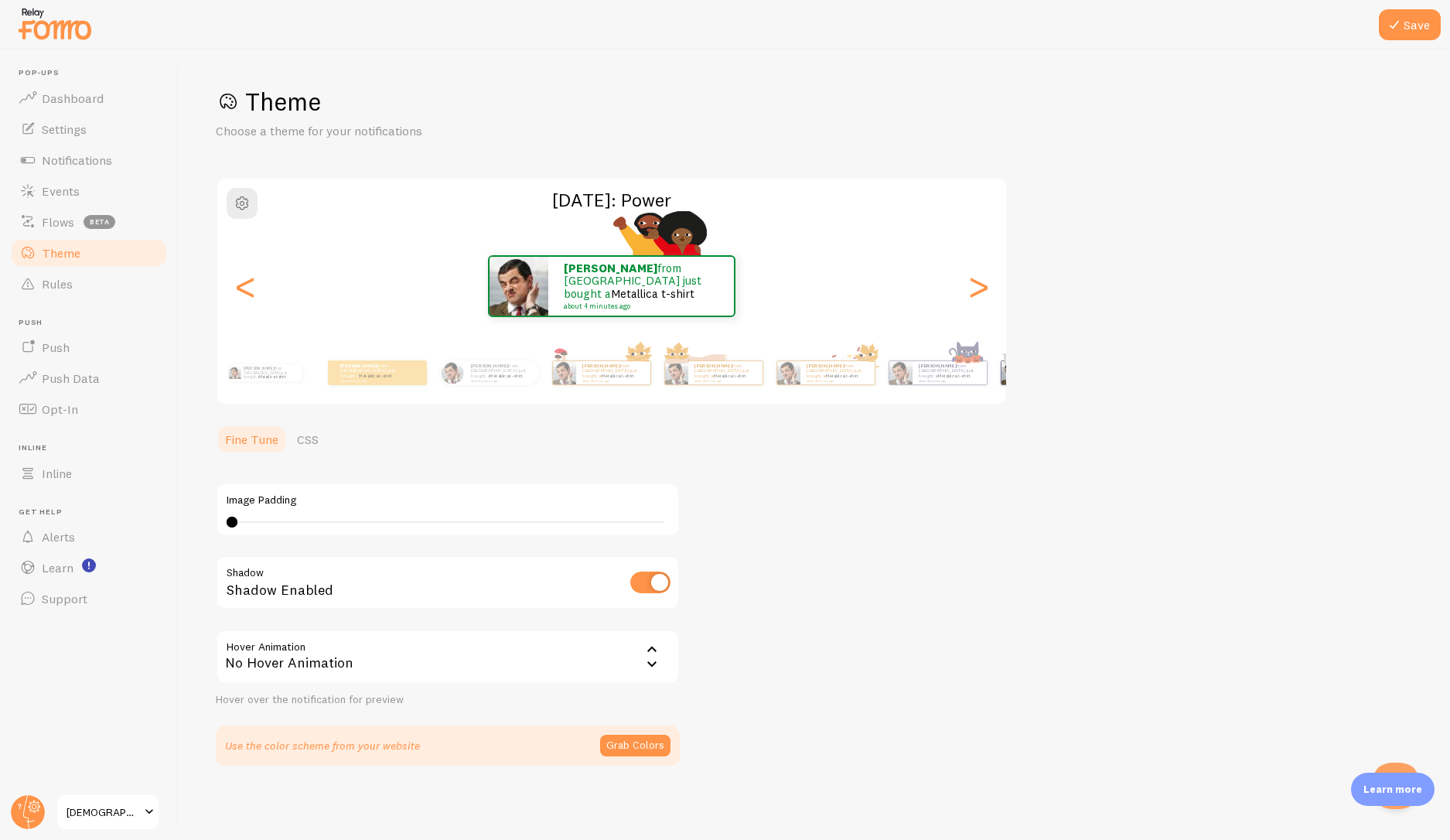
click at [1175, 376] on div "Theme Choose a theme for your notifications [DATE]: Power [PERSON_NAME] from [G…" at bounding box center [814, 425] width 1198 height 679
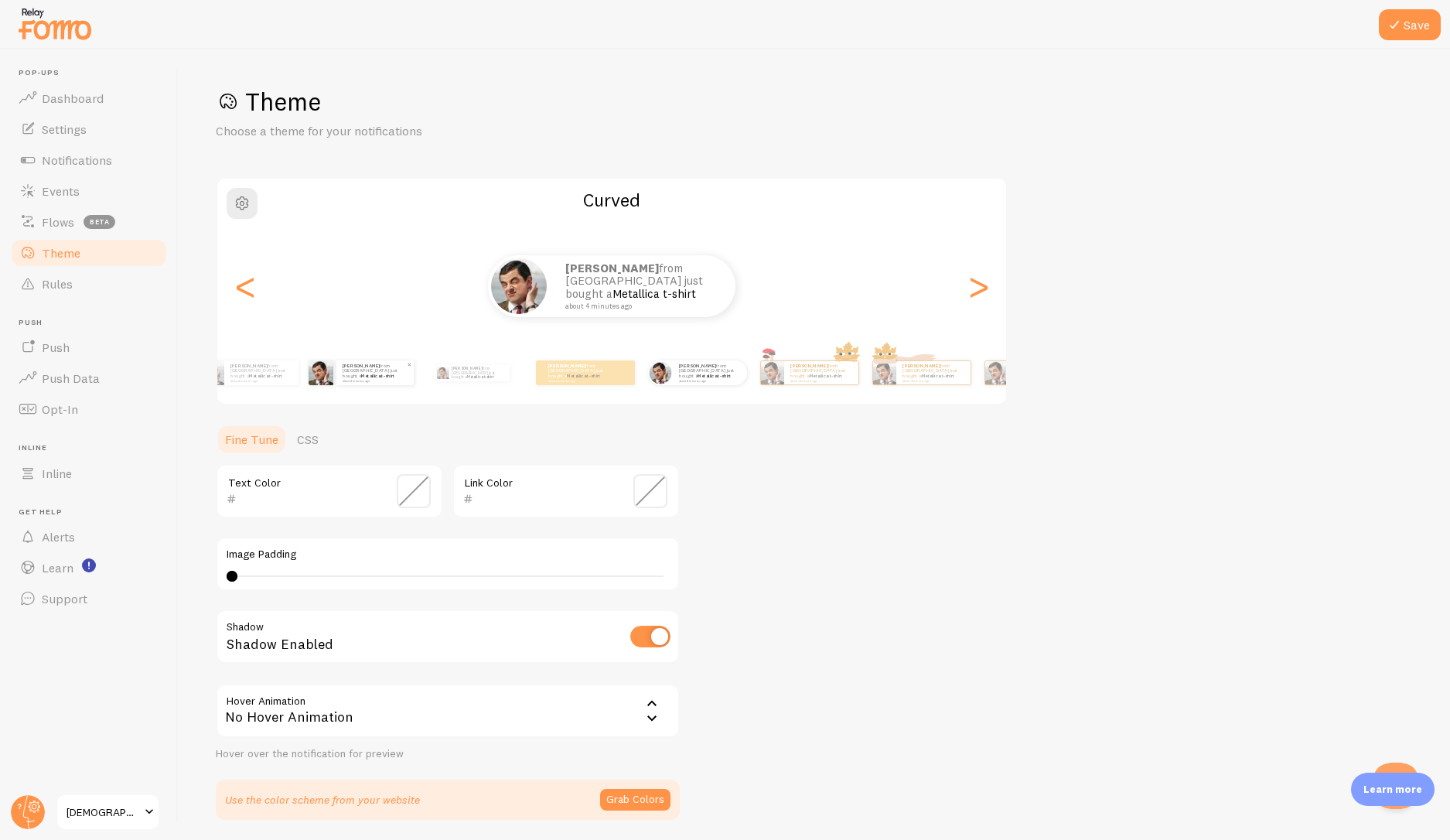
click at [407, 373] on p "[PERSON_NAME] from [GEOGRAPHIC_DATA] just bought a Metallica t-shirt about 4 mi…" at bounding box center [375, 373] width 65 height 20
click at [414, 384] on div "[PERSON_NAME] from [GEOGRAPHIC_DATA] just bought a Metallica t-shirt about 4 mi…" at bounding box center [375, 373] width 77 height 25
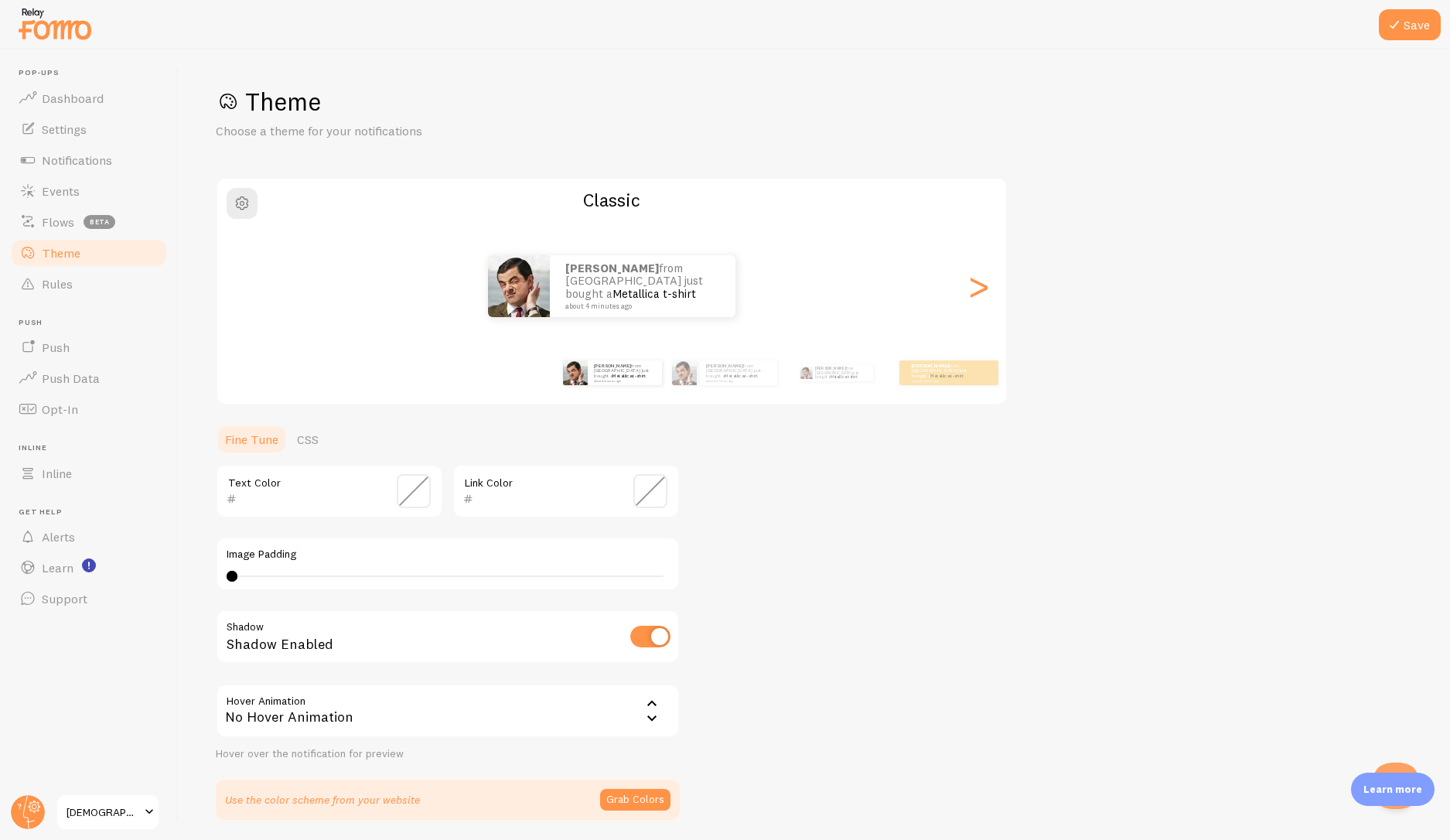
drag, startPoint x: 1038, startPoint y: 408, endPoint x: 1016, endPoint y: 399, distance: 23.8
click at [1094, 406] on div "Theme Choose a theme for your notifications Classic [PERSON_NAME] from [GEOGRAP…" at bounding box center [814, 453] width 1198 height 734
click at [919, 379] on small "about 4 minutes ago" at bounding box center [943, 380] width 61 height 3
click at [976, 302] on div ">" at bounding box center [978, 286] width 19 height 111
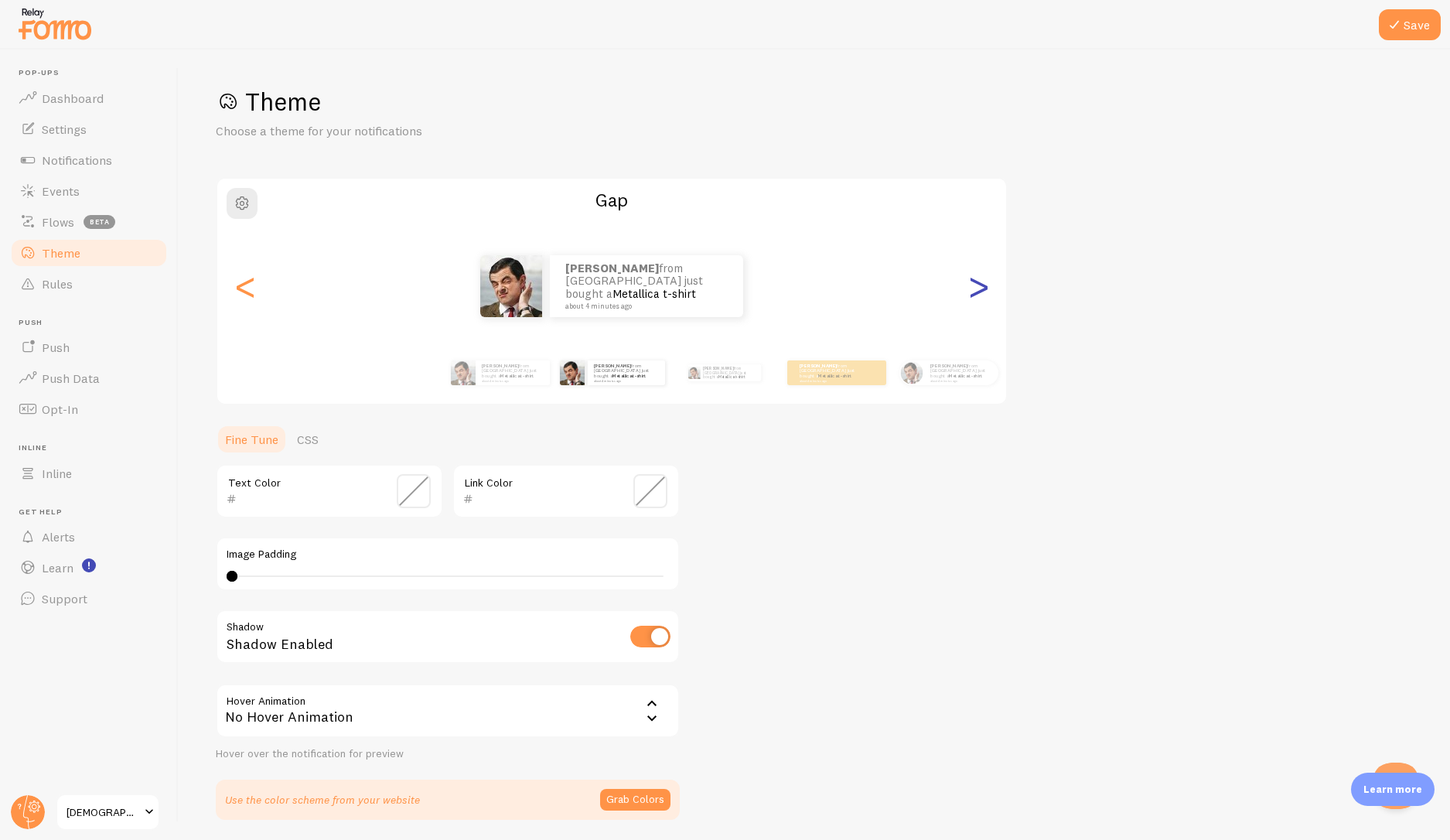
click at [980, 295] on div ">" at bounding box center [978, 286] width 19 height 111
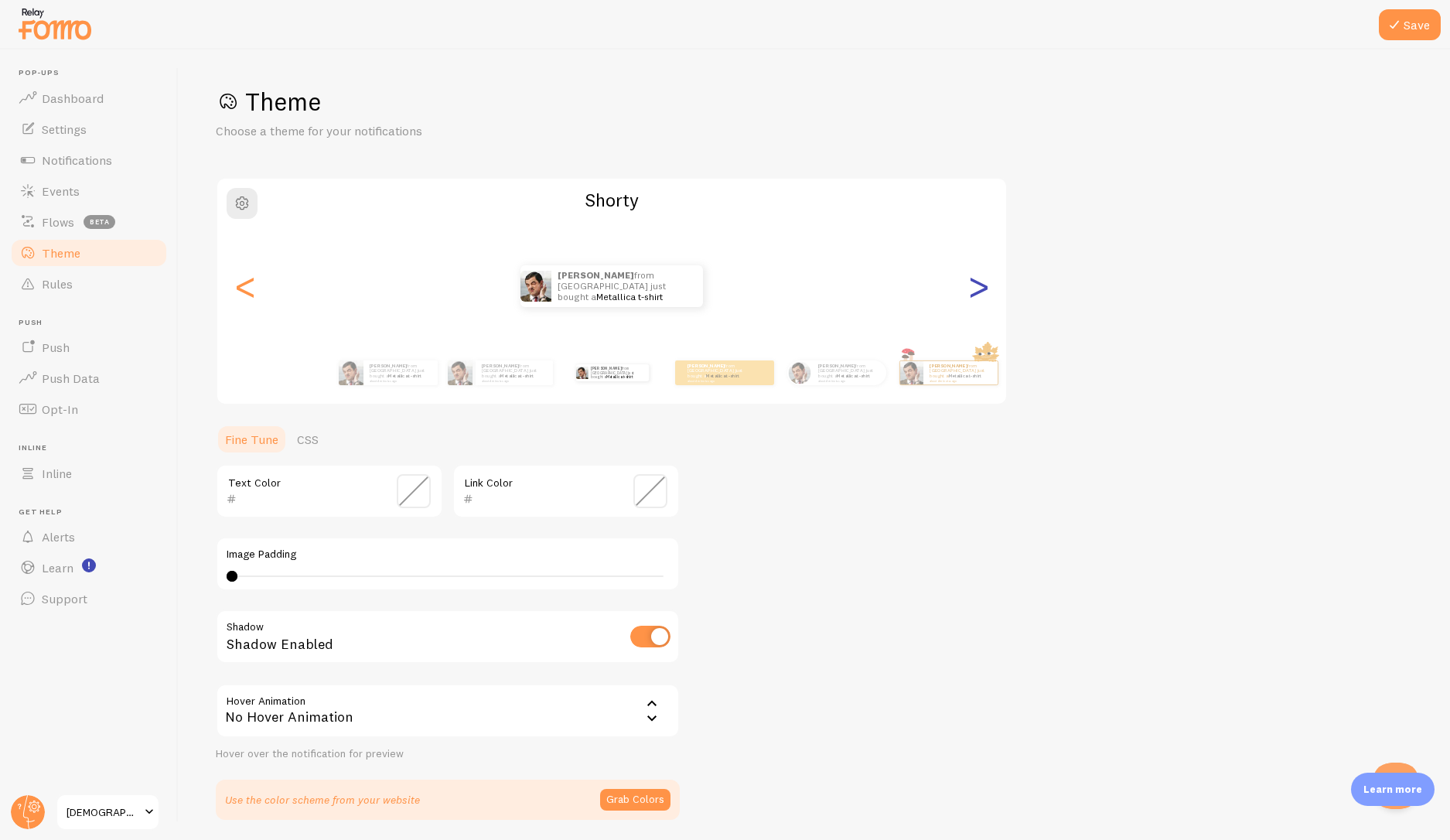
click at [980, 295] on div ">" at bounding box center [978, 286] width 19 height 111
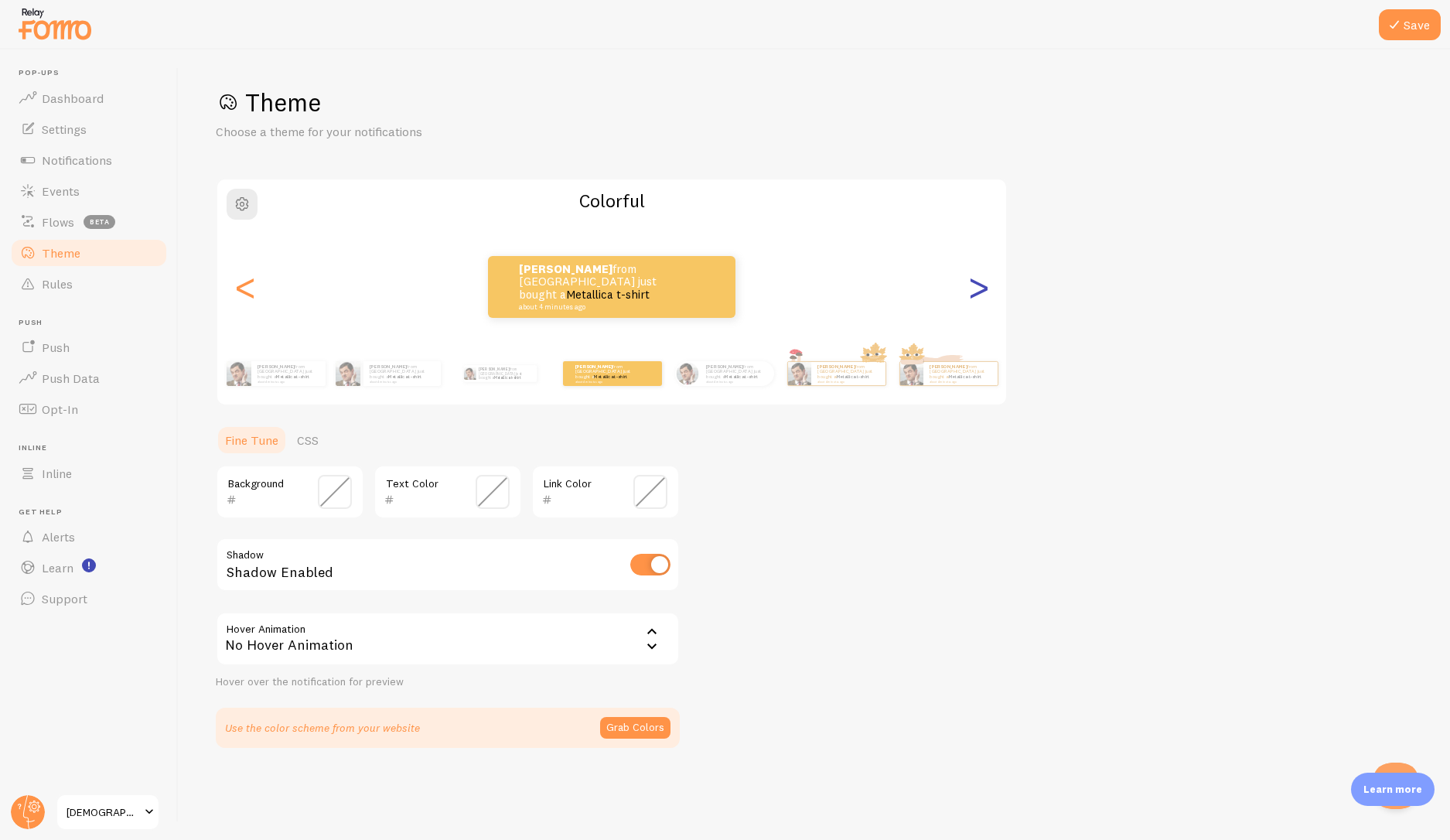
scroll to position [0, 0]
click at [240, 292] on div "<" at bounding box center [245, 287] width 19 height 111
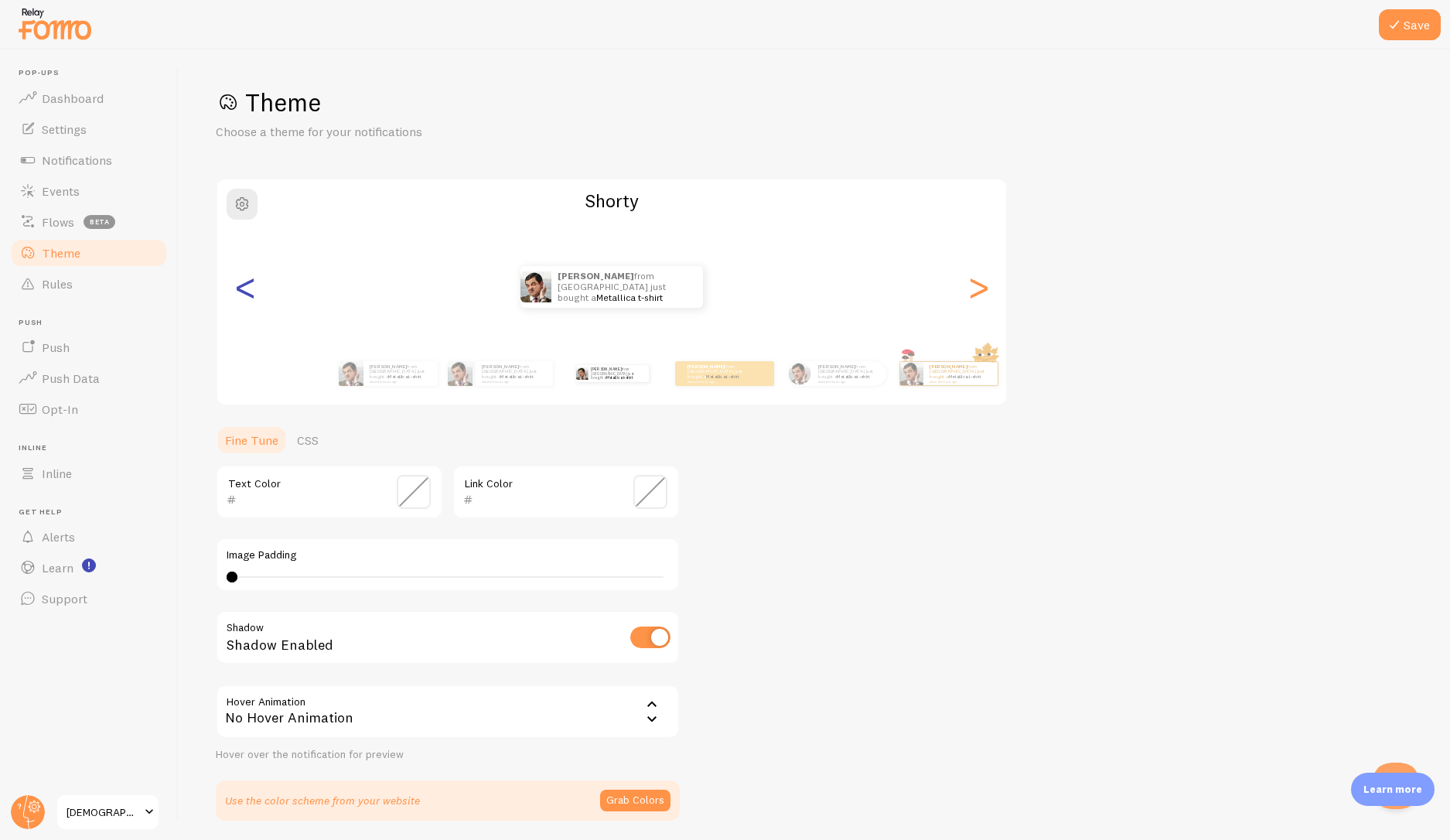
click at [240, 292] on div "<" at bounding box center [245, 287] width 19 height 111
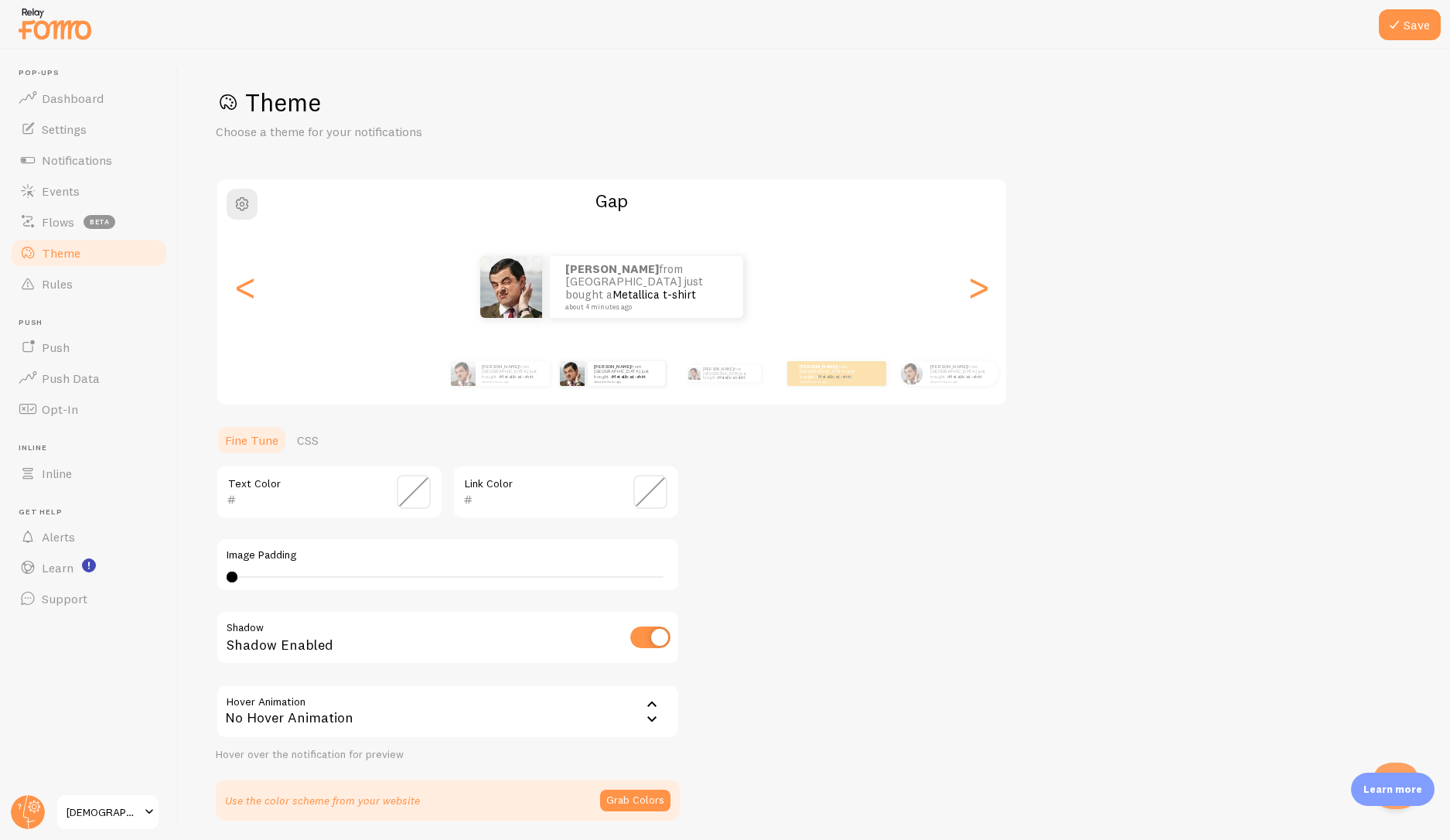
click at [416, 495] on span at bounding box center [414, 492] width 34 height 34
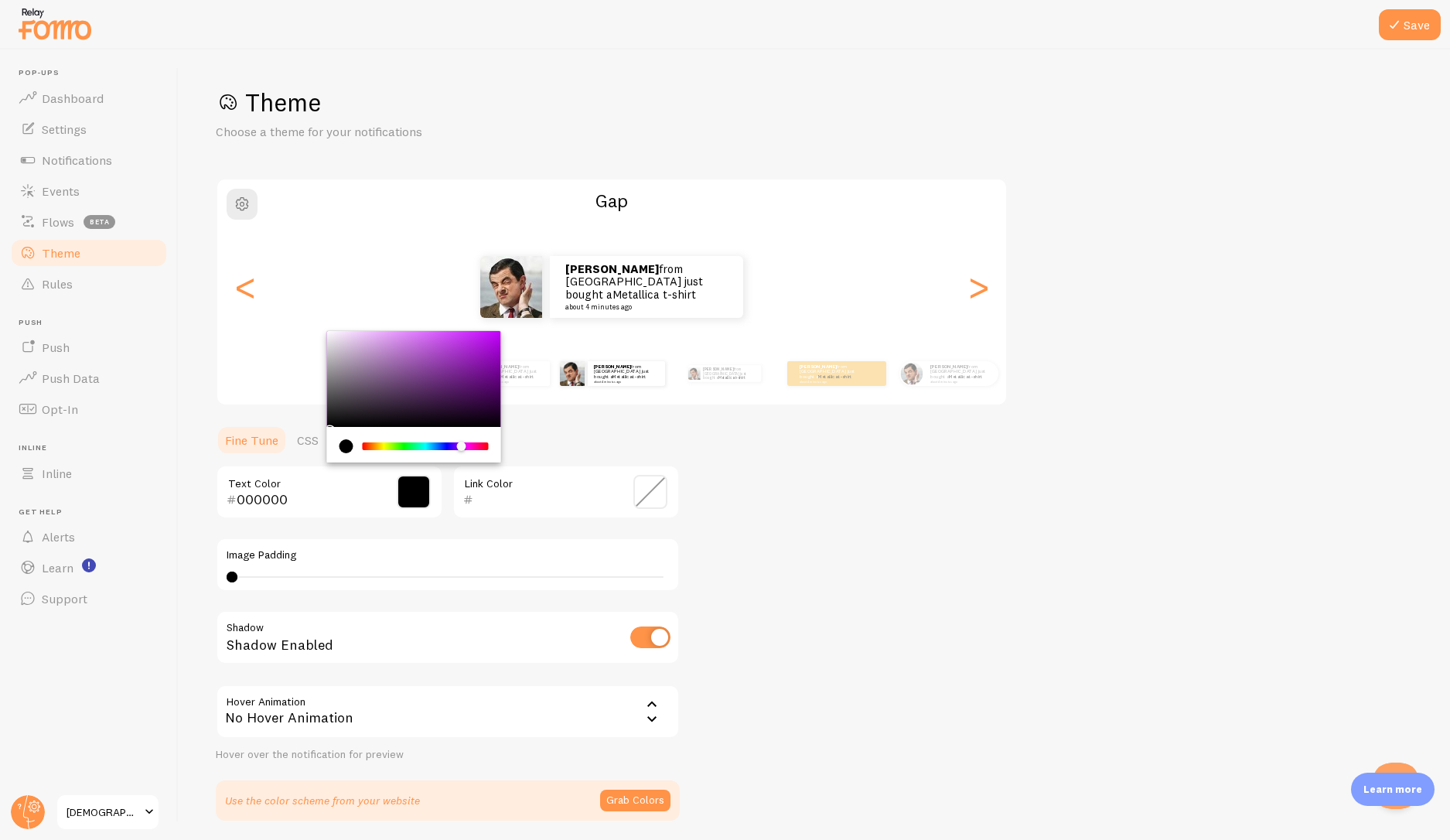
drag, startPoint x: 369, startPoint y: 449, endPoint x: 457, endPoint y: 443, distance: 88.2
click at [461, 443] on div "Chrome color picker" at bounding box center [466, 447] width 9 height 10
click at [402, 454] on div "Chrome color picker" at bounding box center [414, 444] width 174 height 35
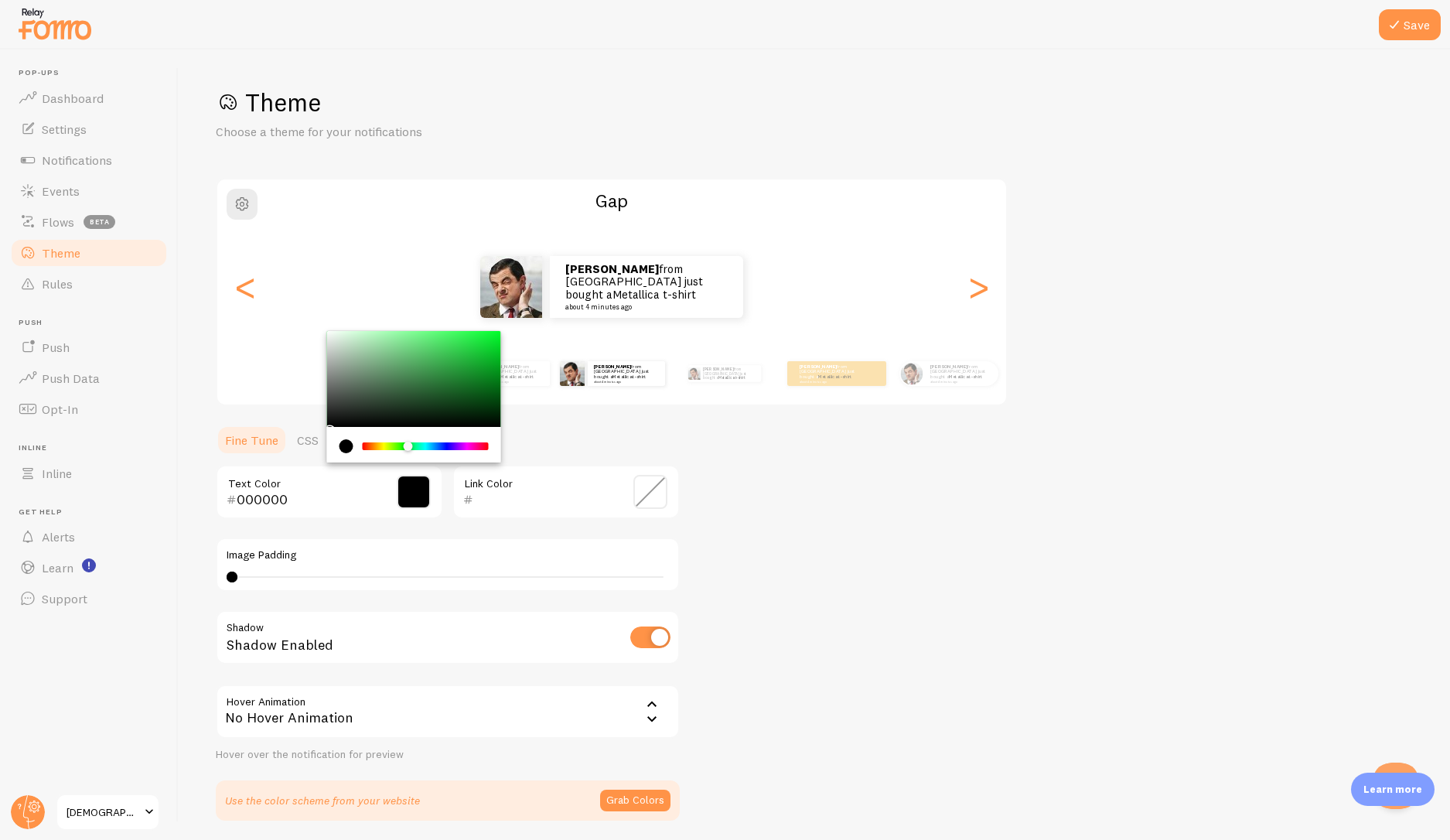
click at [408, 444] on div "Chrome color picker" at bounding box center [425, 446] width 123 height 7
drag, startPoint x: 330, startPoint y: 424, endPoint x: 470, endPoint y: 363, distance: 152.7
click at [470, 363] on div "Chrome color picker" at bounding box center [414, 379] width 174 height 96
click at [470, 363] on div "Chrome color picker" at bounding box center [473, 366] width 9 height 9
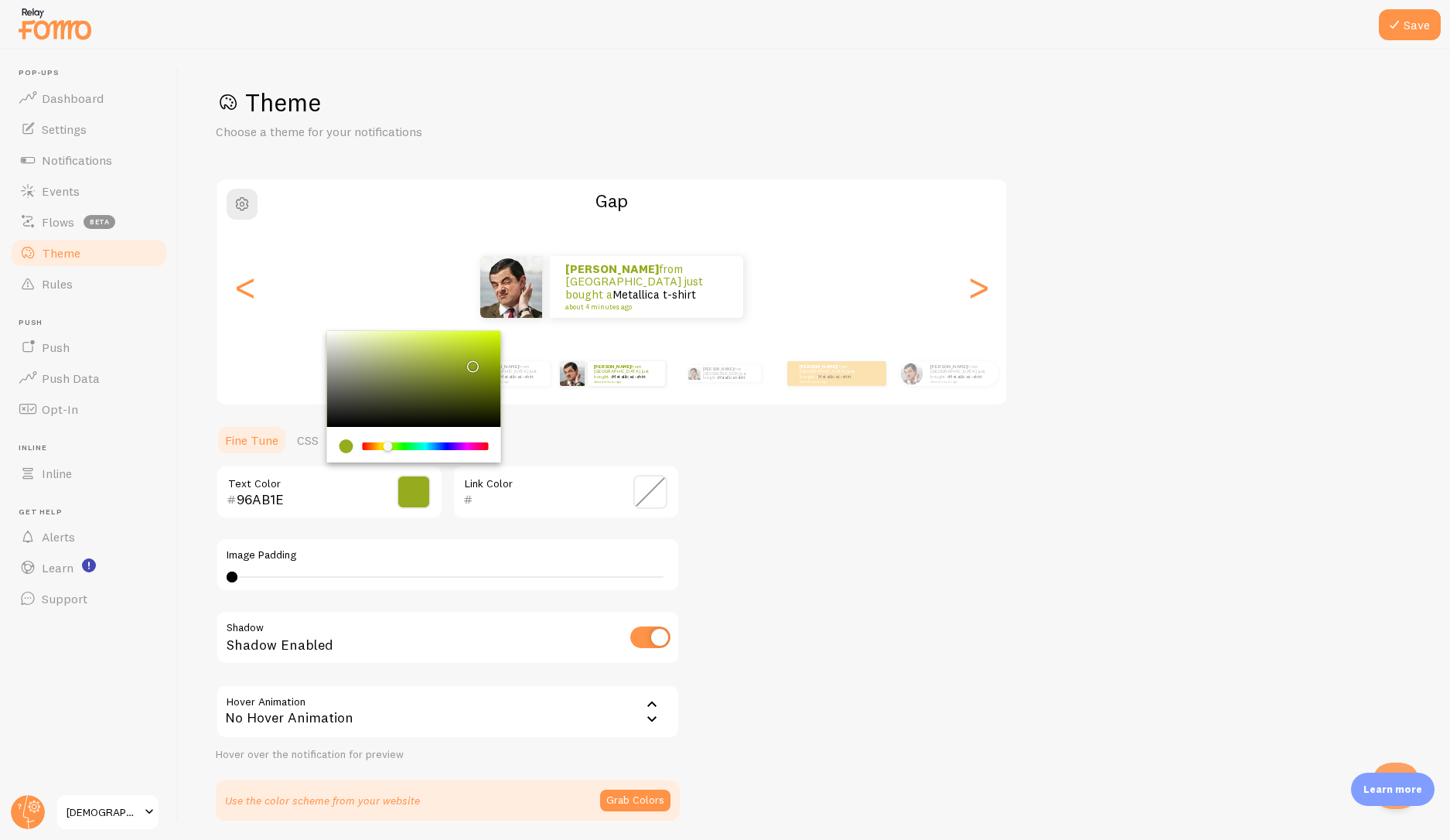
drag, startPoint x: 409, startPoint y: 447, endPoint x: 323, endPoint y: 474, distance: 90.1
click at [387, 447] on div "Chrome color picker" at bounding box center [387, 446] width 9 height 9
click at [274, 501] on input "9BAB1E" at bounding box center [307, 499] width 142 height 19
paste input "A"
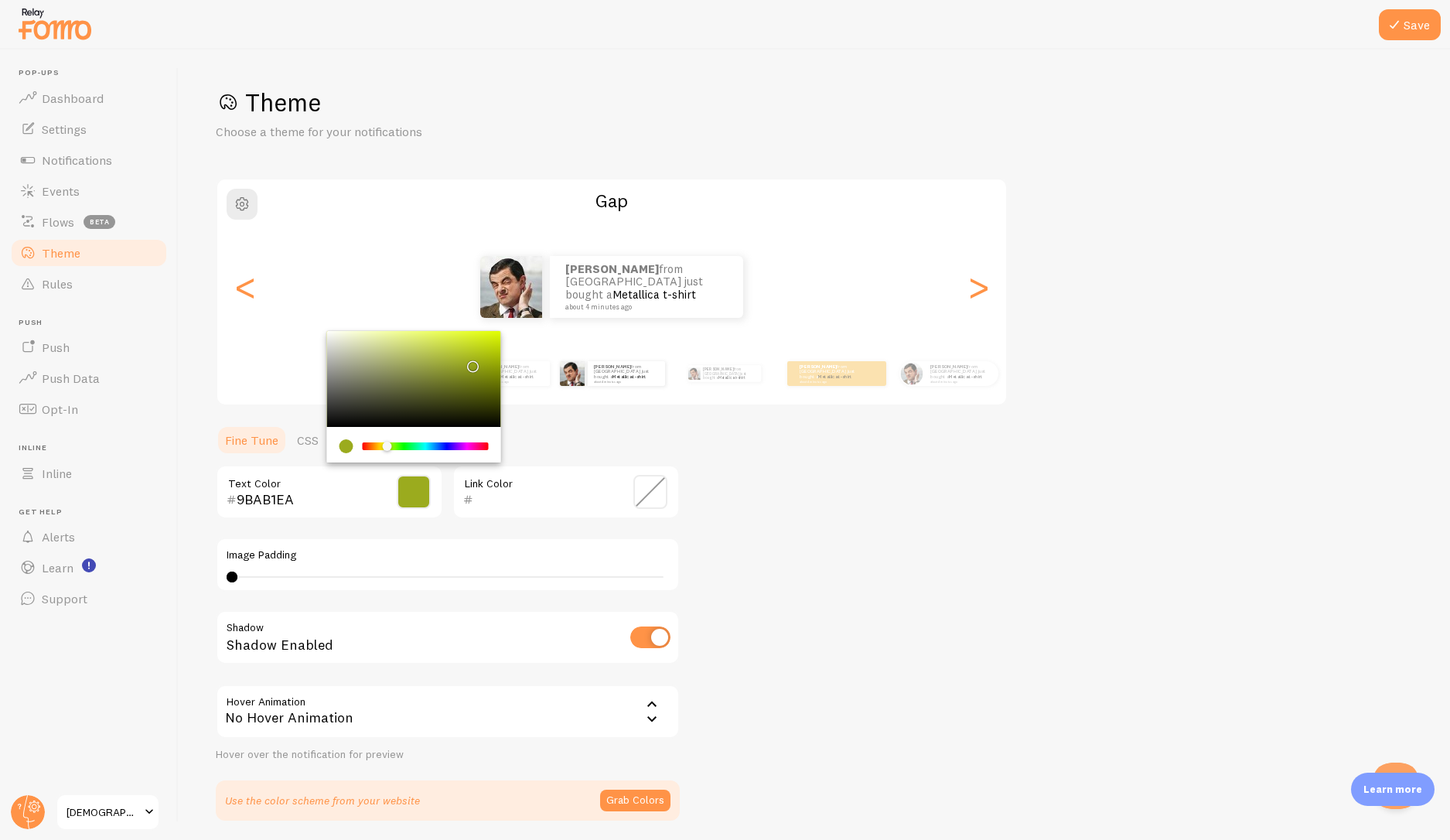
click at [250, 493] on input "9BAB1EA" at bounding box center [307, 499] width 142 height 19
paste input "A58905"
type input "A58905"
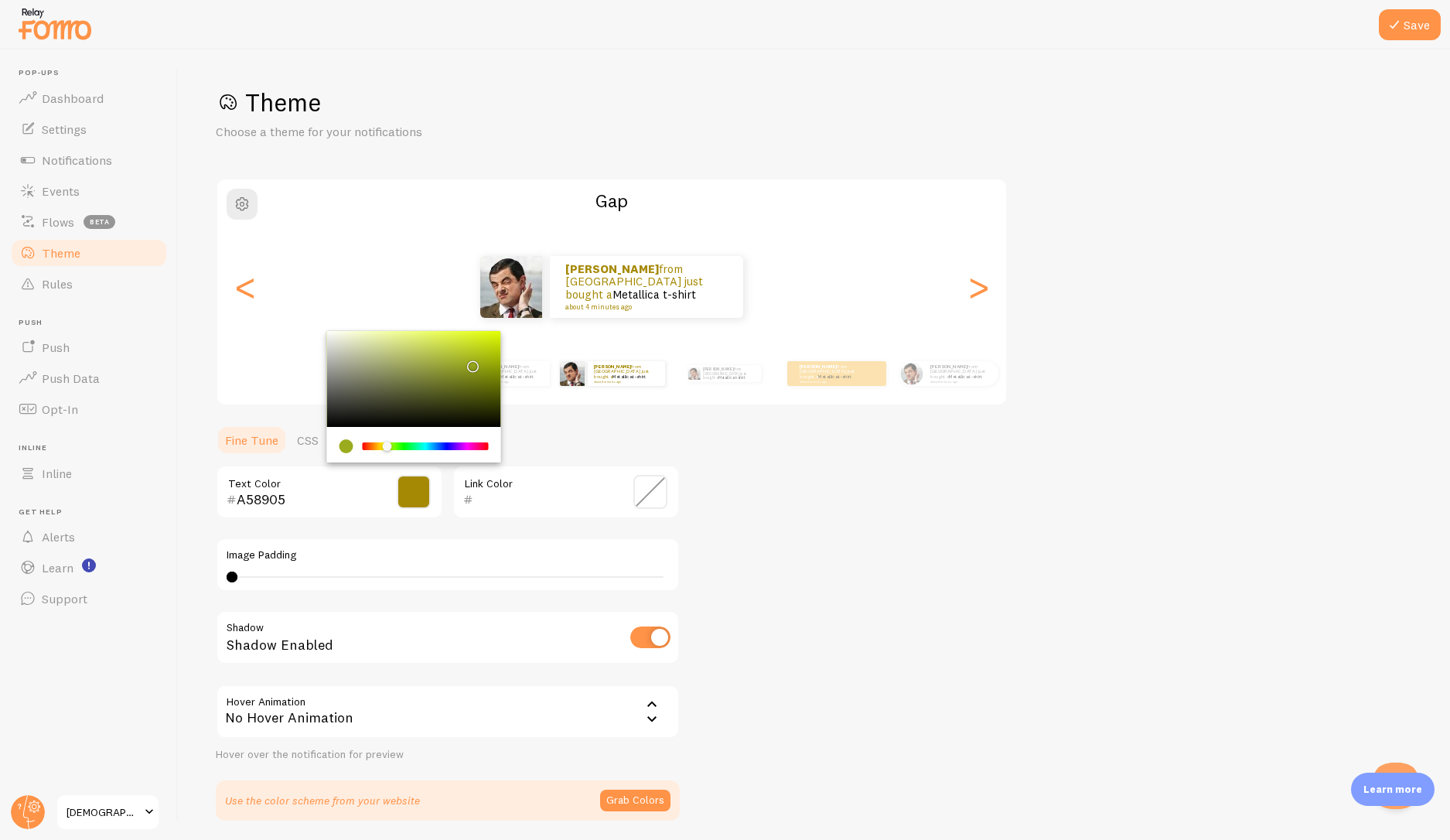
click at [575, 495] on input "text" at bounding box center [544, 499] width 142 height 19
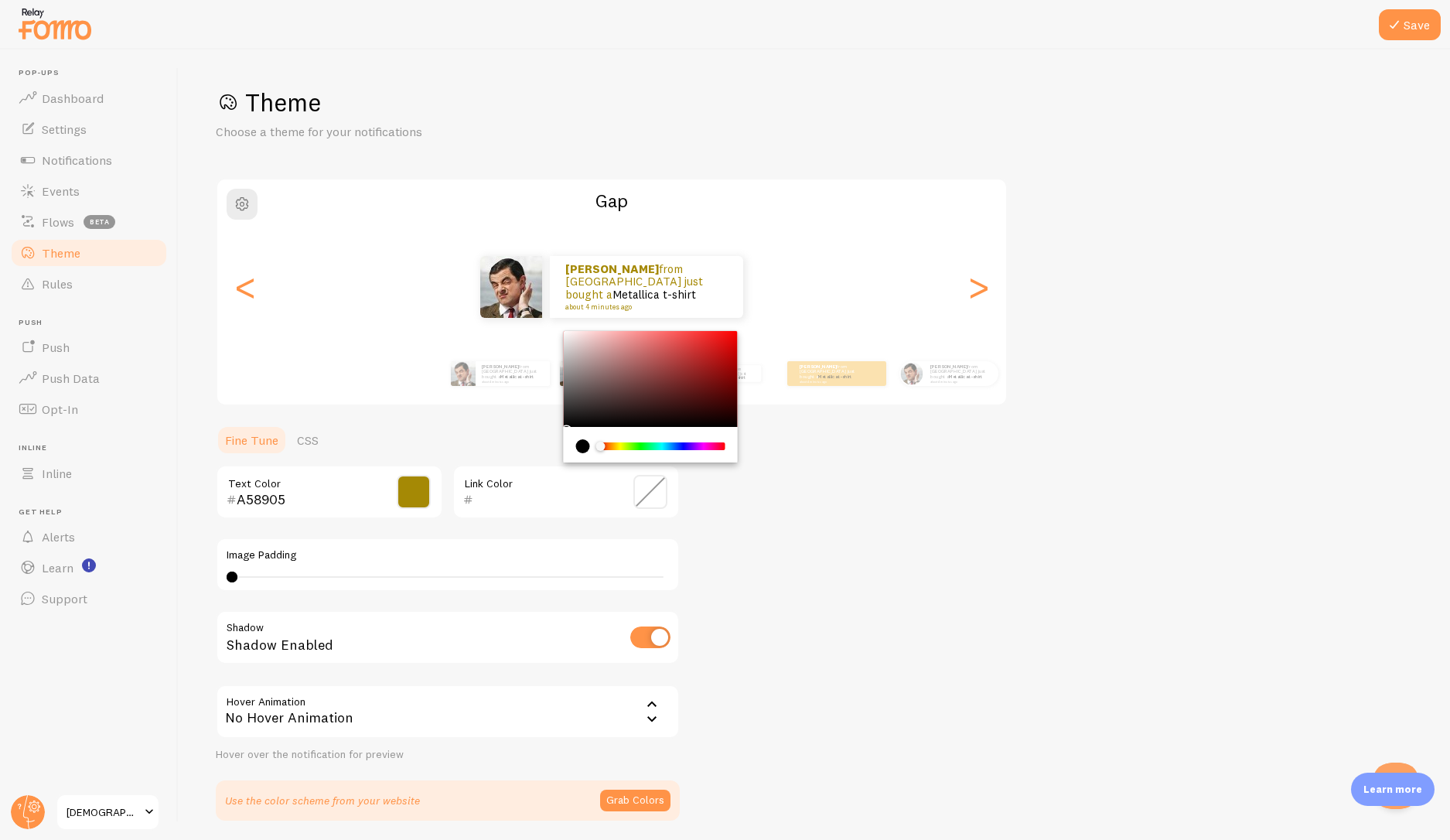
paste input "A53905"
type input "A53905"
click at [844, 564] on div "Theme Choose a theme for your notifications Gap [PERSON_NAME] from [GEOGRAPHIC_…" at bounding box center [814, 454] width 1198 height 734
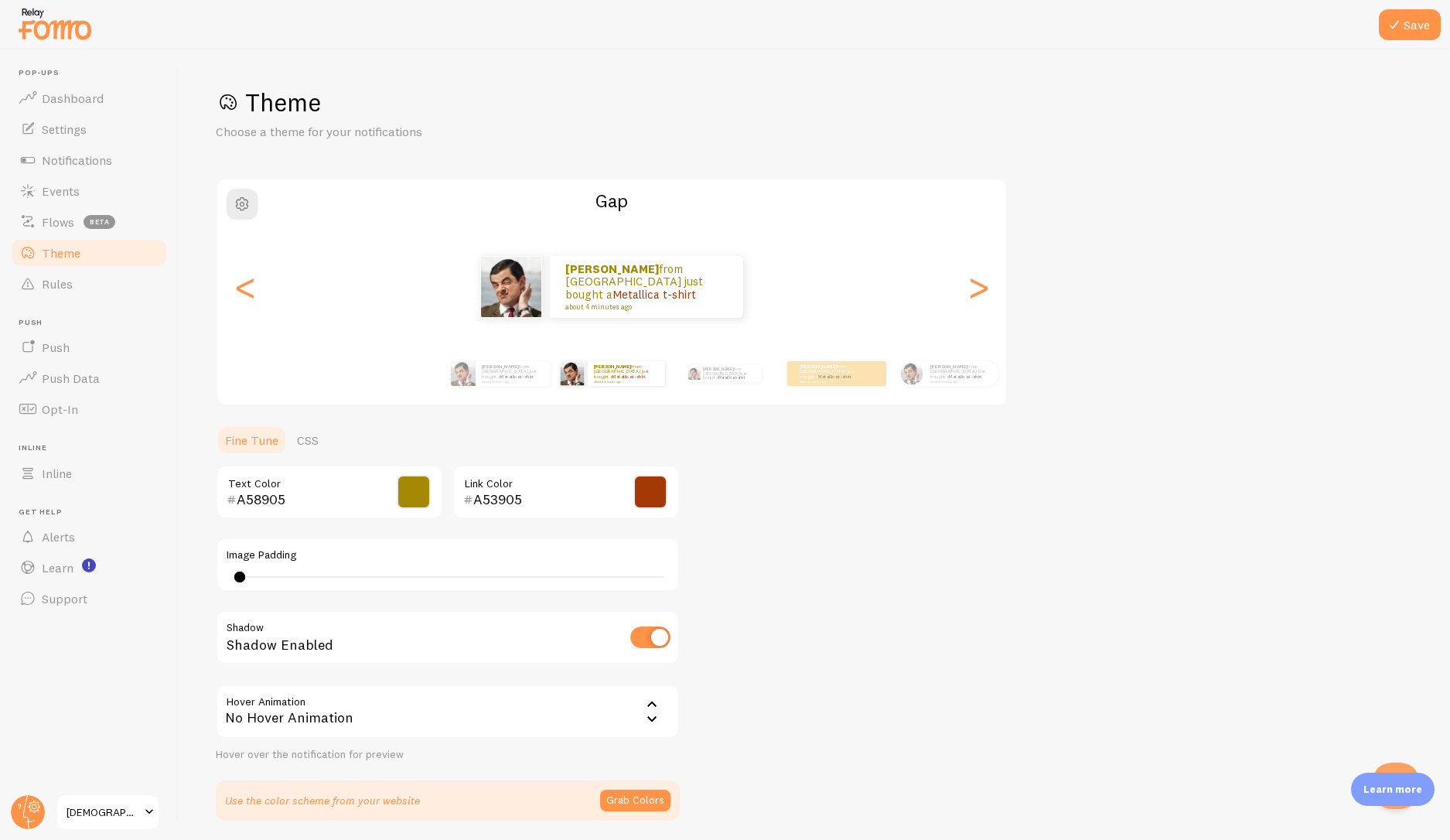
type input "0"
drag, startPoint x: 236, startPoint y: 579, endPoint x: 217, endPoint y: 582, distance: 19.2
click at [217, 582] on div "Image Padding 0" at bounding box center [448, 565] width 464 height 54
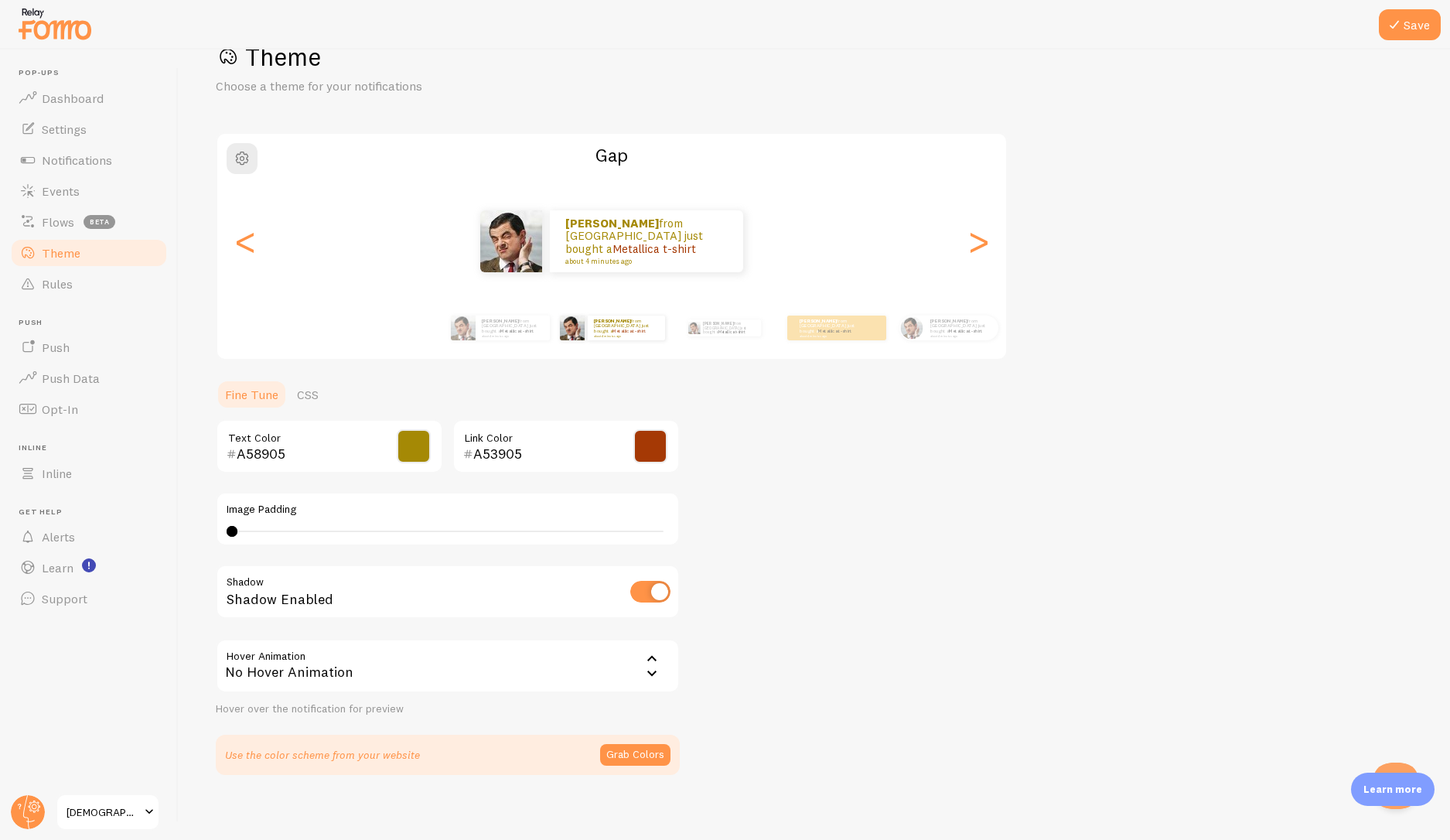
scroll to position [55, 0]
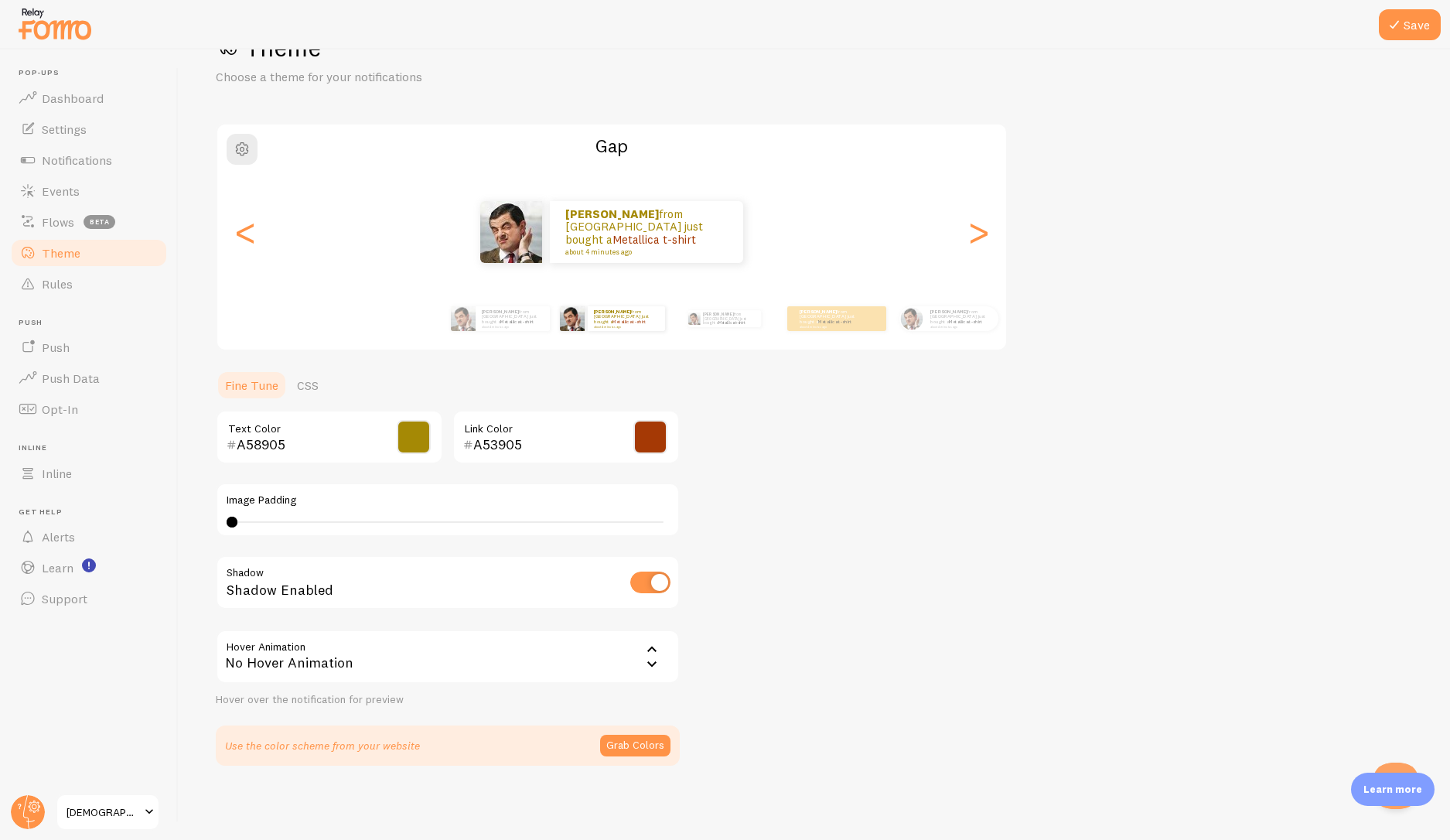
click at [429, 663] on div "No Hover Animation" at bounding box center [448, 656] width 464 height 54
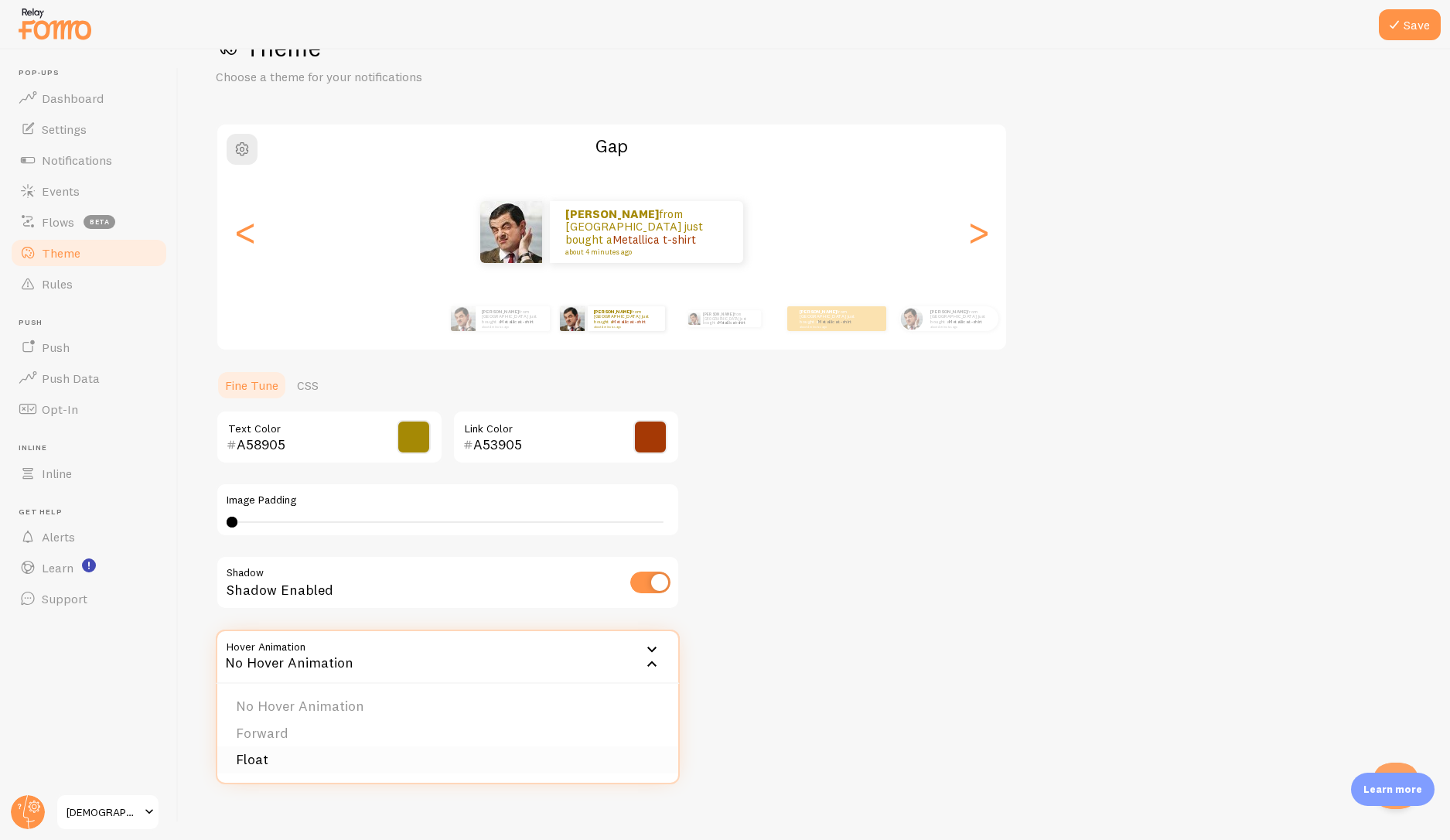
click at [336, 768] on li "Float" at bounding box center [448, 760] width 461 height 27
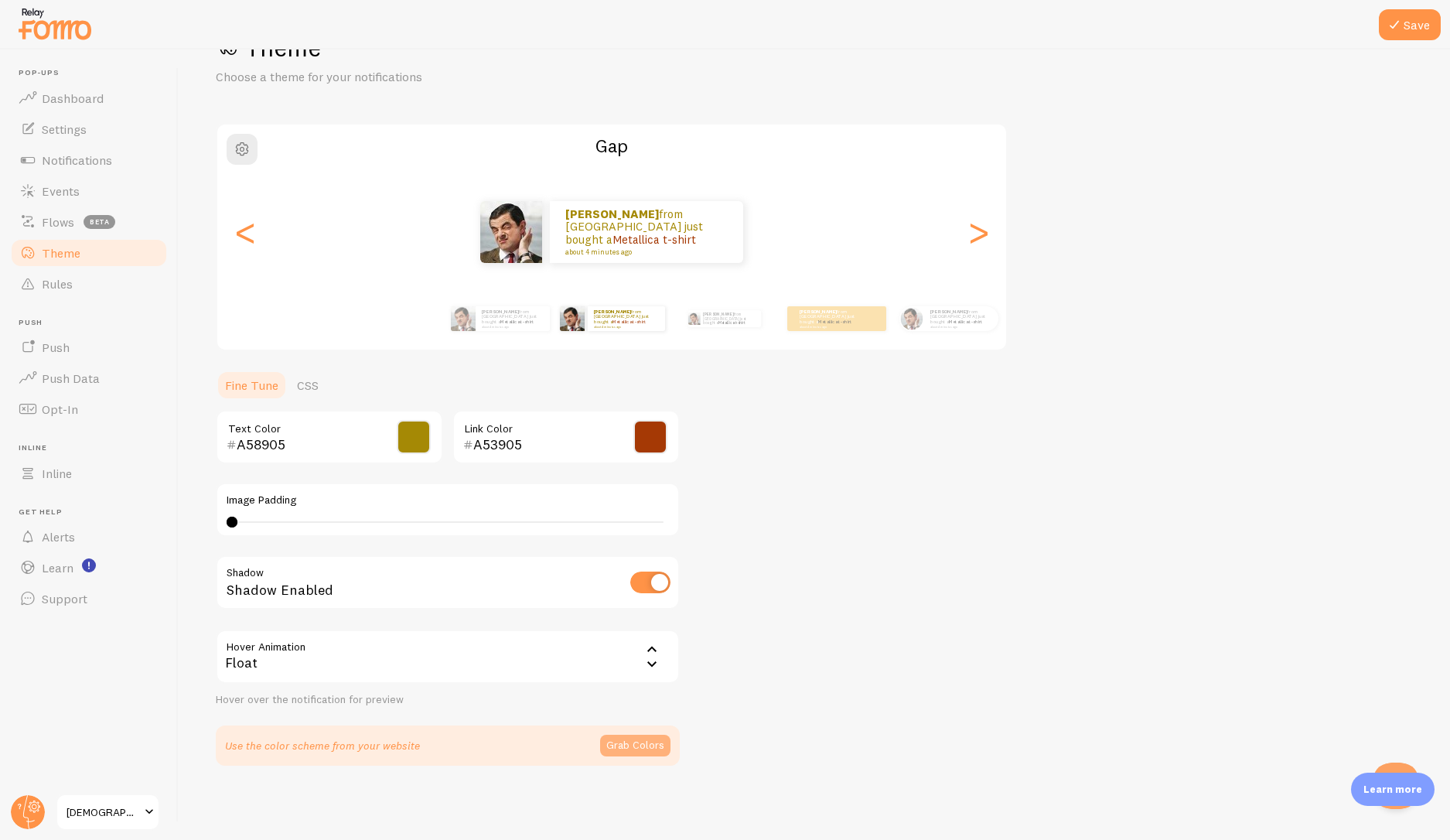
click at [634, 746] on button "Grab Colors" at bounding box center [635, 745] width 70 height 21
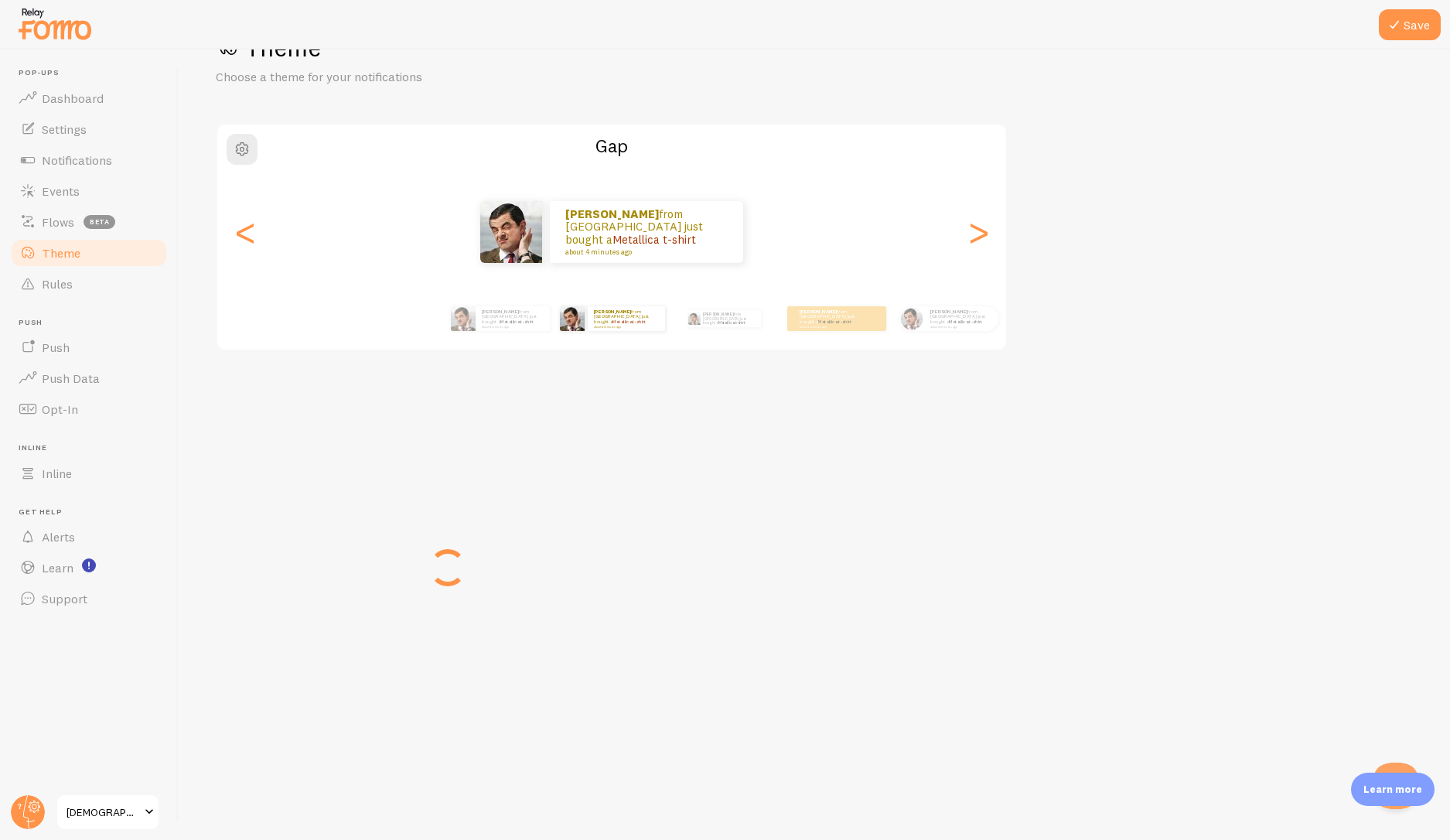
scroll to position [48, 0]
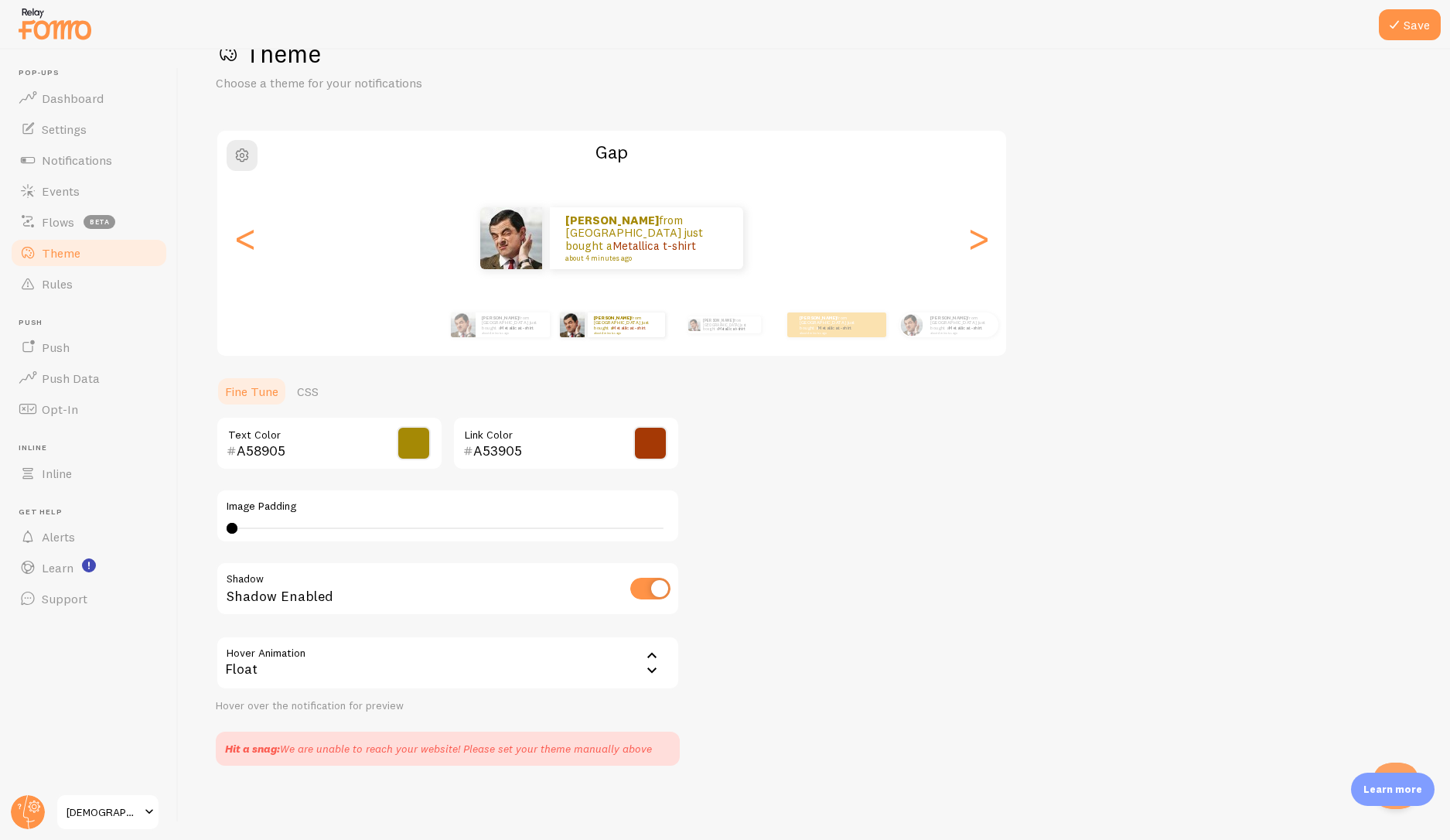
click at [148, 814] on span at bounding box center [149, 812] width 19 height 19
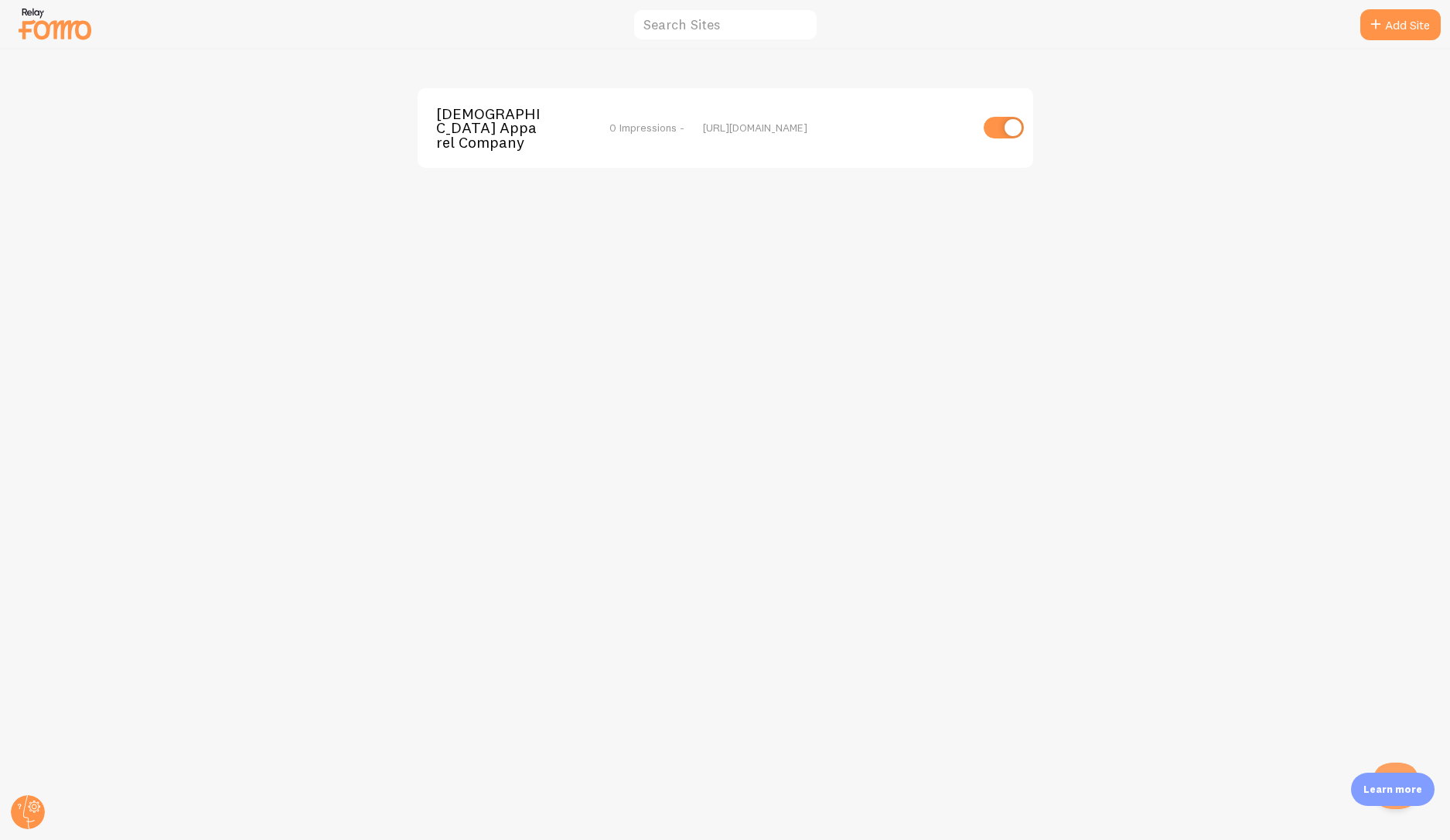
click at [56, 31] on img at bounding box center [55, 24] width 77 height 39
click at [28, 805] on circle at bounding box center [28, 812] width 34 height 34
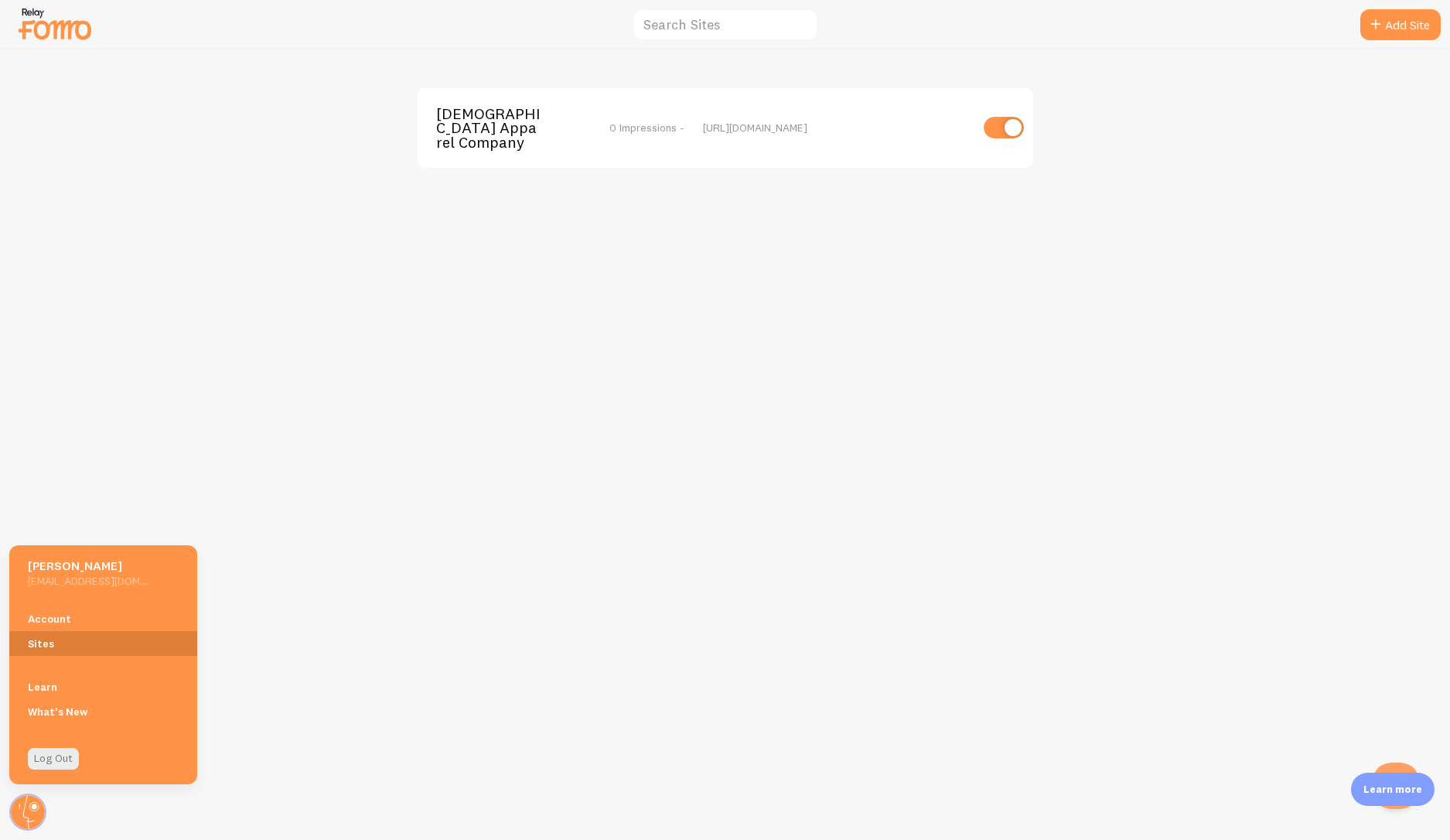
click at [90, 632] on link "Sites" at bounding box center [102, 643] width 188 height 25
click at [91, 624] on link "Account" at bounding box center [102, 619] width 188 height 25
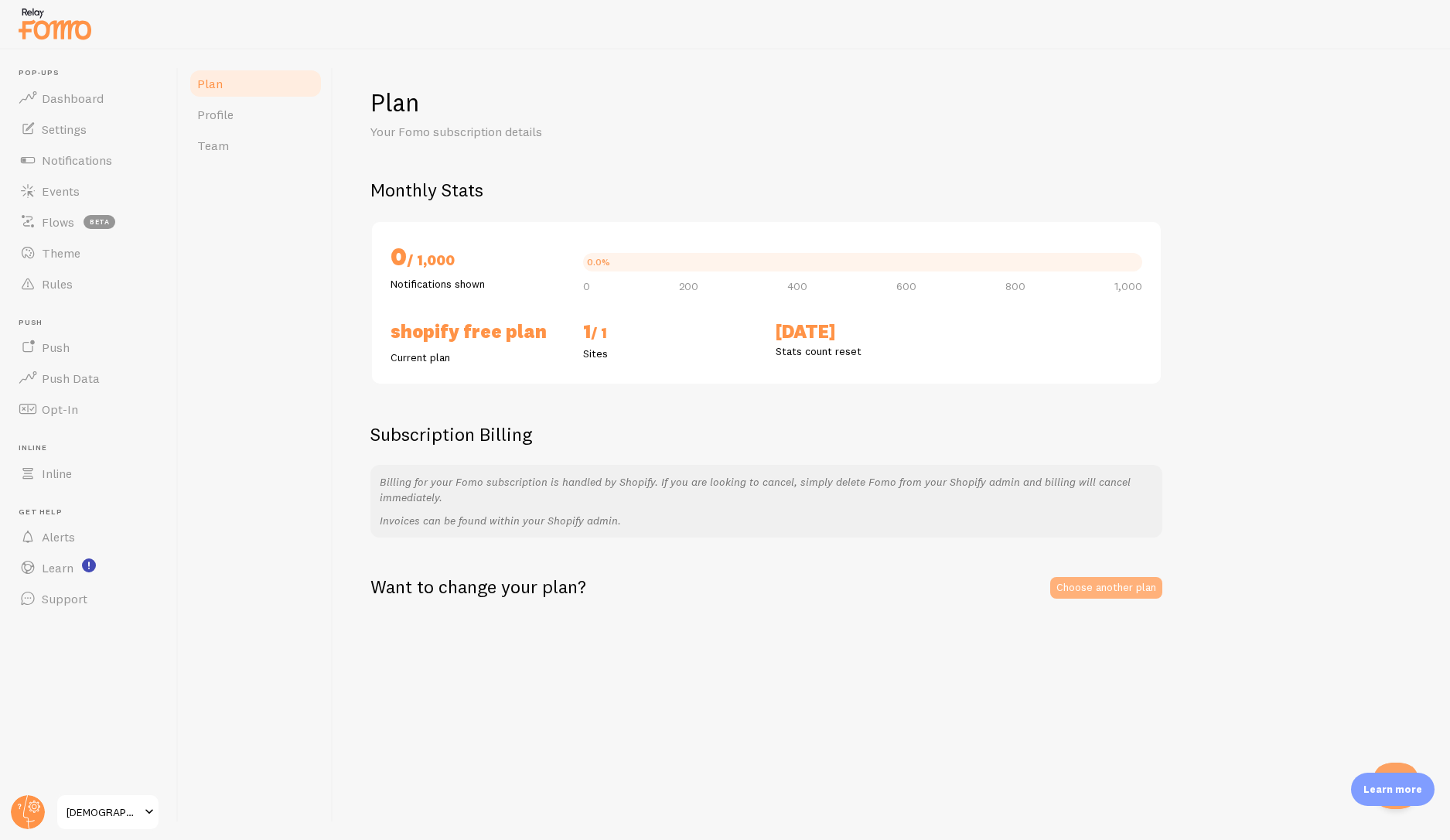
click at [1068, 588] on link "Choose another plan" at bounding box center [1107, 588] width 112 height 21
click at [72, 90] on span "Dashboard" at bounding box center [72, 98] width 61 height 16
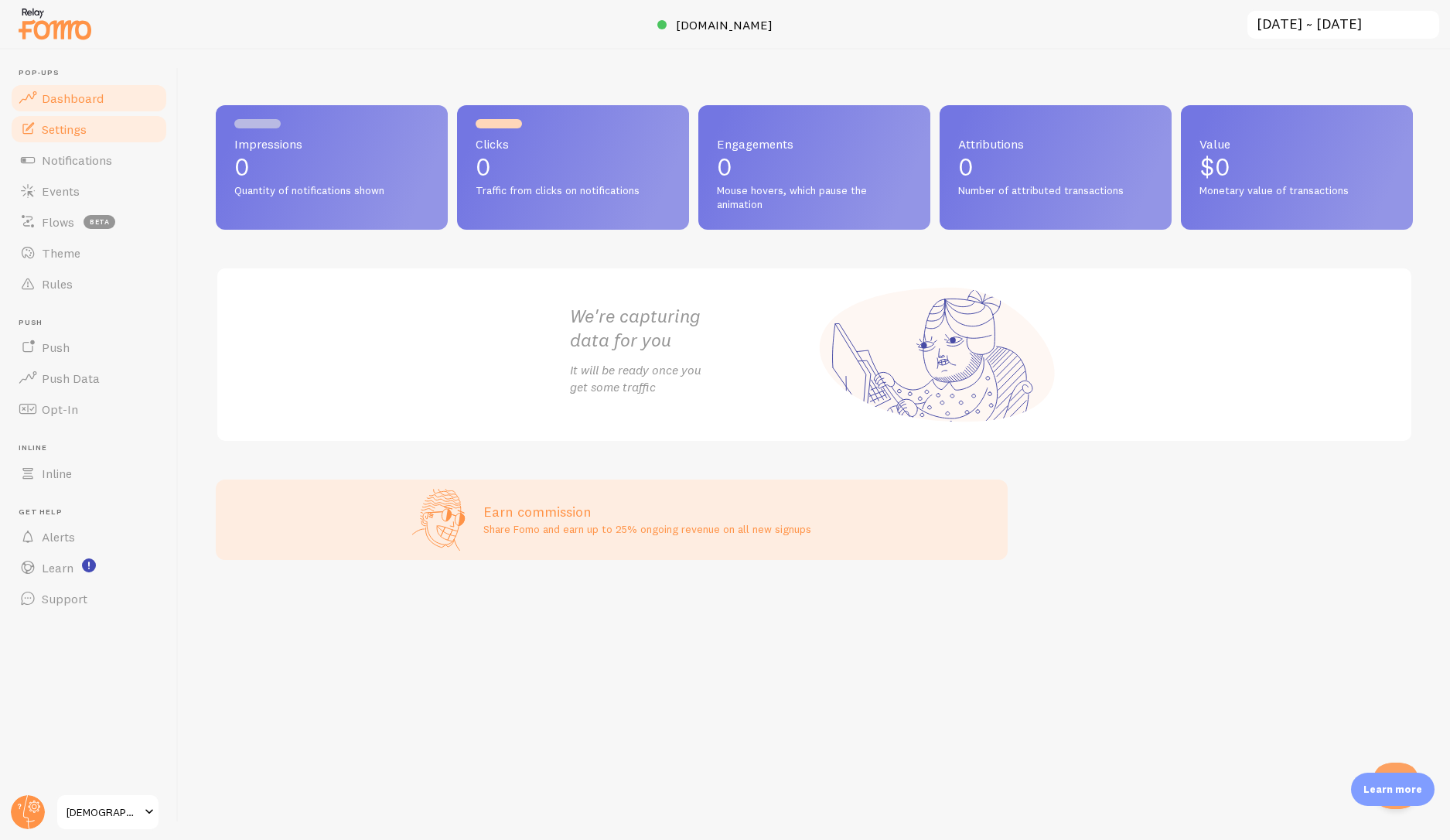
click at [61, 137] on link "Settings" at bounding box center [89, 129] width 159 height 31
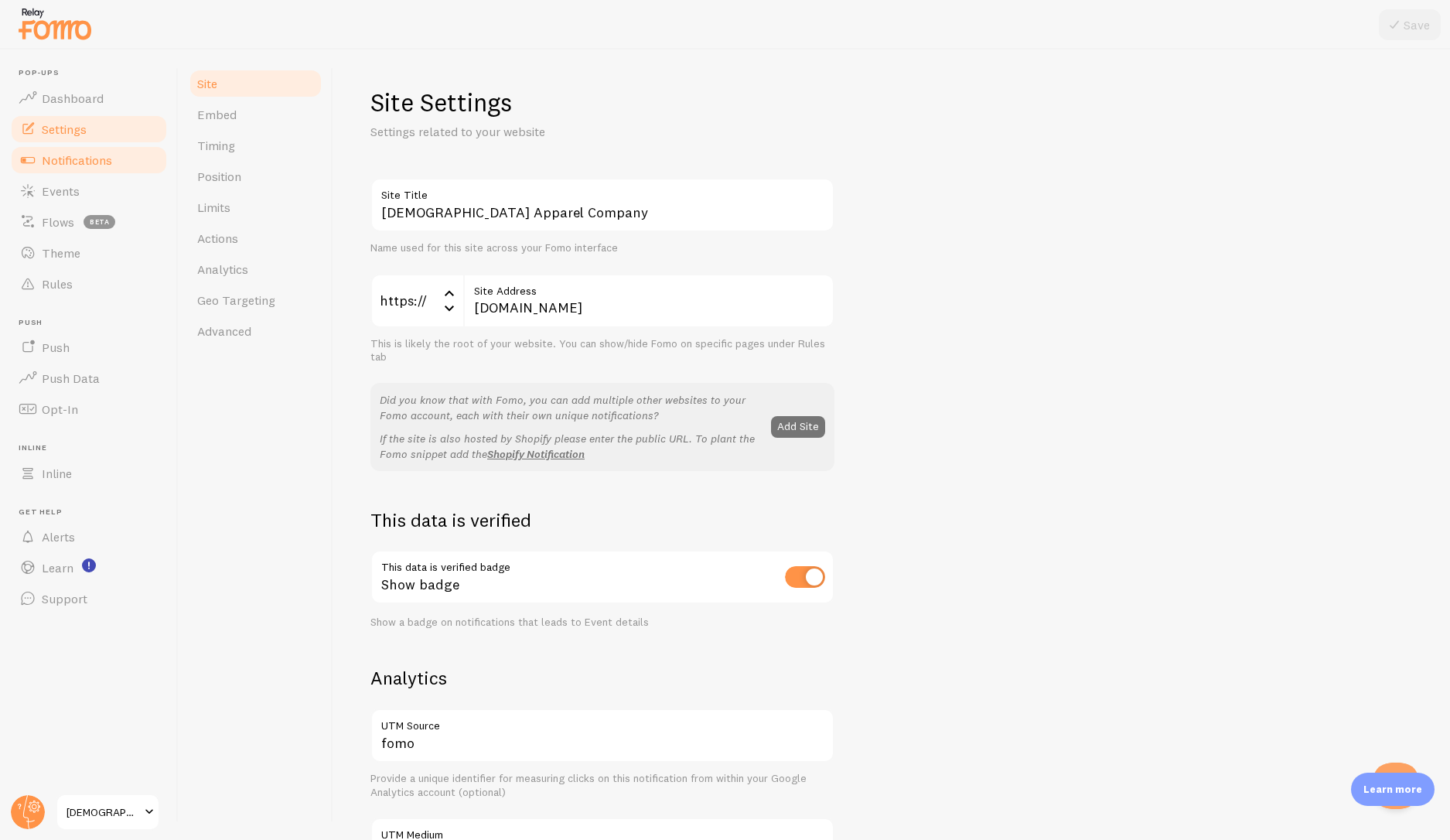
click at [71, 157] on span "Notifications" at bounding box center [77, 160] width 70 height 16
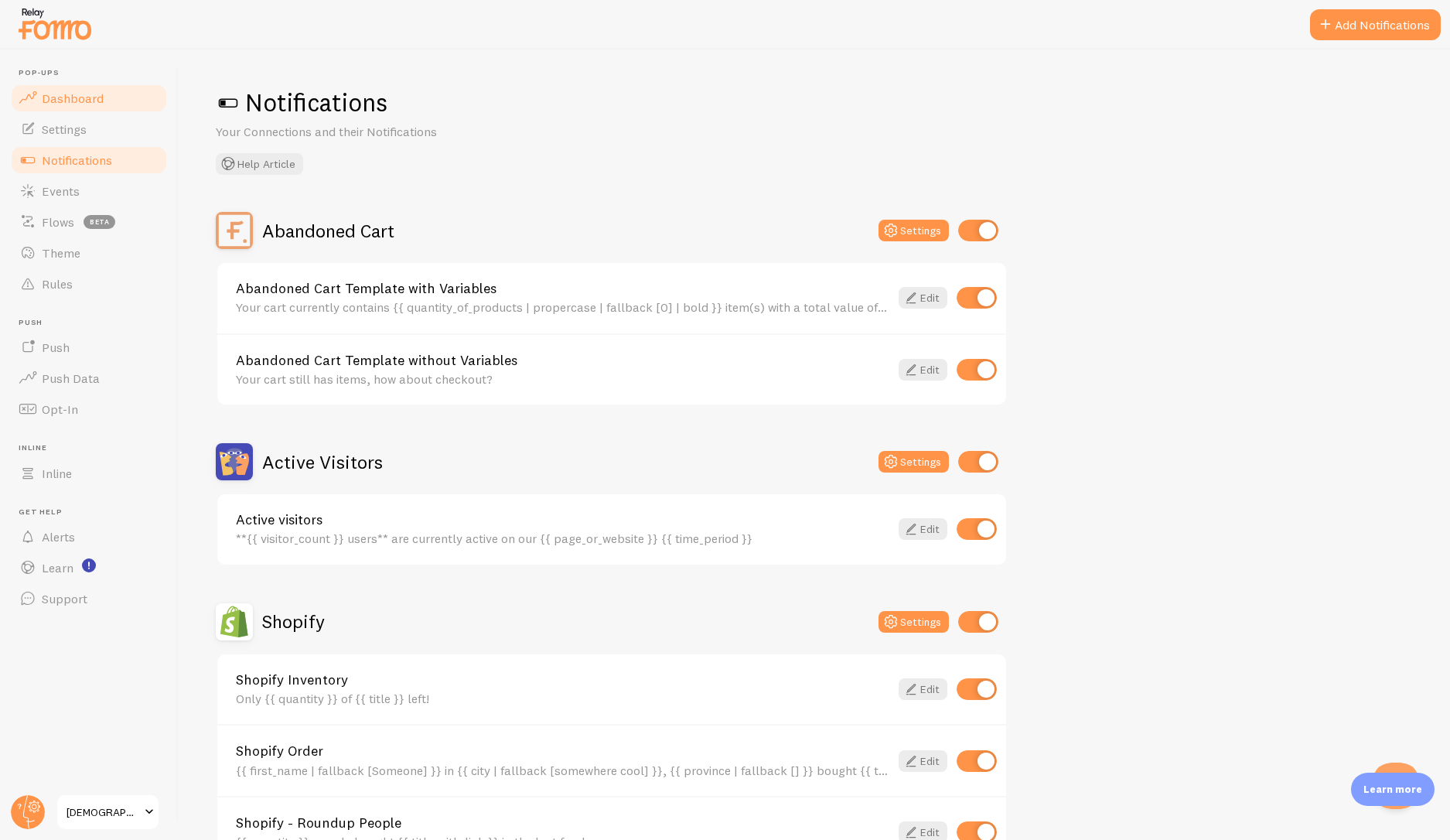
click at [72, 98] on span "Dashboard" at bounding box center [72, 98] width 61 height 16
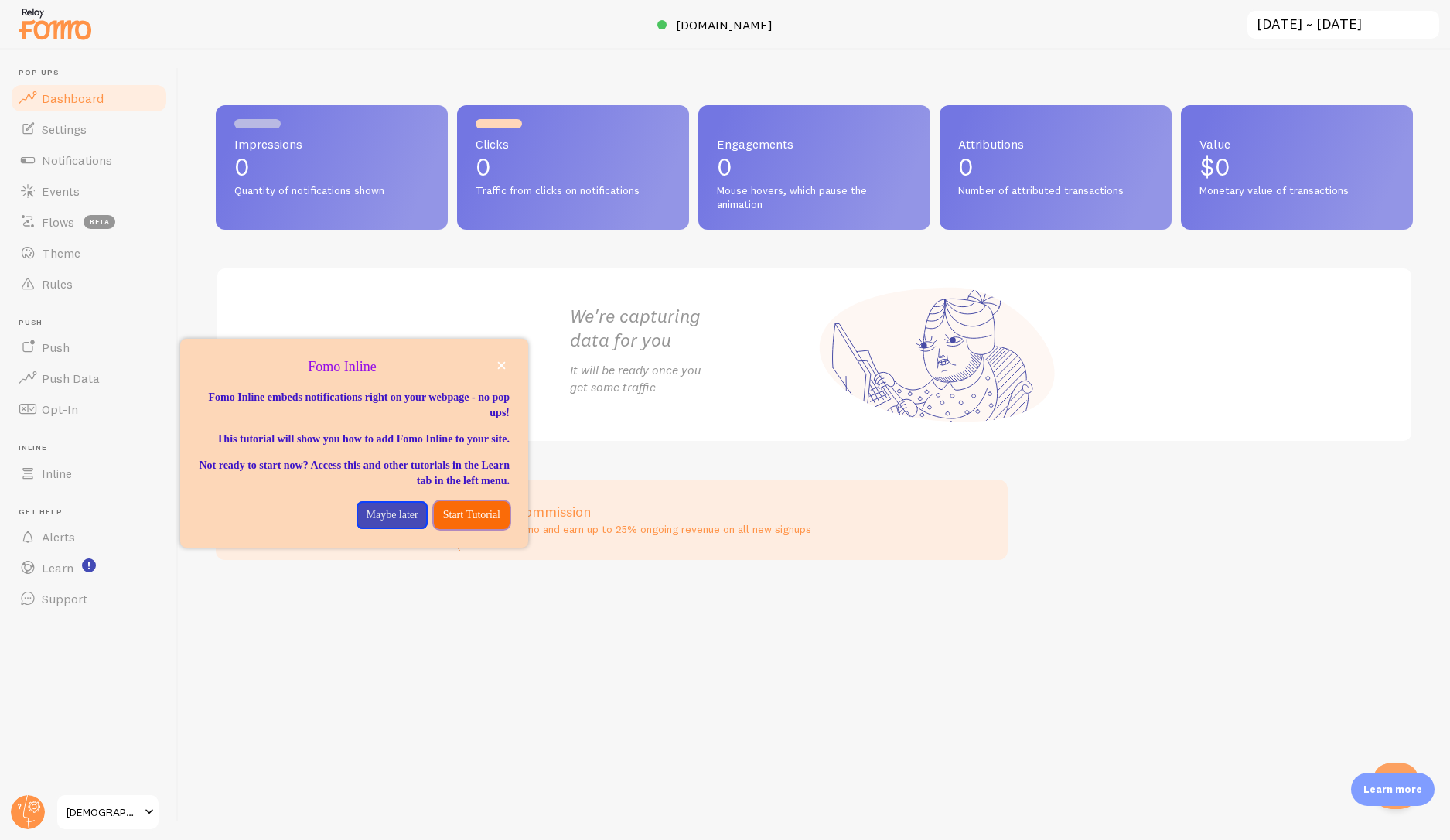
click at [460, 523] on p "Start Tutorial" at bounding box center [472, 515] width 57 height 16
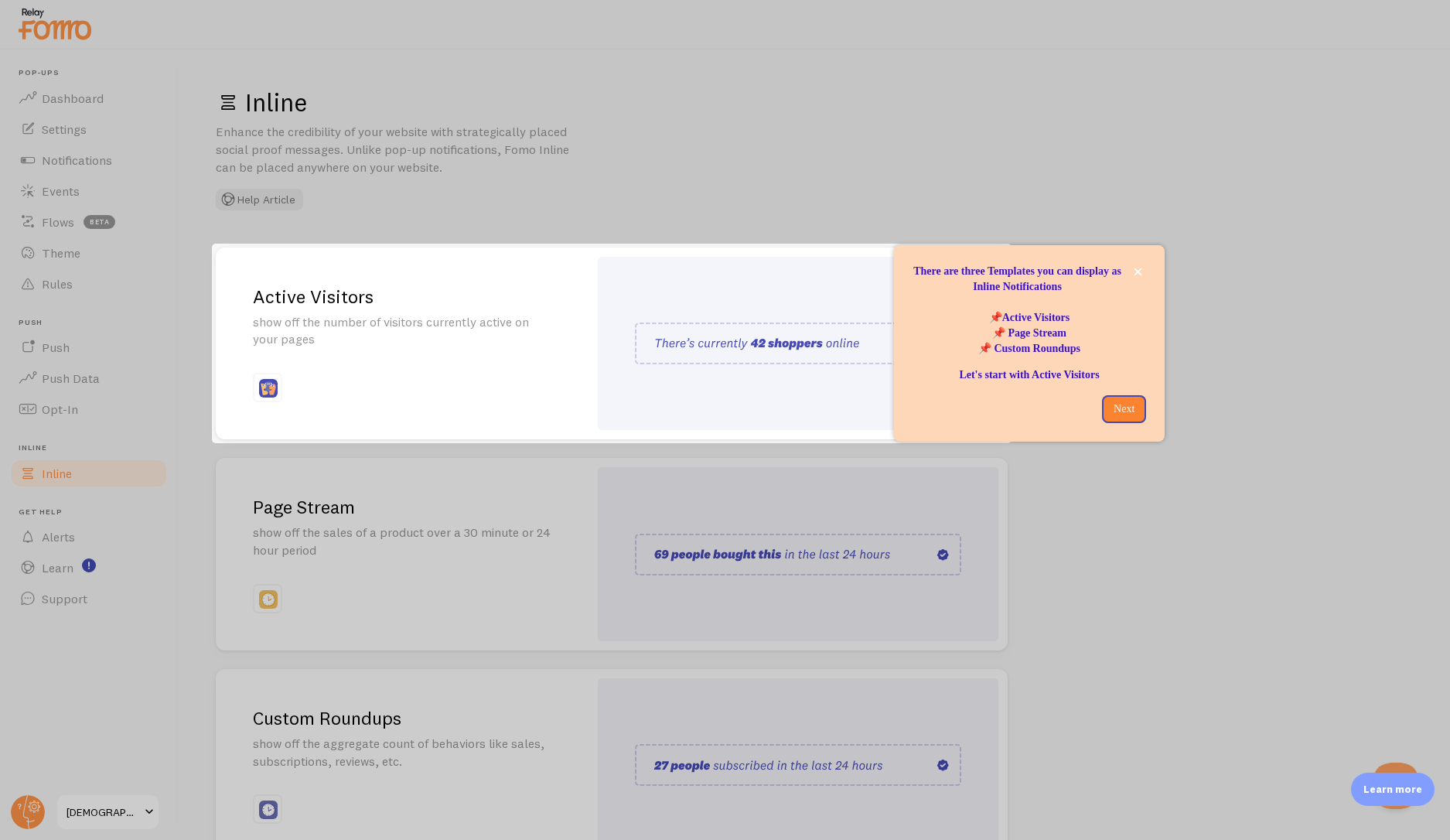
click at [52, 264] on div at bounding box center [106, 343] width 212 height 200
click at [54, 249] on div at bounding box center [106, 343] width 212 height 200
click at [1135, 270] on icon "close," at bounding box center [1138, 271] width 7 height 7
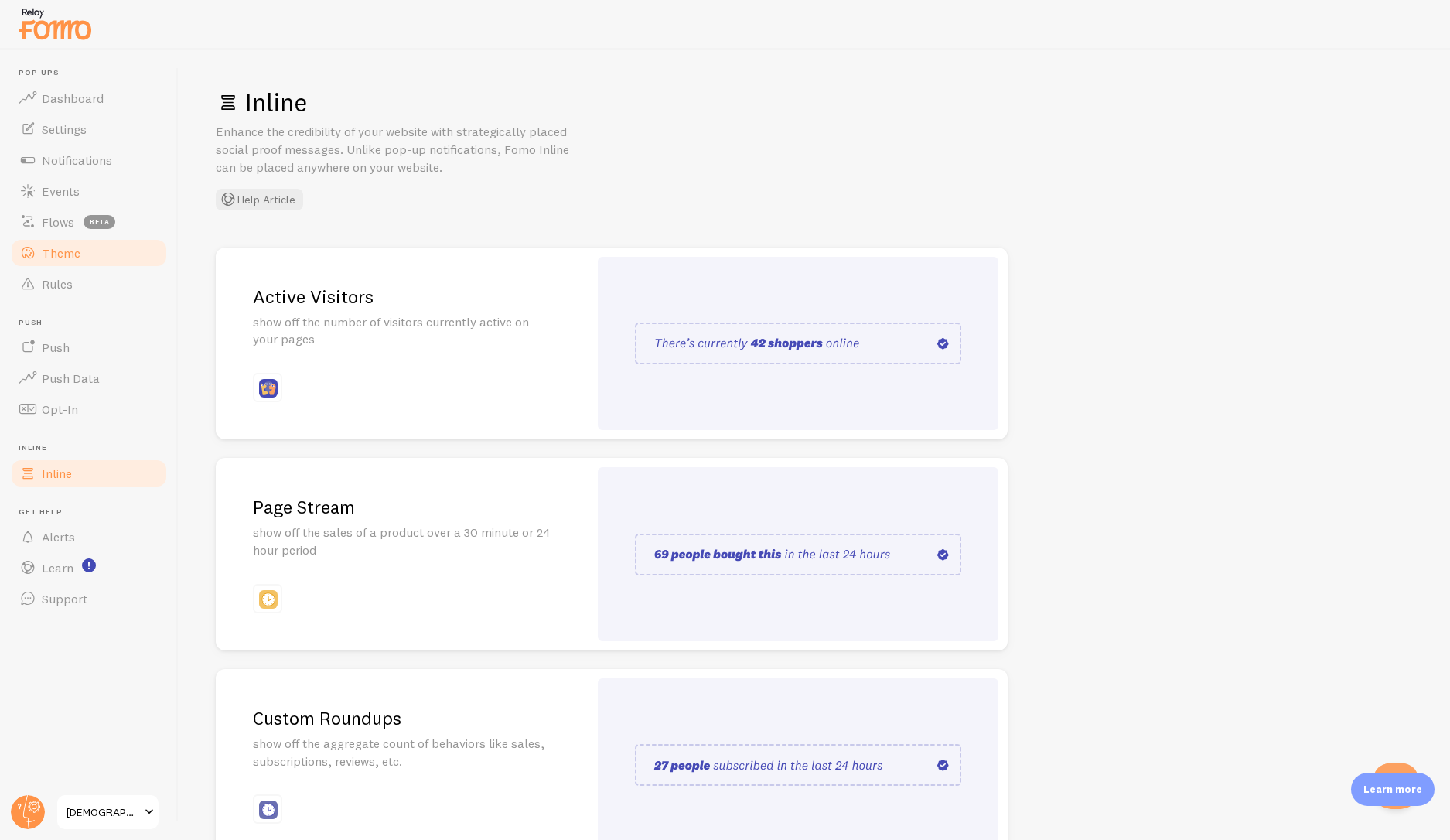
click at [64, 262] on link "Theme" at bounding box center [89, 253] width 159 height 31
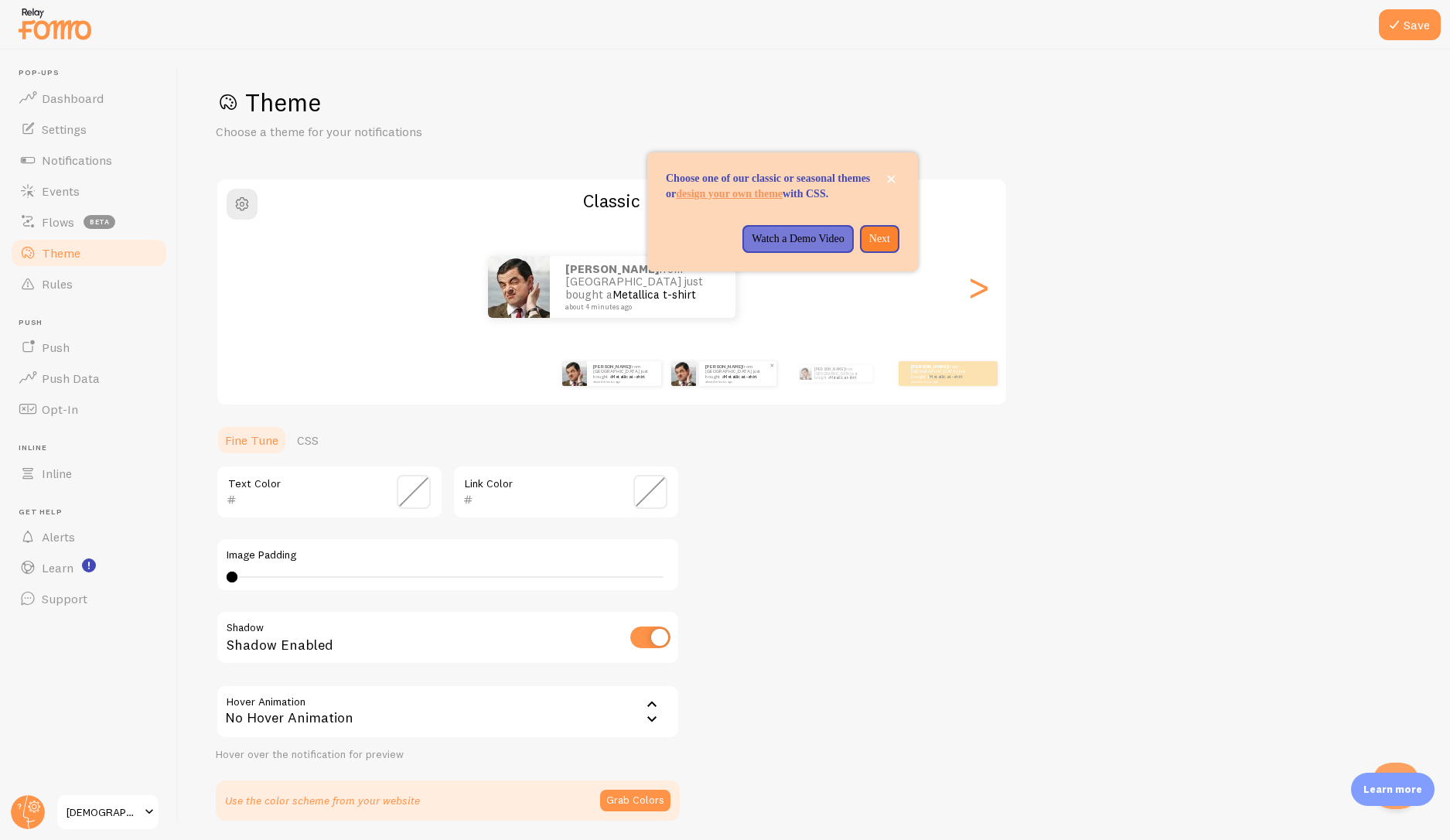
click at [743, 379] on small "about 4 minutes ago" at bounding box center [737, 381] width 63 height 3
click at [883, 253] on button "Next" at bounding box center [880, 239] width 39 height 28
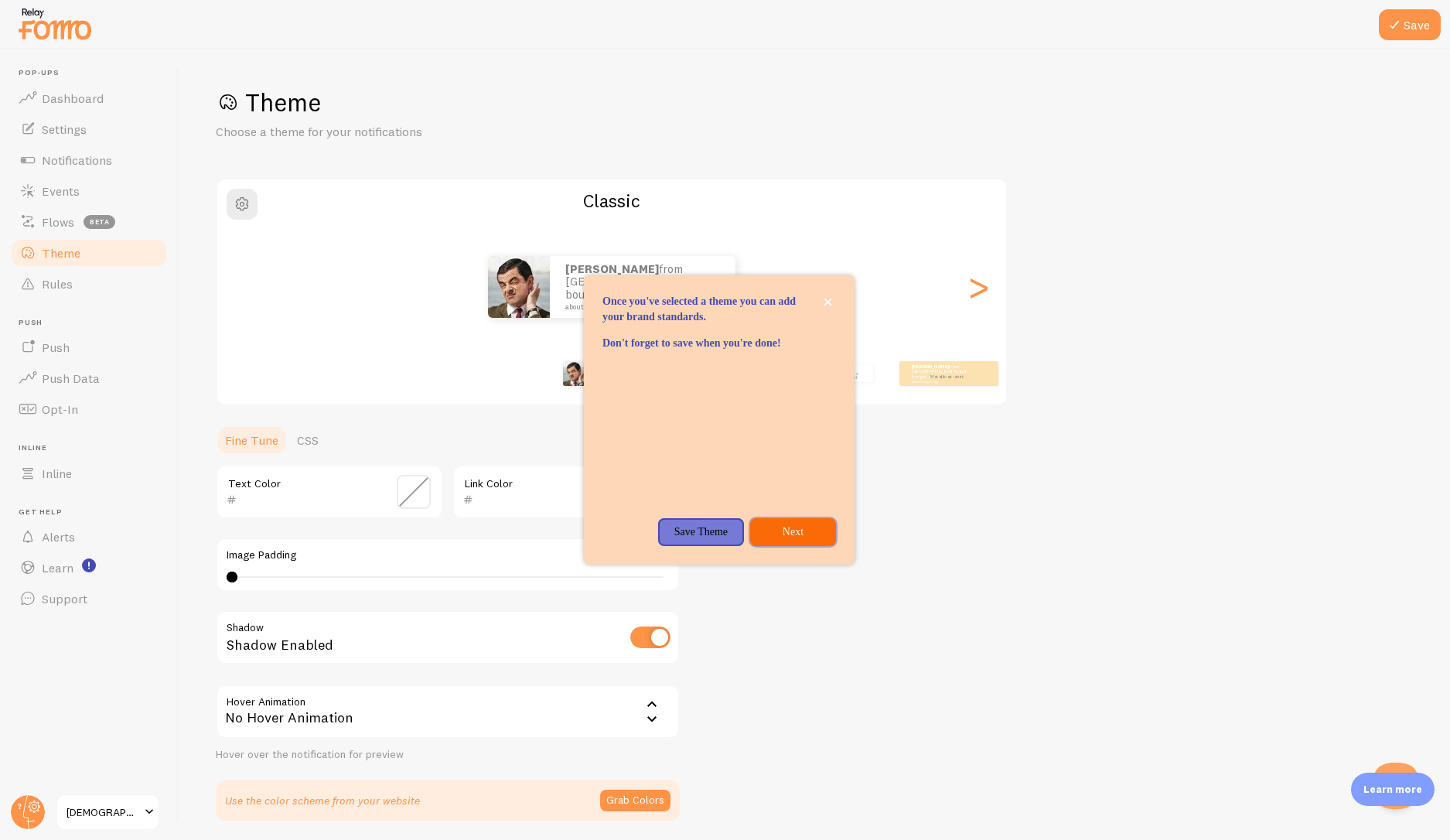
click at [801, 540] on p "Next" at bounding box center [793, 532] width 67 height 16
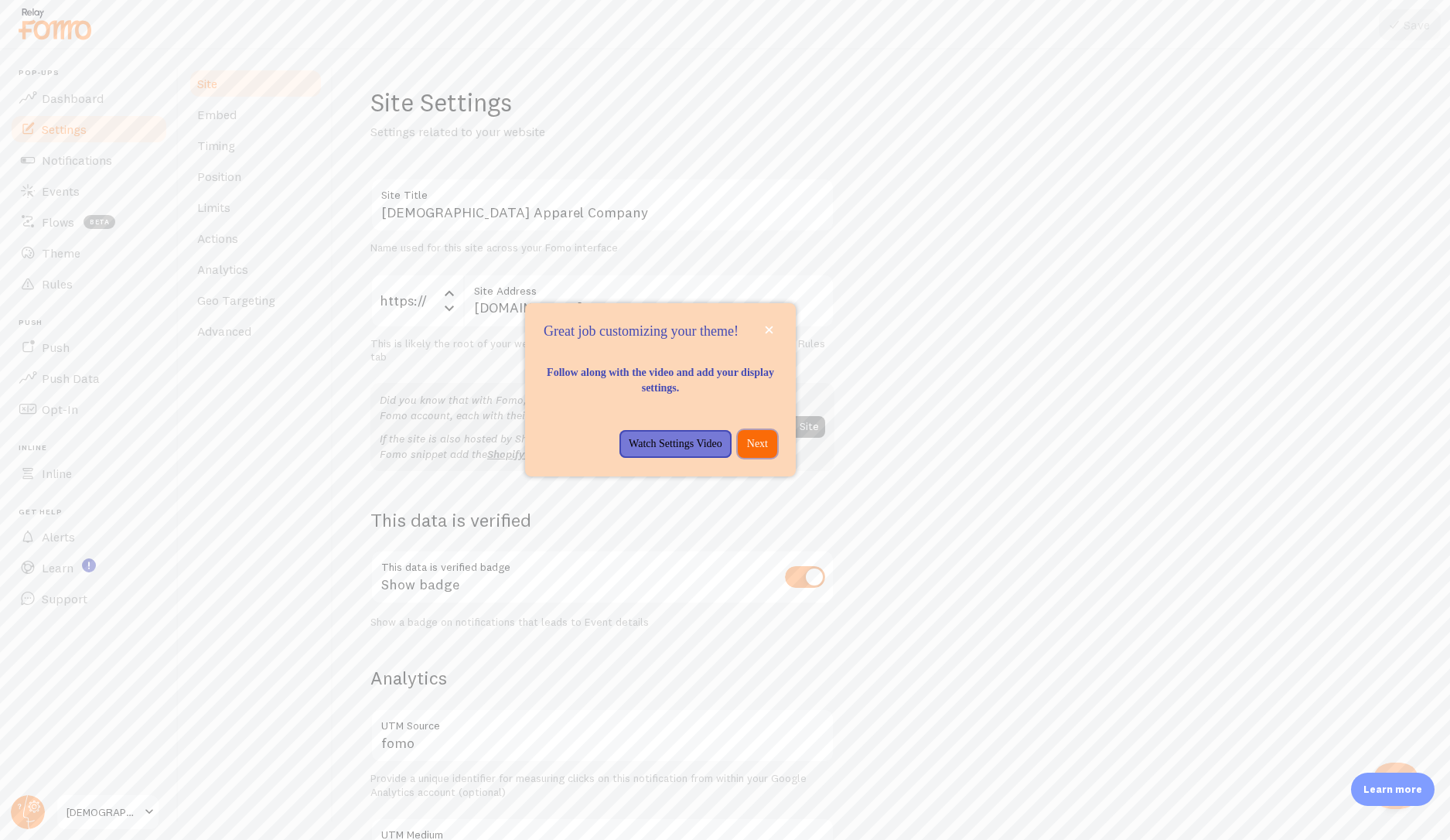
click at [767, 452] on p "Next" at bounding box center [757, 443] width 20 height 16
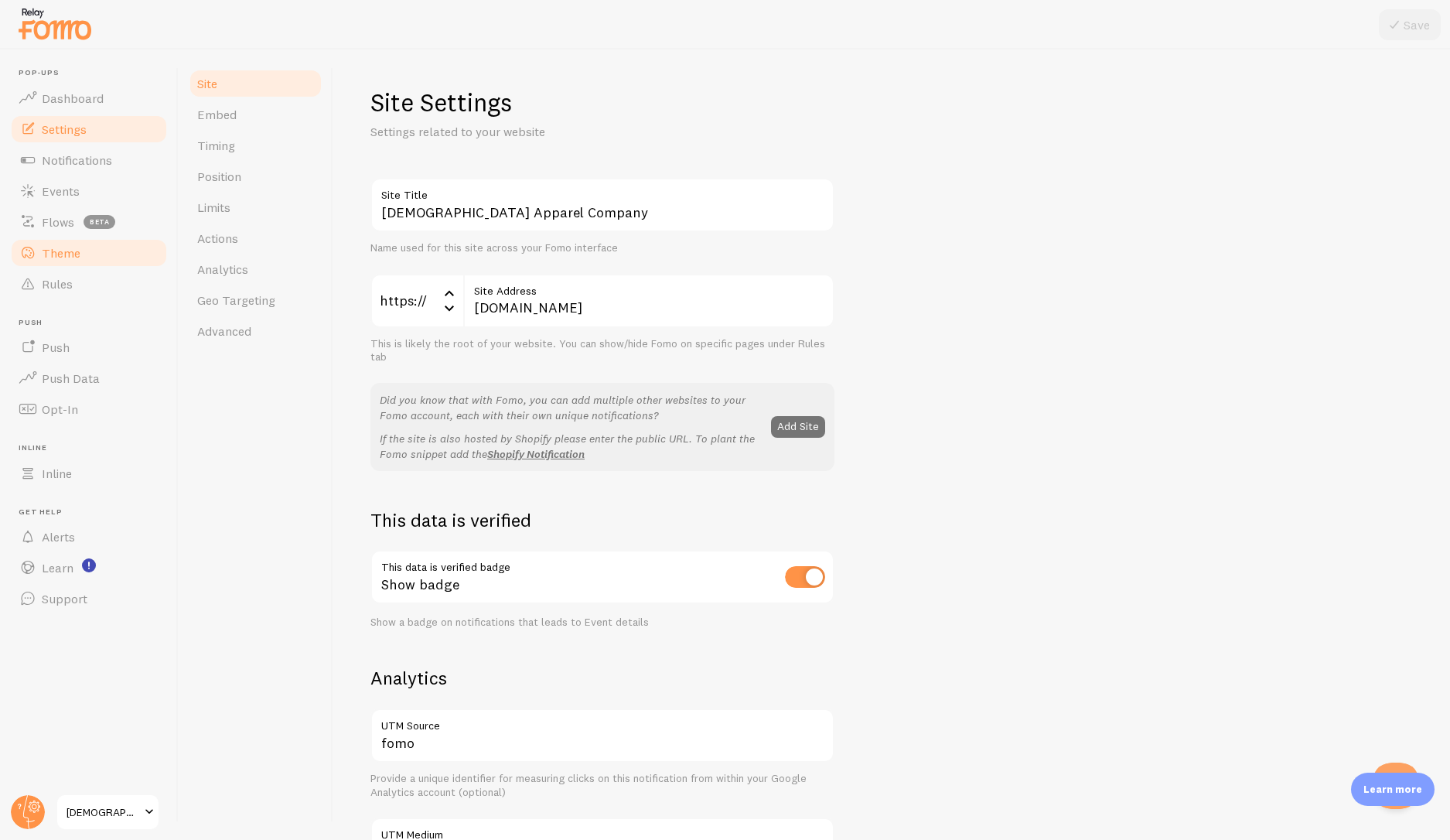
click at [59, 254] on span "Theme" at bounding box center [61, 252] width 39 height 16
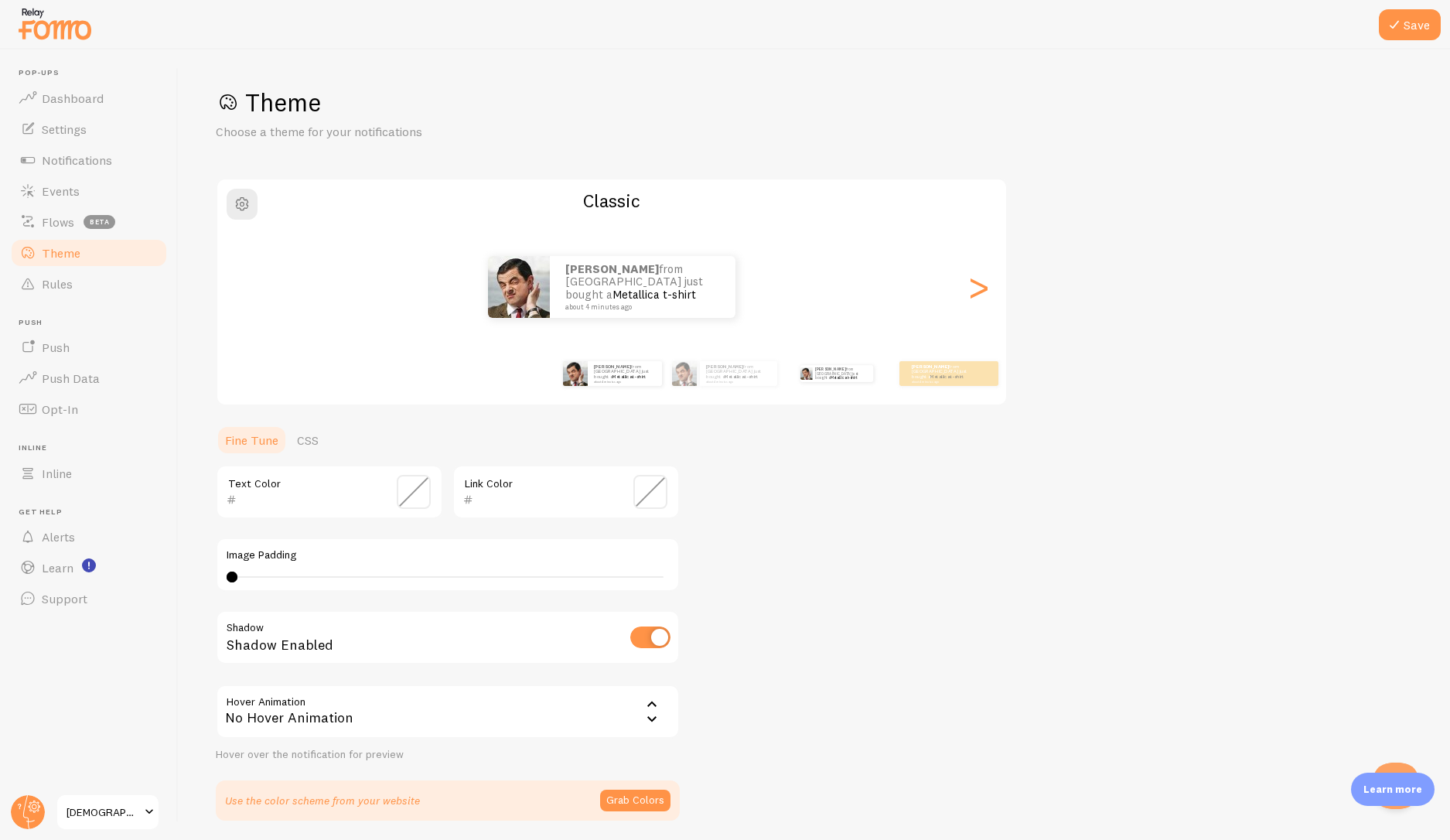
click at [844, 385] on div "[PERSON_NAME] from [GEOGRAPHIC_DATA] just bought a Metallica t-shirt about 4 mi…" at bounding box center [837, 373] width 100 height 43
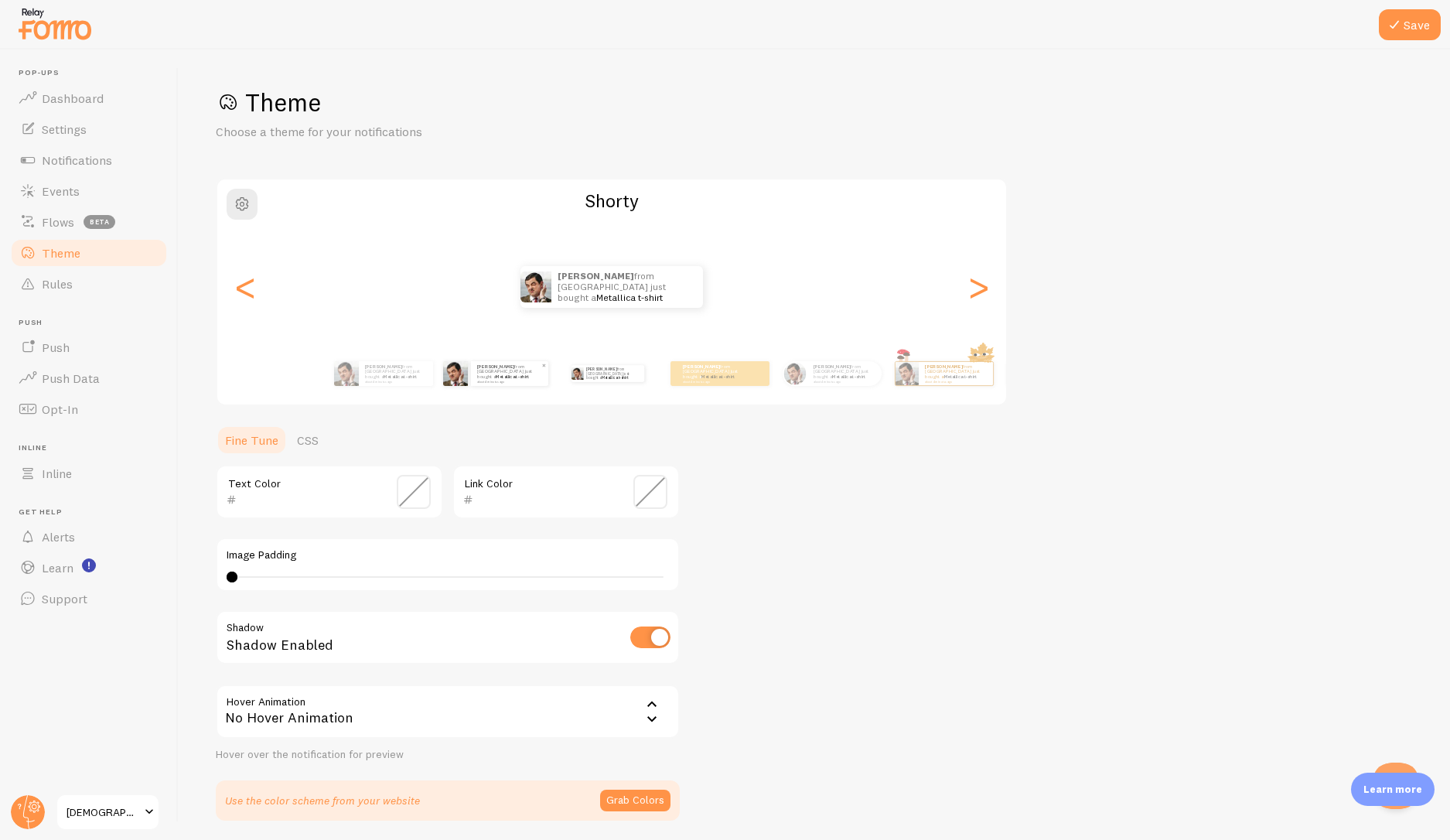
click at [534, 384] on div "[PERSON_NAME] from [GEOGRAPHIC_DATA] just bought a Metallica t-shirt about 4 mi…" at bounding box center [510, 374] width 77 height 25
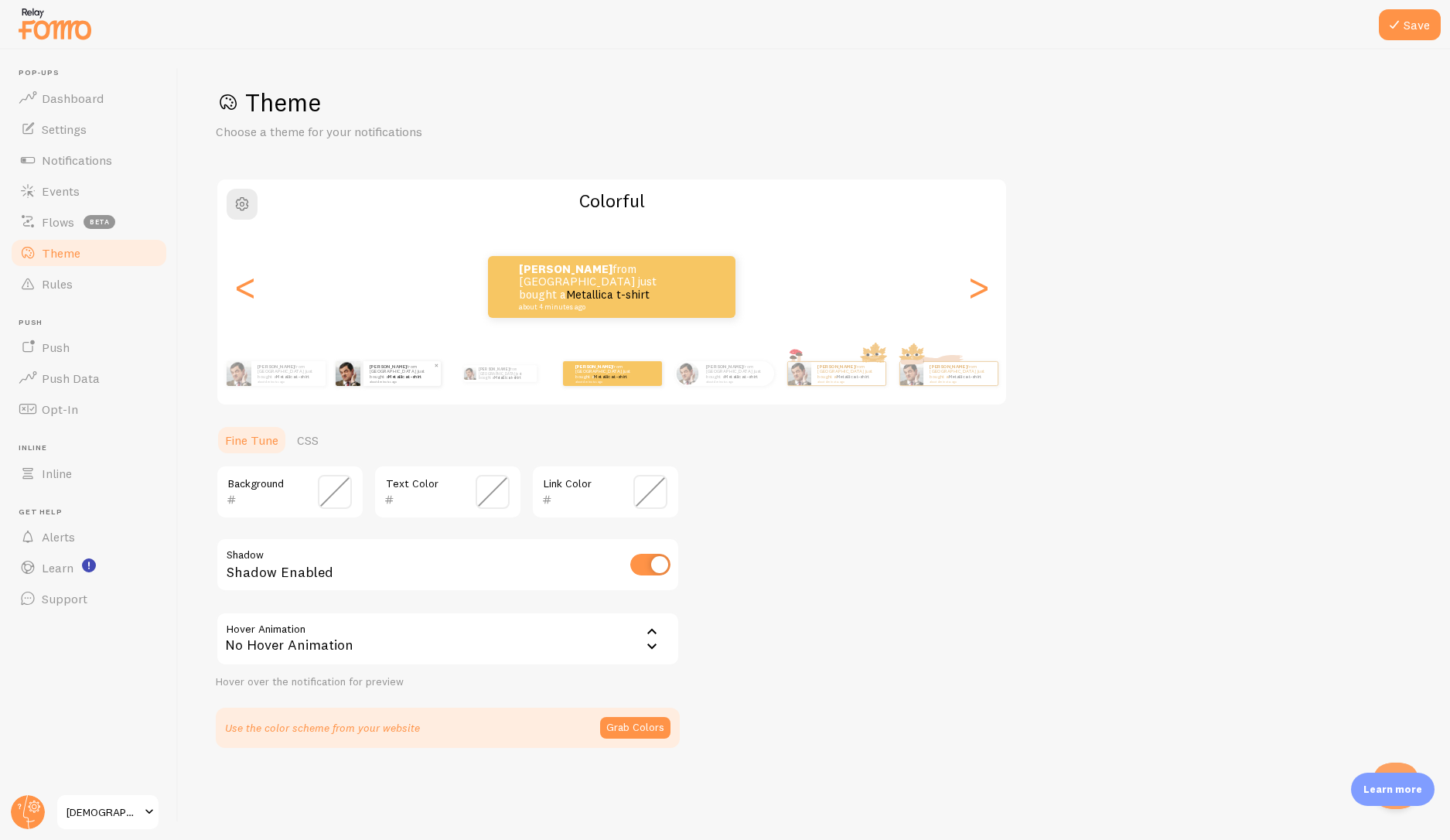
click at [365, 385] on div "[PERSON_NAME] from [GEOGRAPHIC_DATA] just bought a Metallica t-shirt about 4 mi…" at bounding box center [402, 374] width 77 height 25
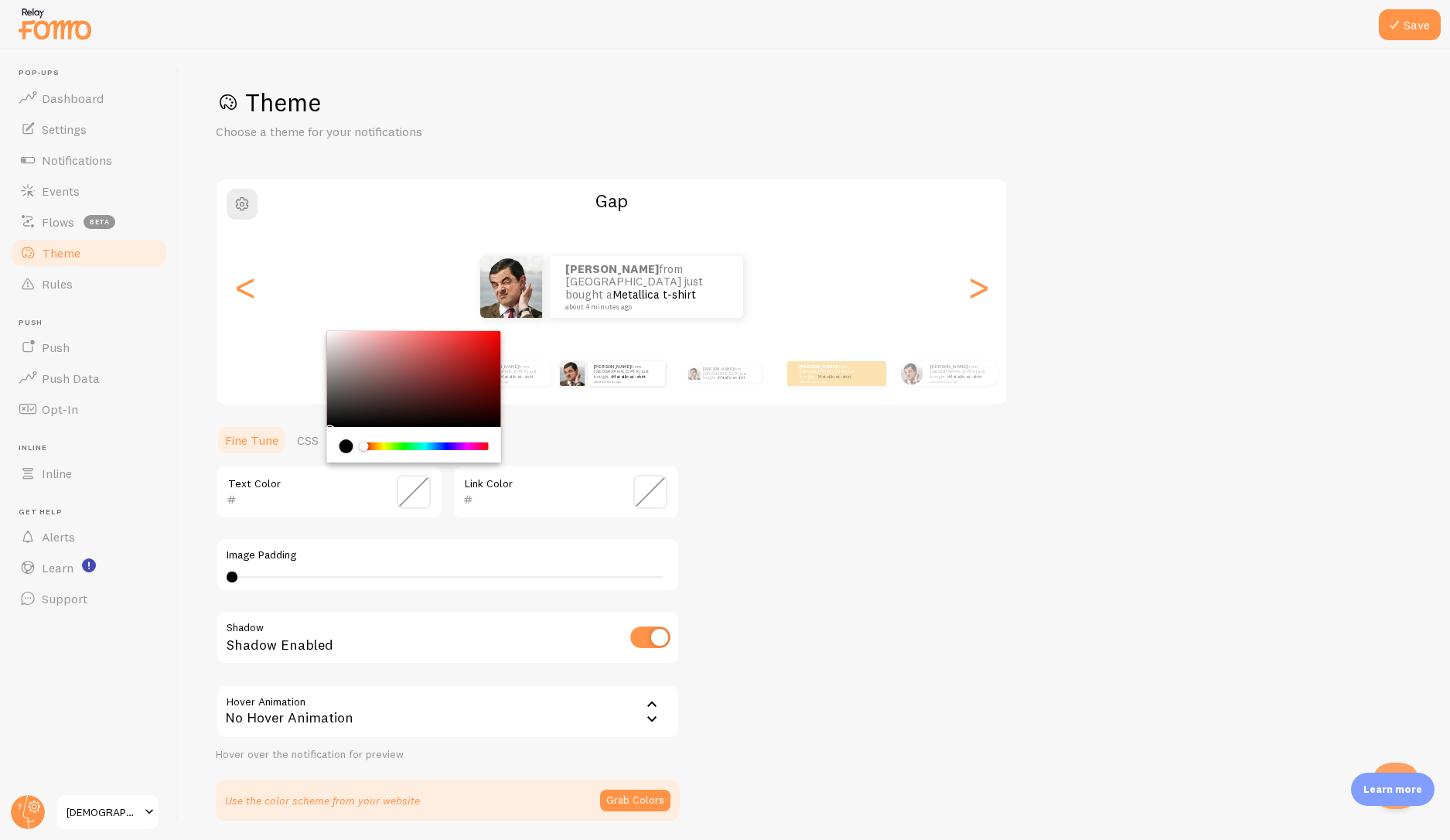
click at [292, 503] on input "text" at bounding box center [307, 499] width 142 height 19
paste input "A58905"
type input "A58905"
click at [545, 497] on input "text" at bounding box center [544, 499] width 142 height 19
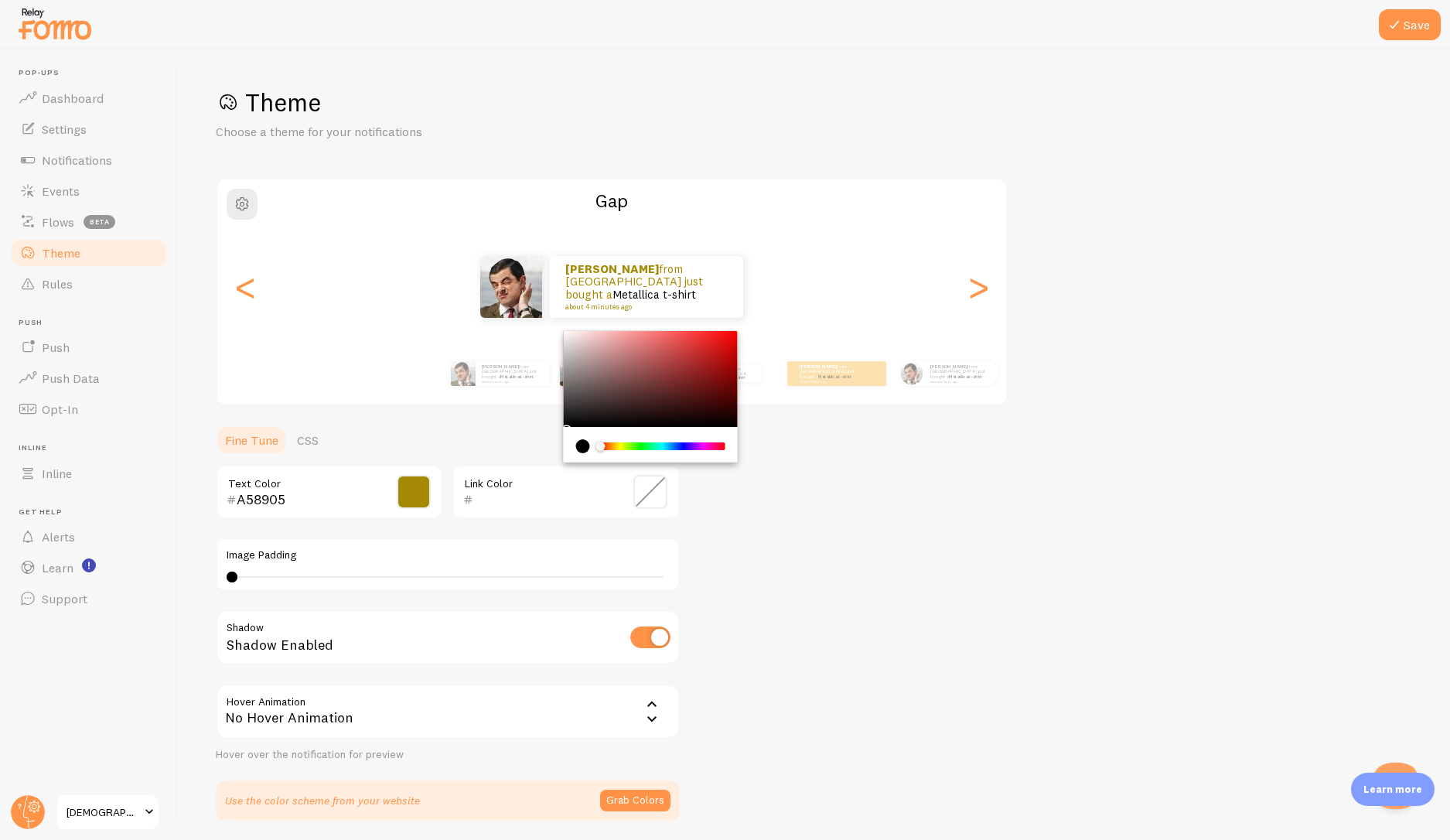
paste input "A53905"
type input "A53905"
click at [404, 712] on div "No Hover Animation" at bounding box center [448, 711] width 464 height 54
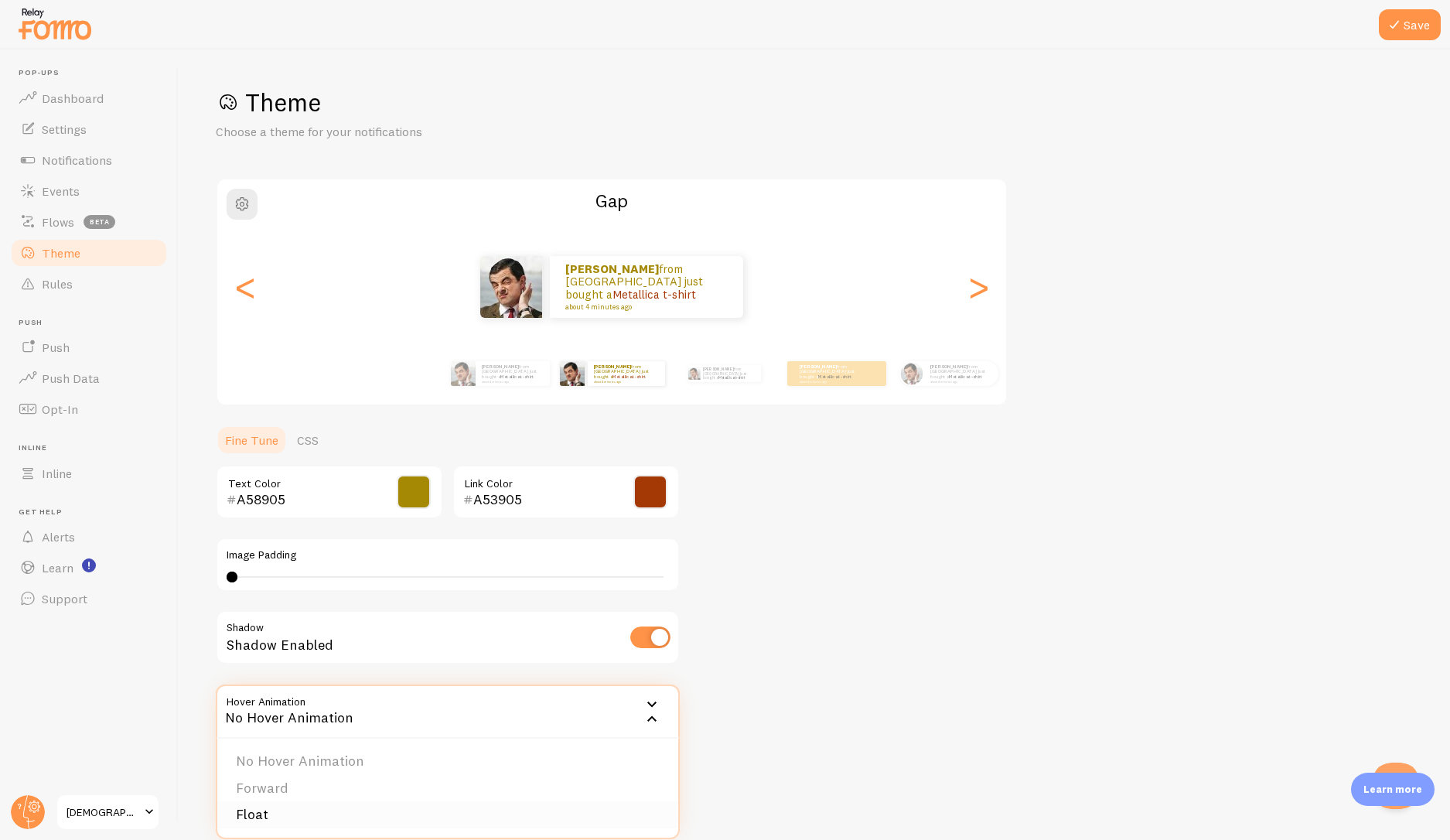
click at [374, 812] on li "Float" at bounding box center [448, 815] width 461 height 27
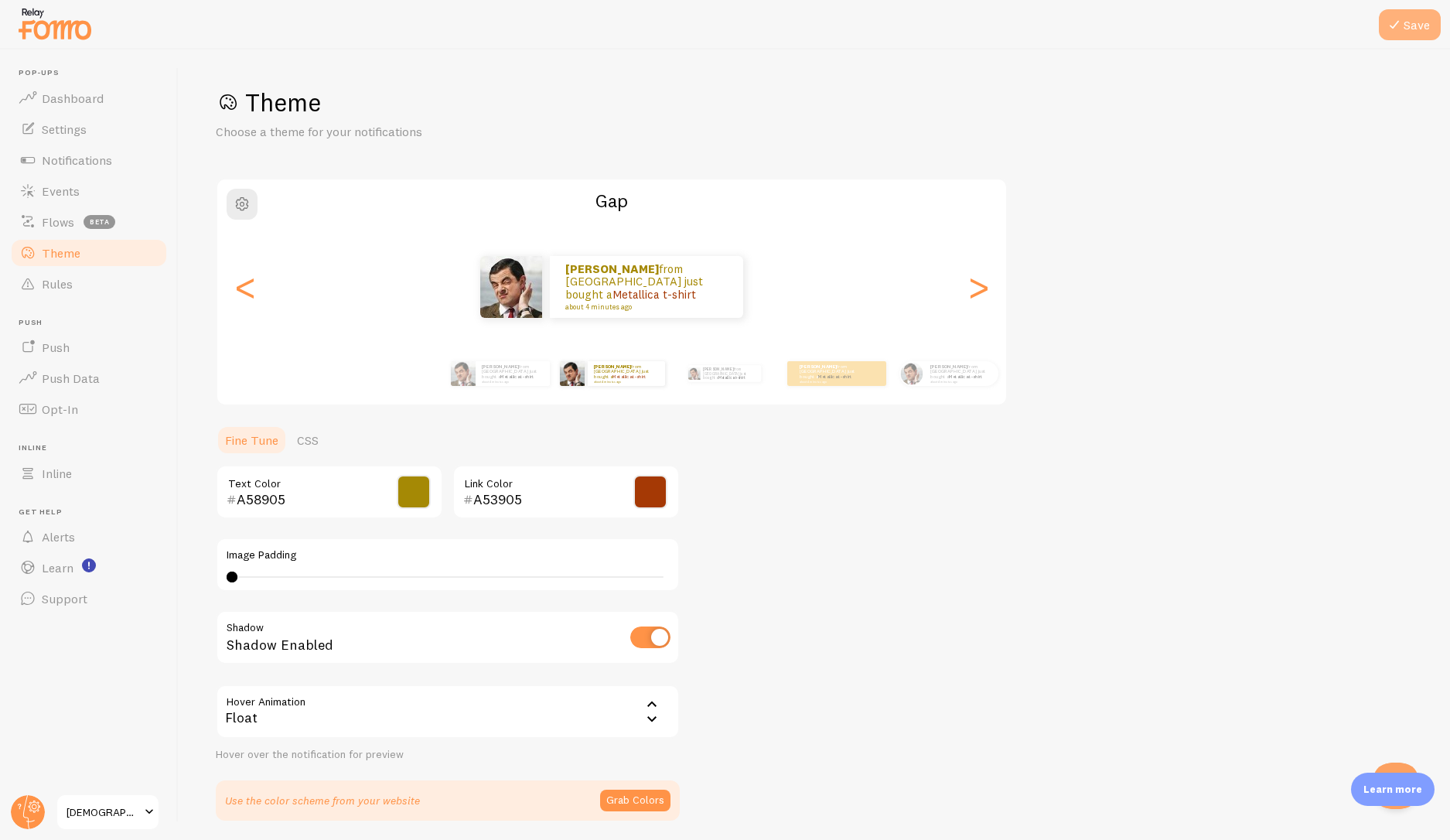
click at [1418, 34] on button "Save" at bounding box center [1410, 25] width 61 height 31
click at [91, 130] on link "Settings" at bounding box center [89, 129] width 159 height 31
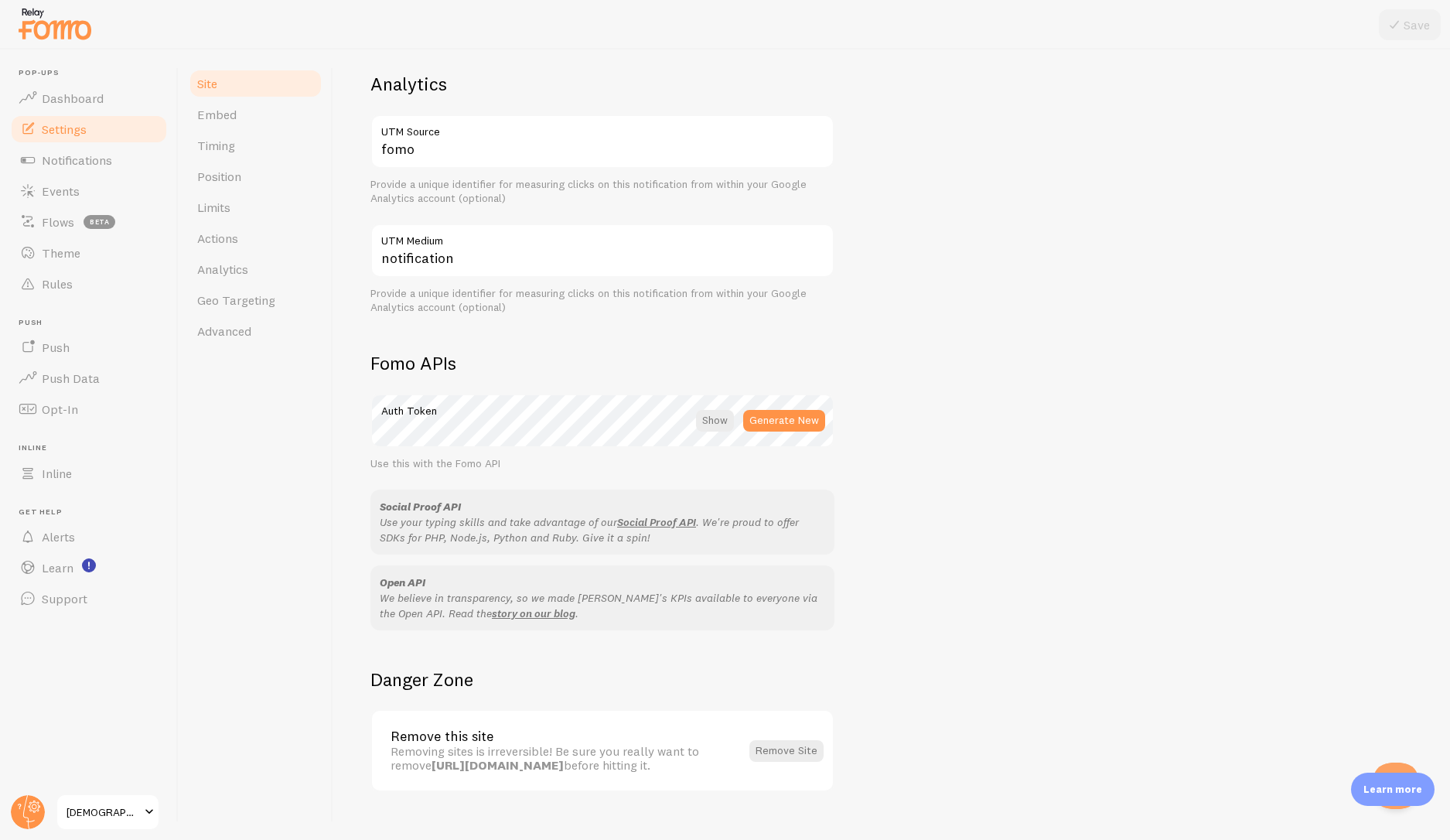
scroll to position [620, 0]
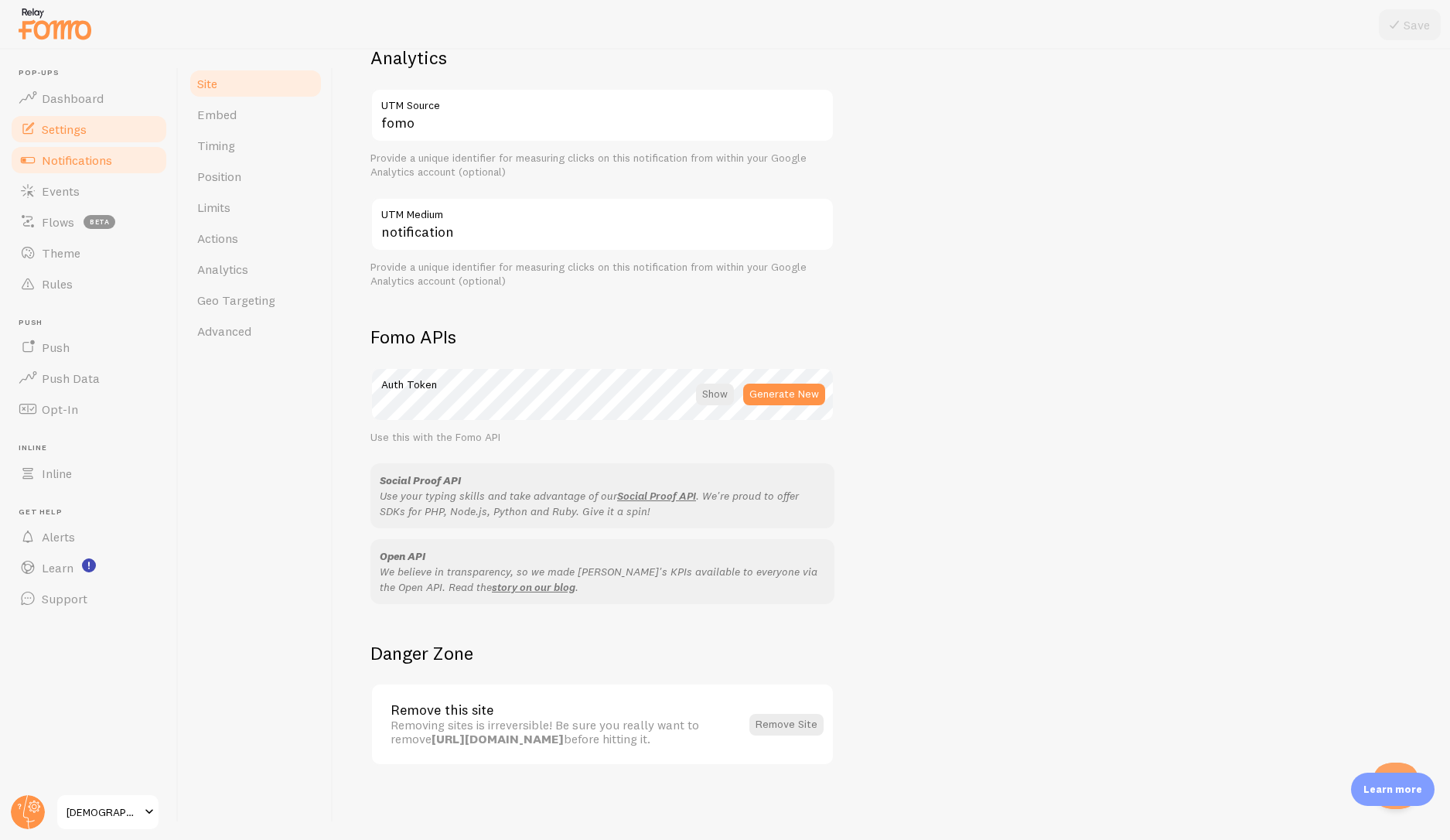
click at [61, 157] on span "Notifications" at bounding box center [77, 160] width 70 height 16
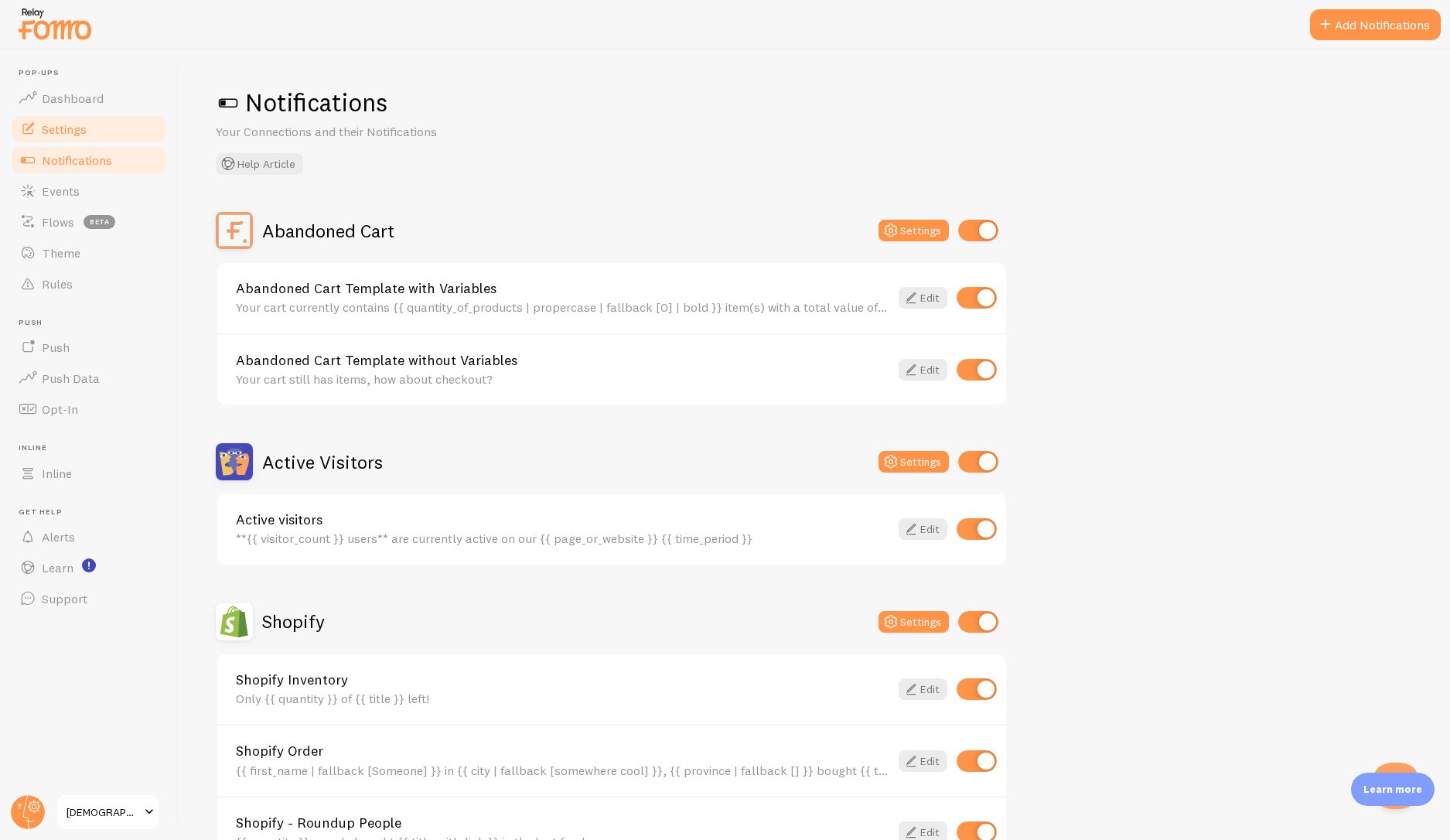
click at [66, 131] on span "Settings" at bounding box center [64, 129] width 45 height 16
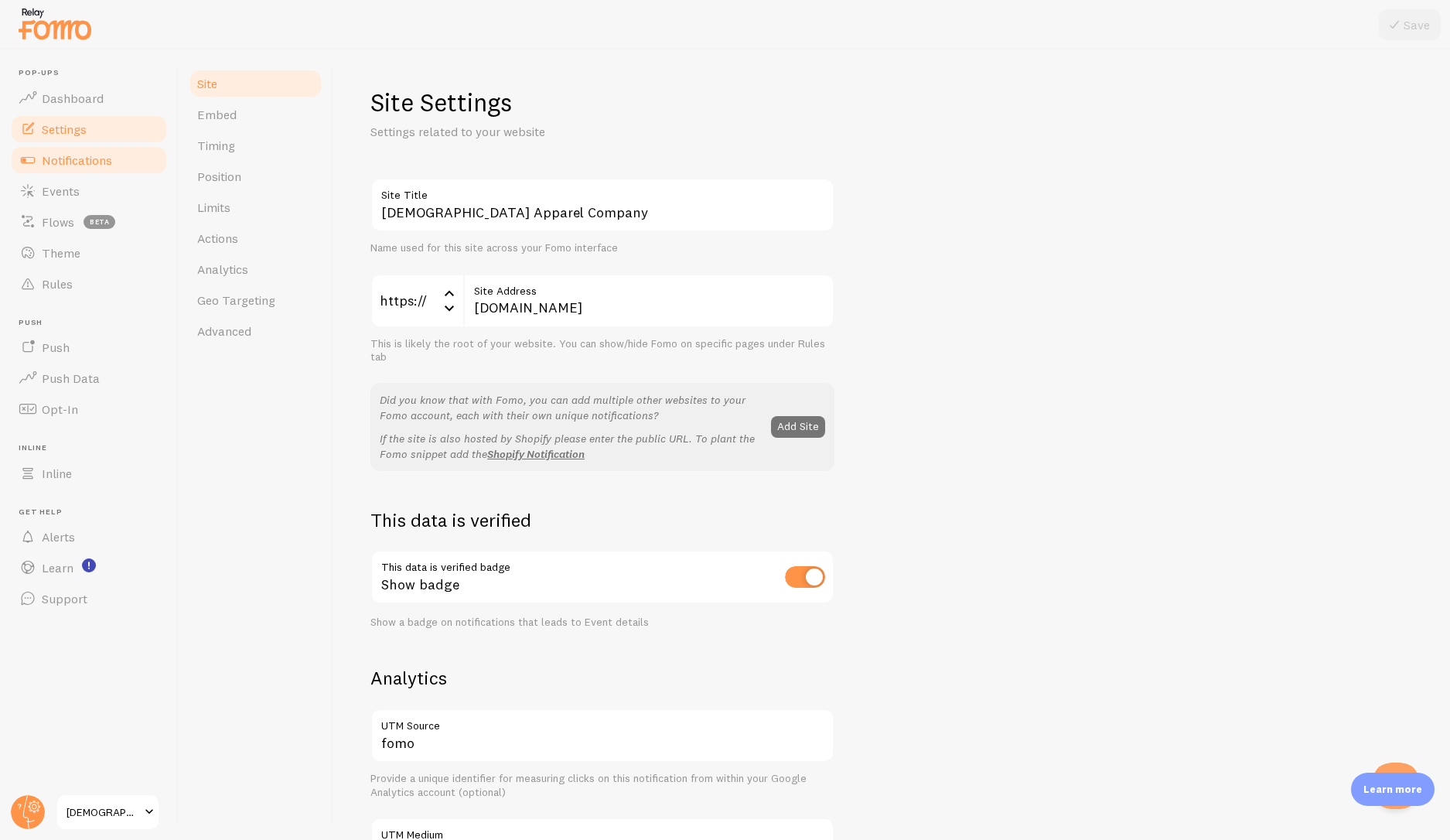
click at [70, 158] on span "Notifications" at bounding box center [77, 160] width 70 height 16
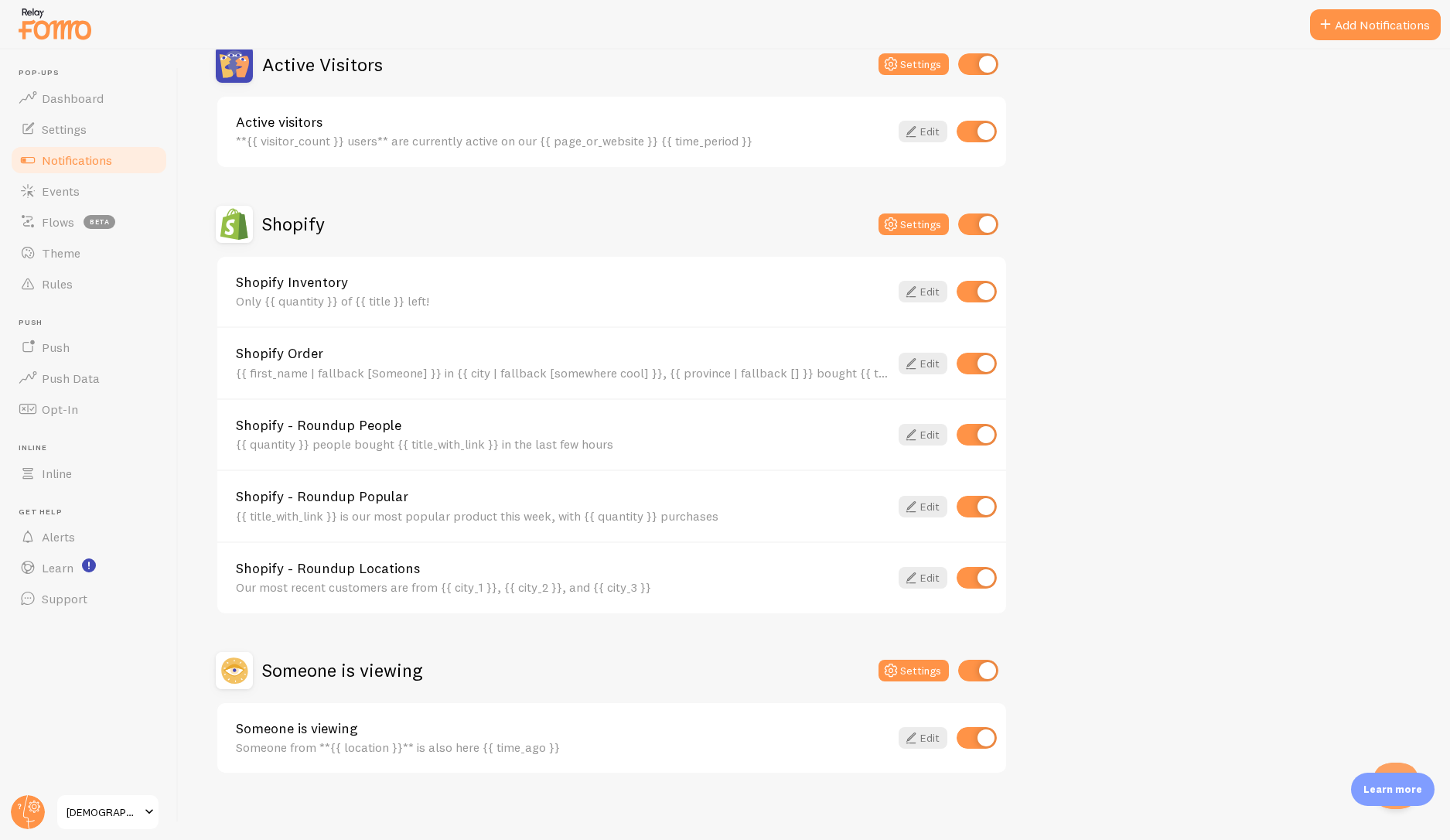
scroll to position [406, 0]
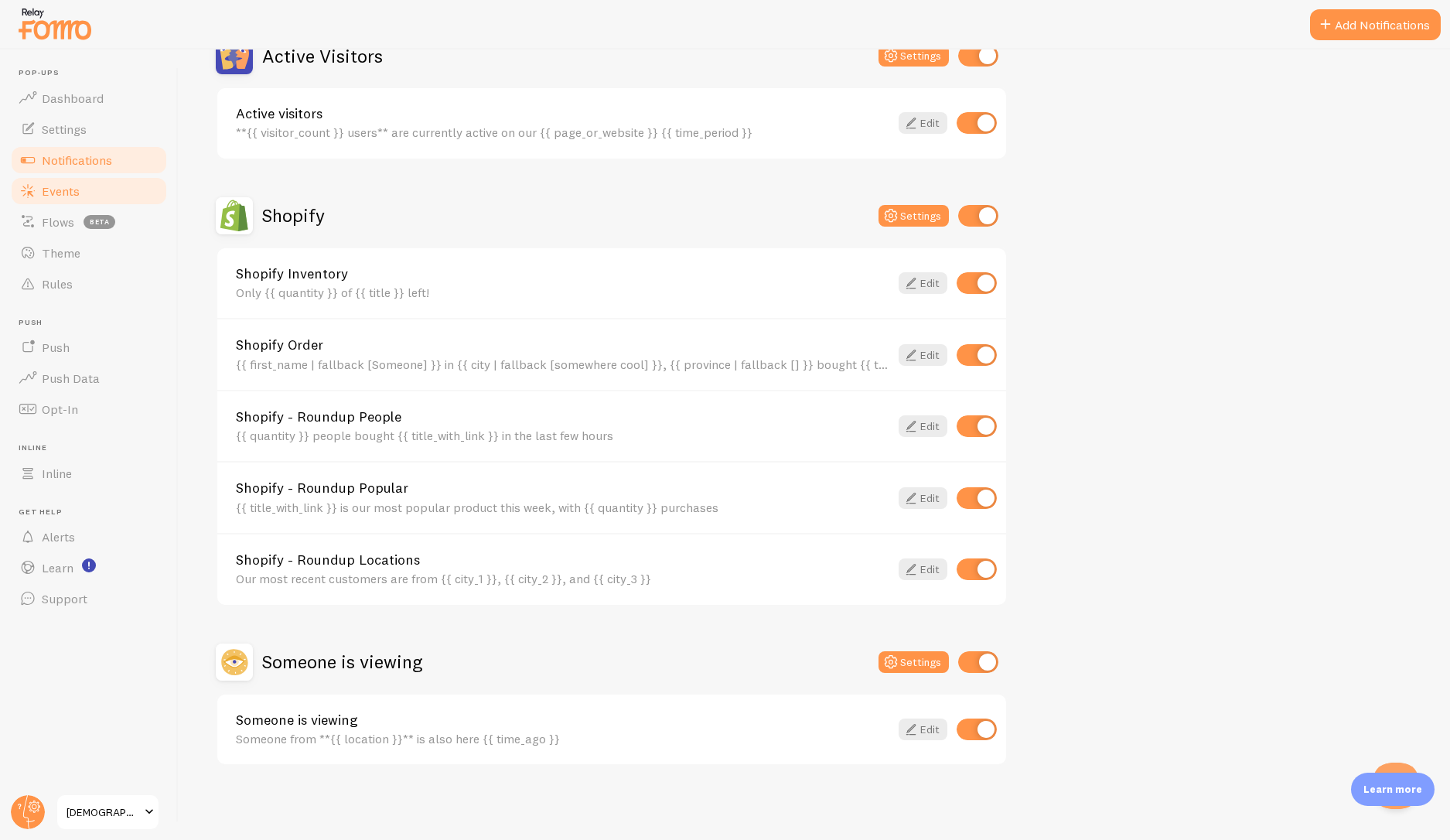
click at [64, 201] on link "Events" at bounding box center [89, 191] width 159 height 31
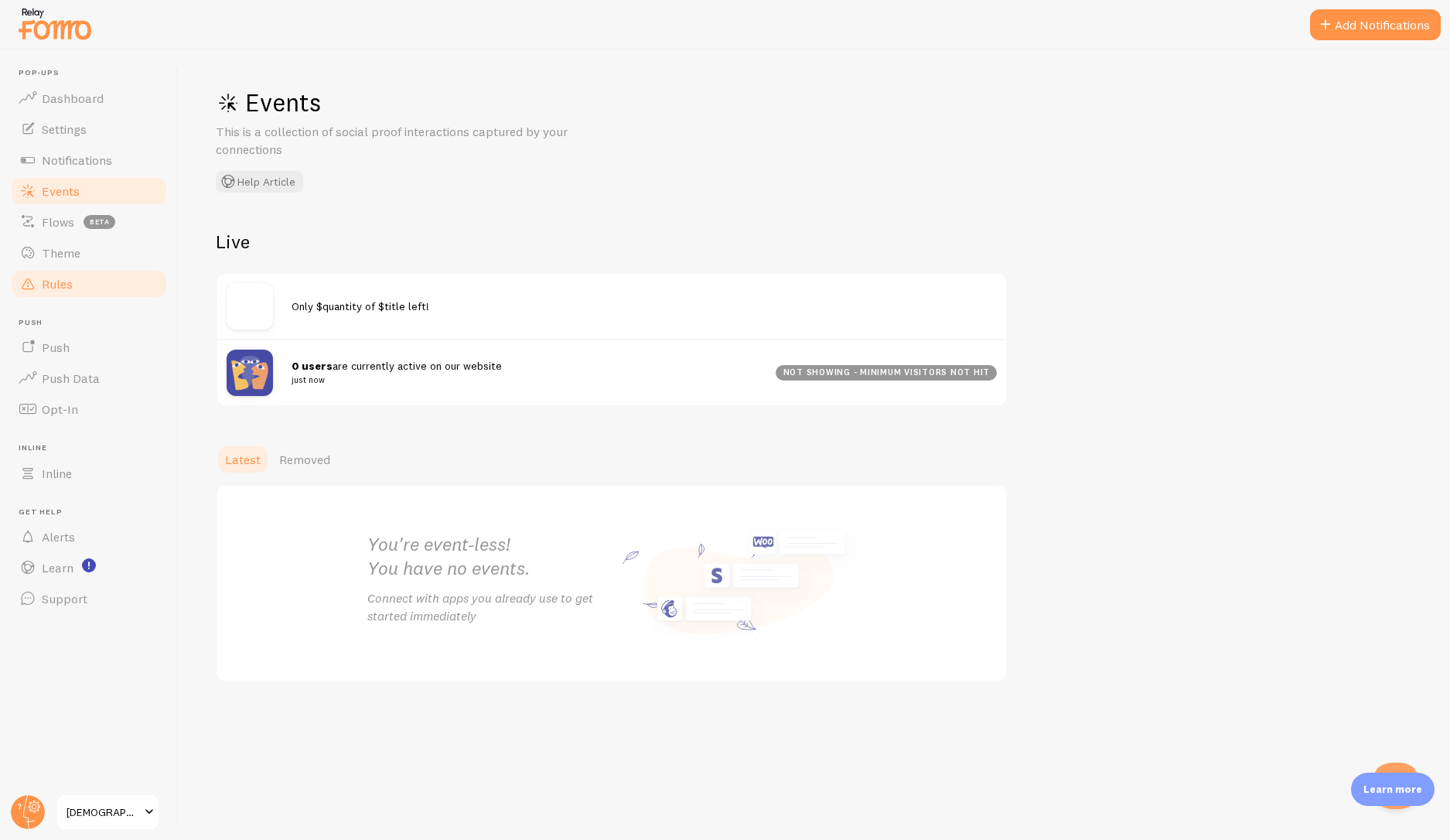
click at [75, 284] on link "Rules" at bounding box center [89, 284] width 159 height 31
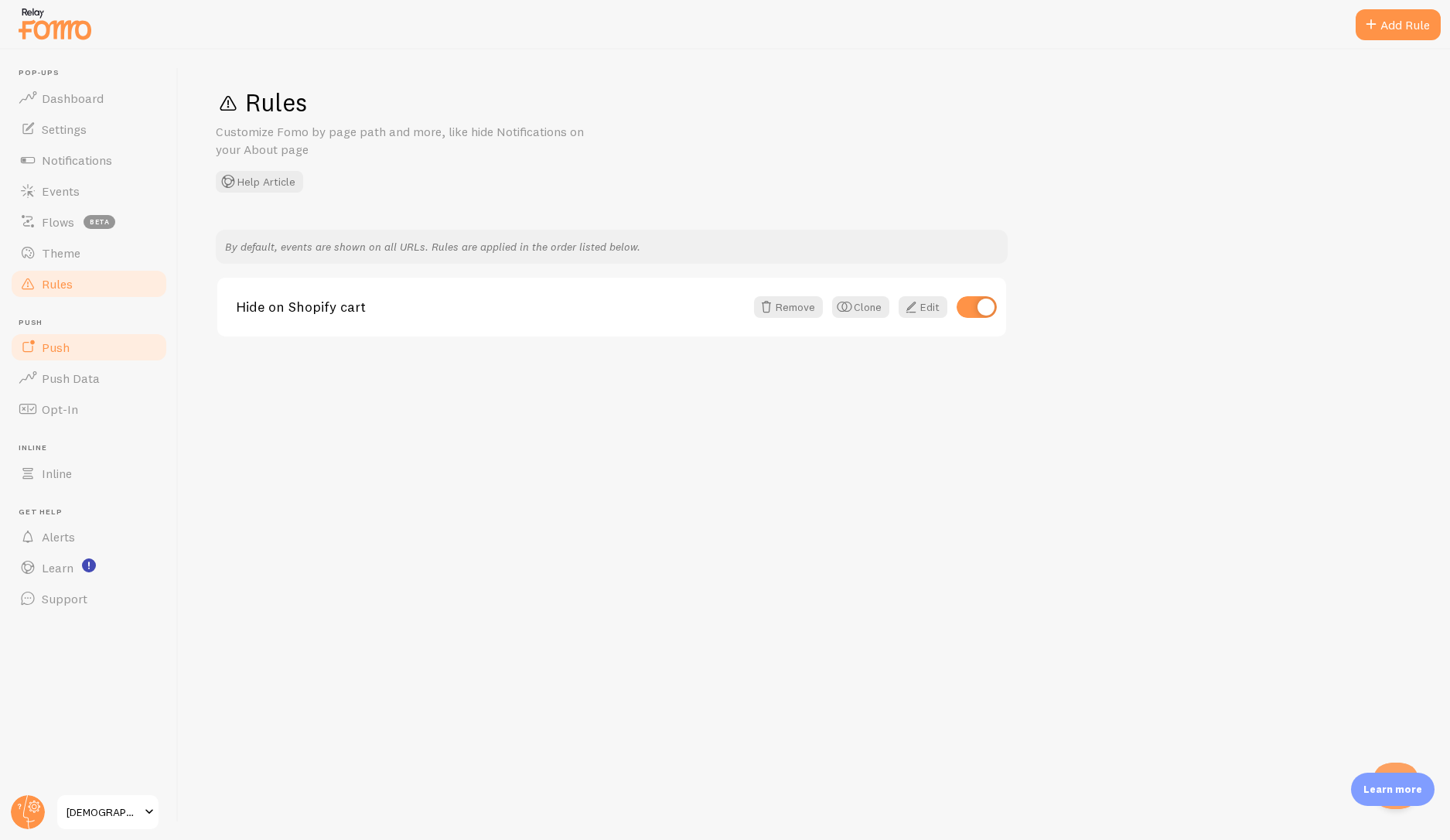
click at [71, 347] on link "Push" at bounding box center [89, 347] width 159 height 31
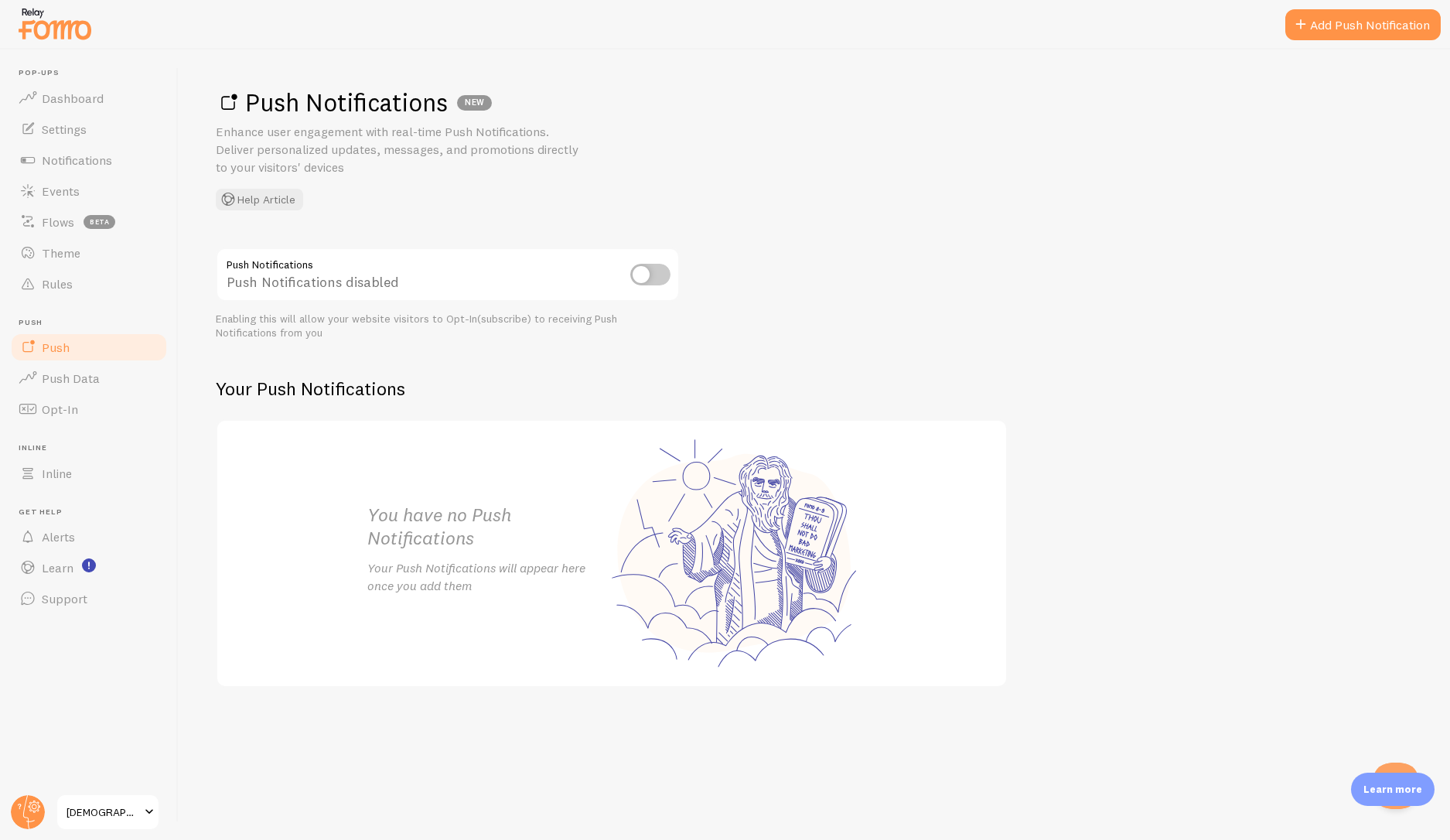
click at [657, 268] on input "checkbox" at bounding box center [650, 275] width 40 height 21
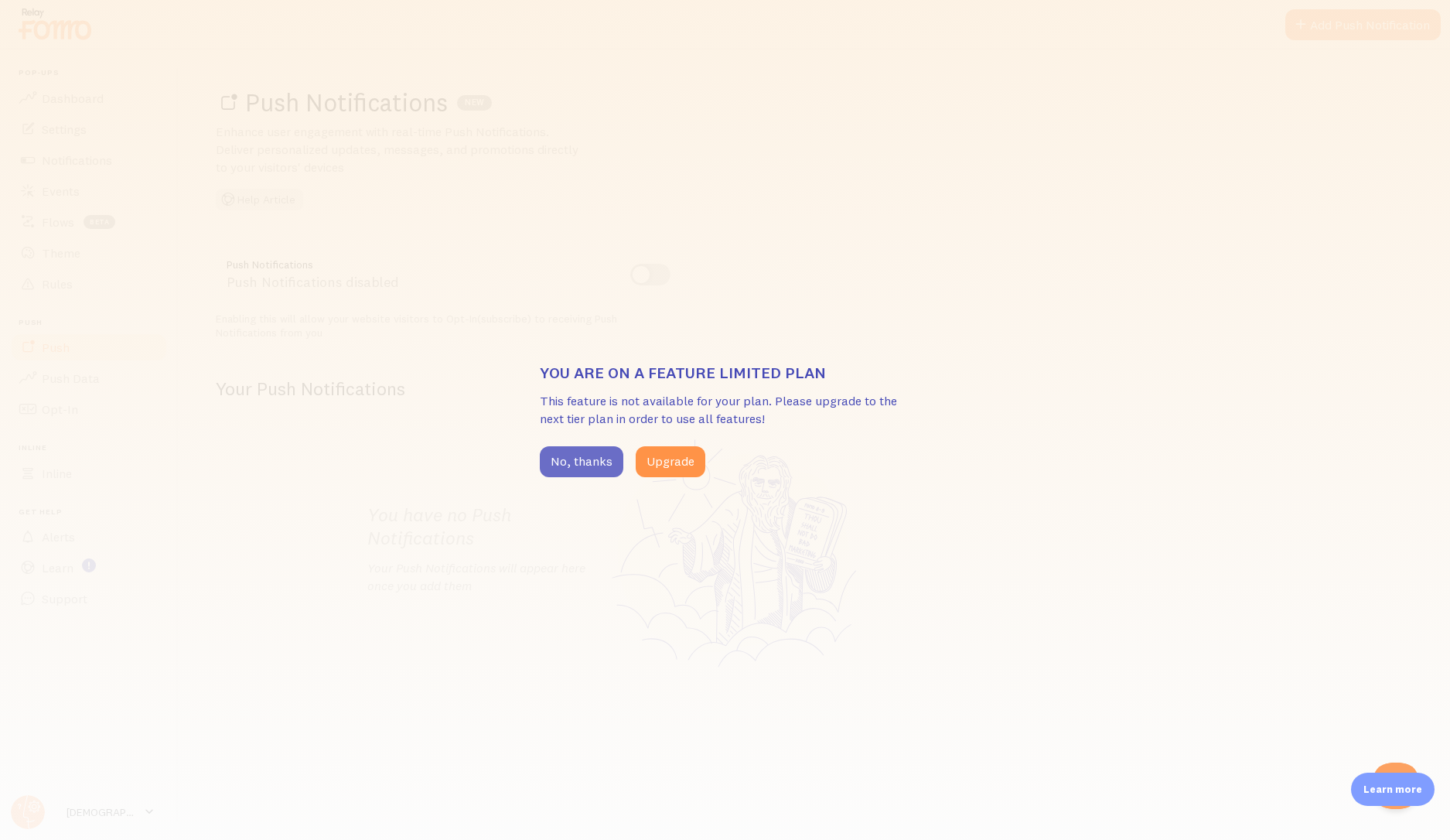
click at [598, 467] on button "No, thanks" at bounding box center [582, 462] width 84 height 31
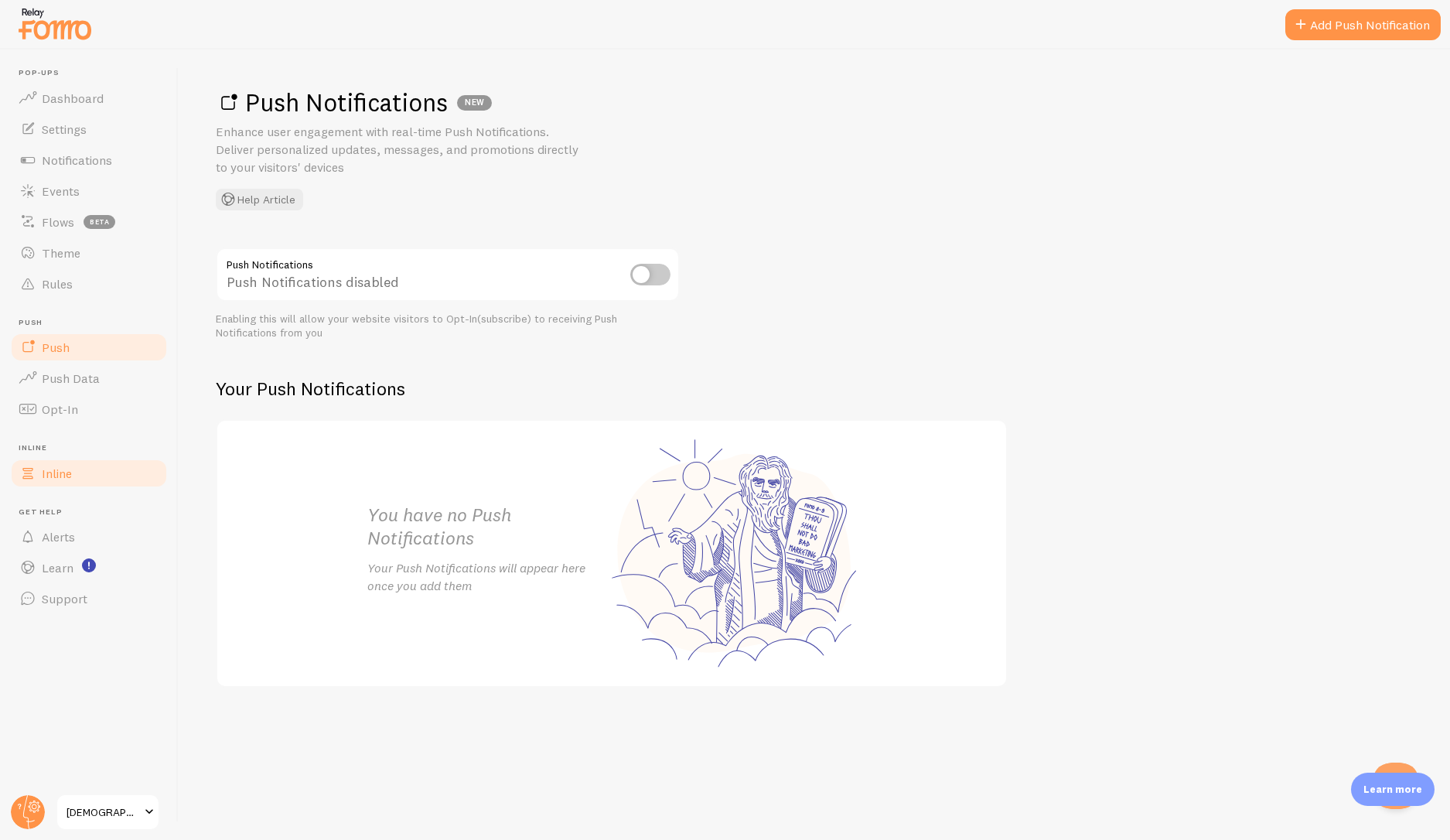
click at [78, 478] on link "Inline" at bounding box center [89, 474] width 159 height 31
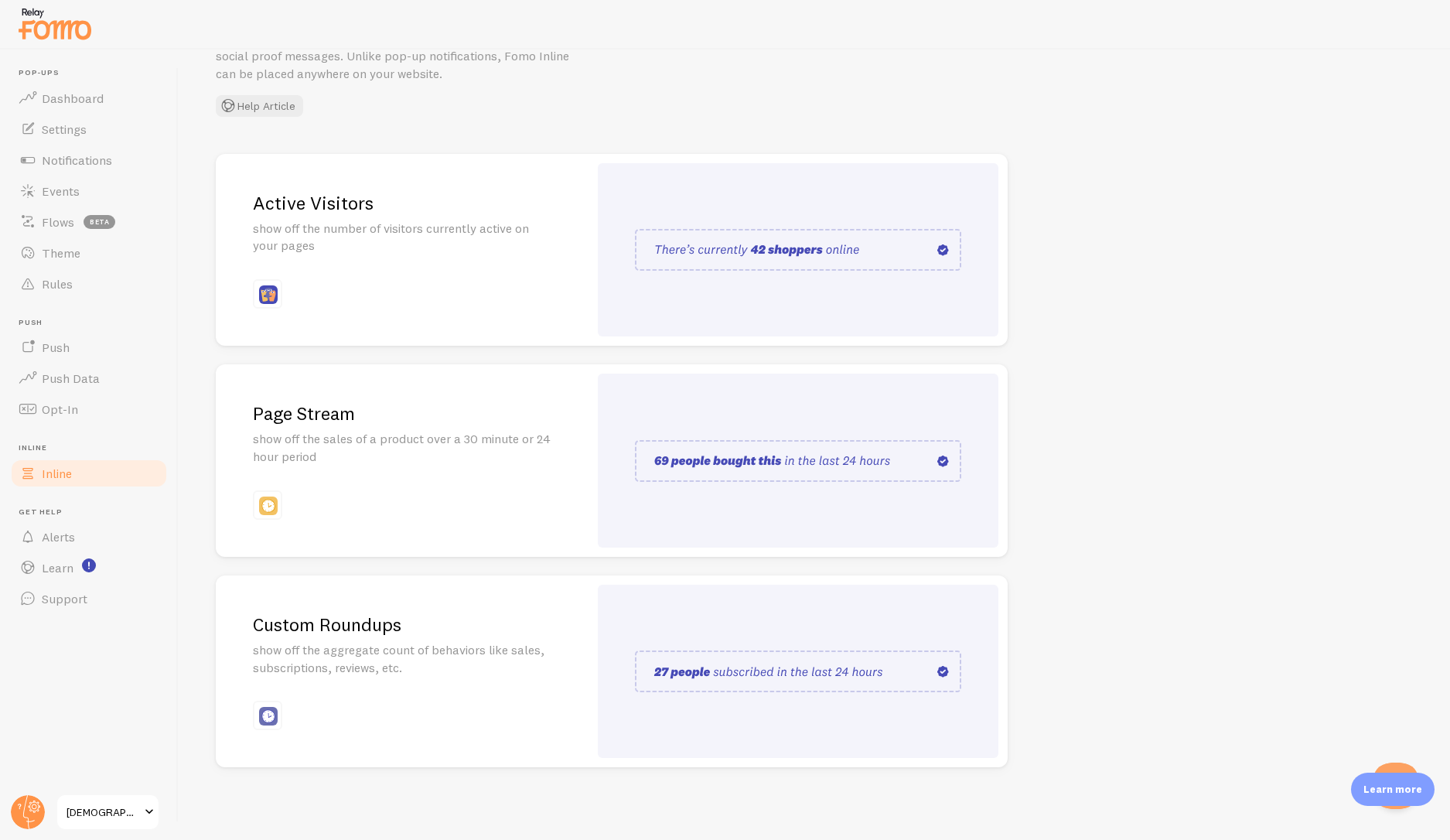
scroll to position [95, 0]
click at [420, 297] on div "Active Visitors show off the number of visitors currently active on your pages" at bounding box center [402, 248] width 373 height 193
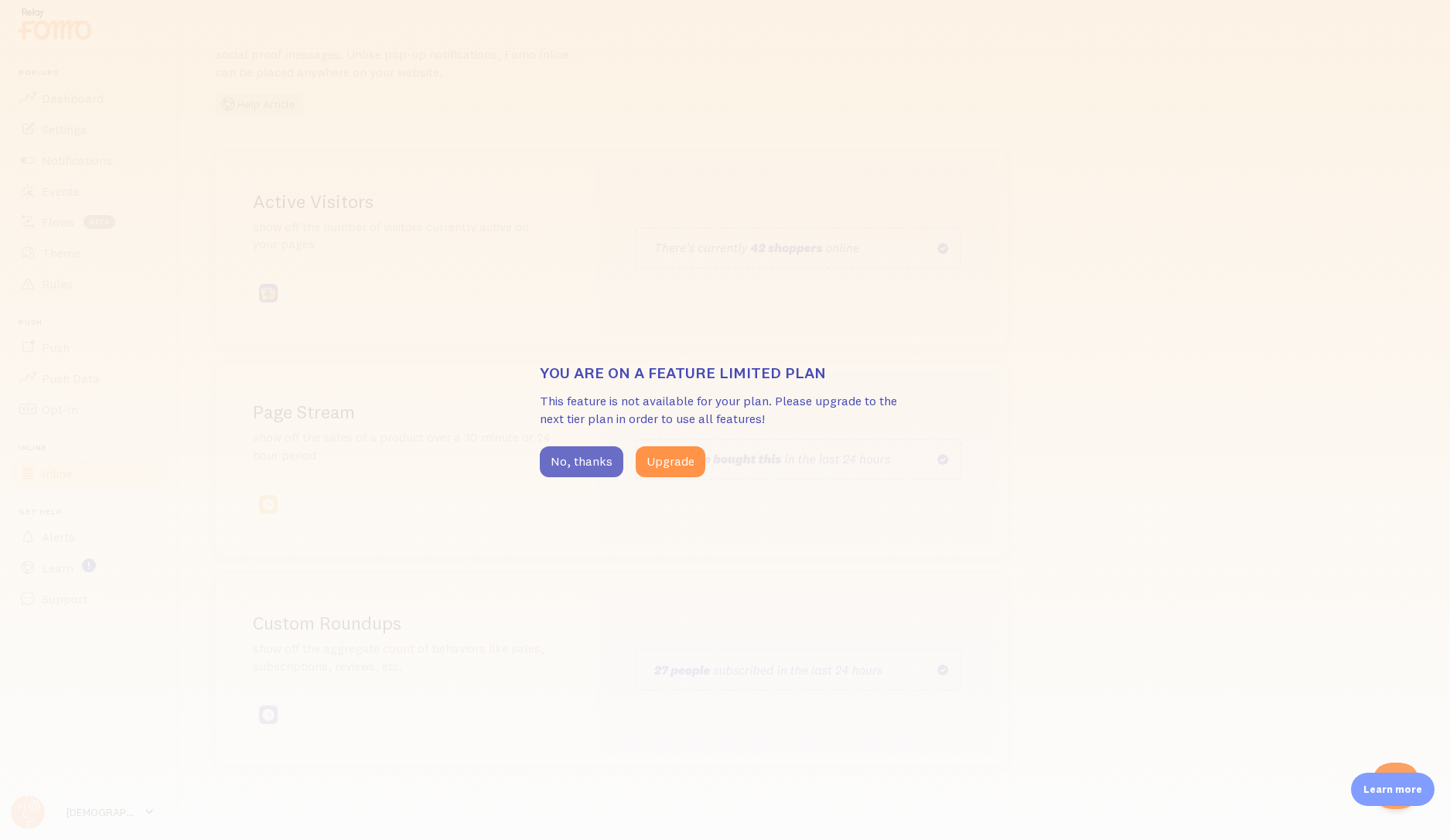
click at [598, 460] on button "No, thanks" at bounding box center [582, 462] width 84 height 31
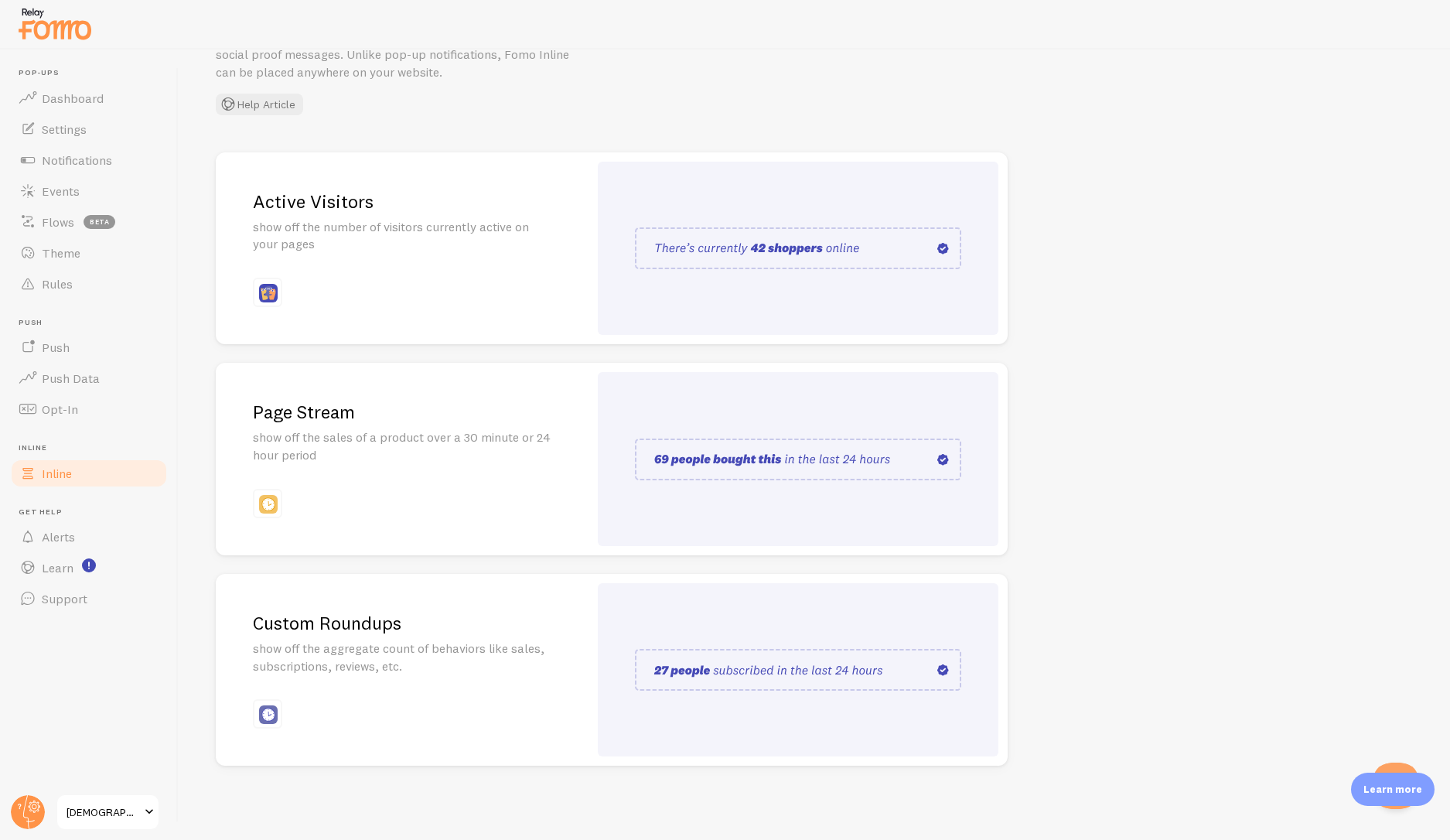
click at [436, 445] on p "show off the sales of a product over a 30 minute or 24 hour period" at bounding box center [402, 446] width 298 height 35
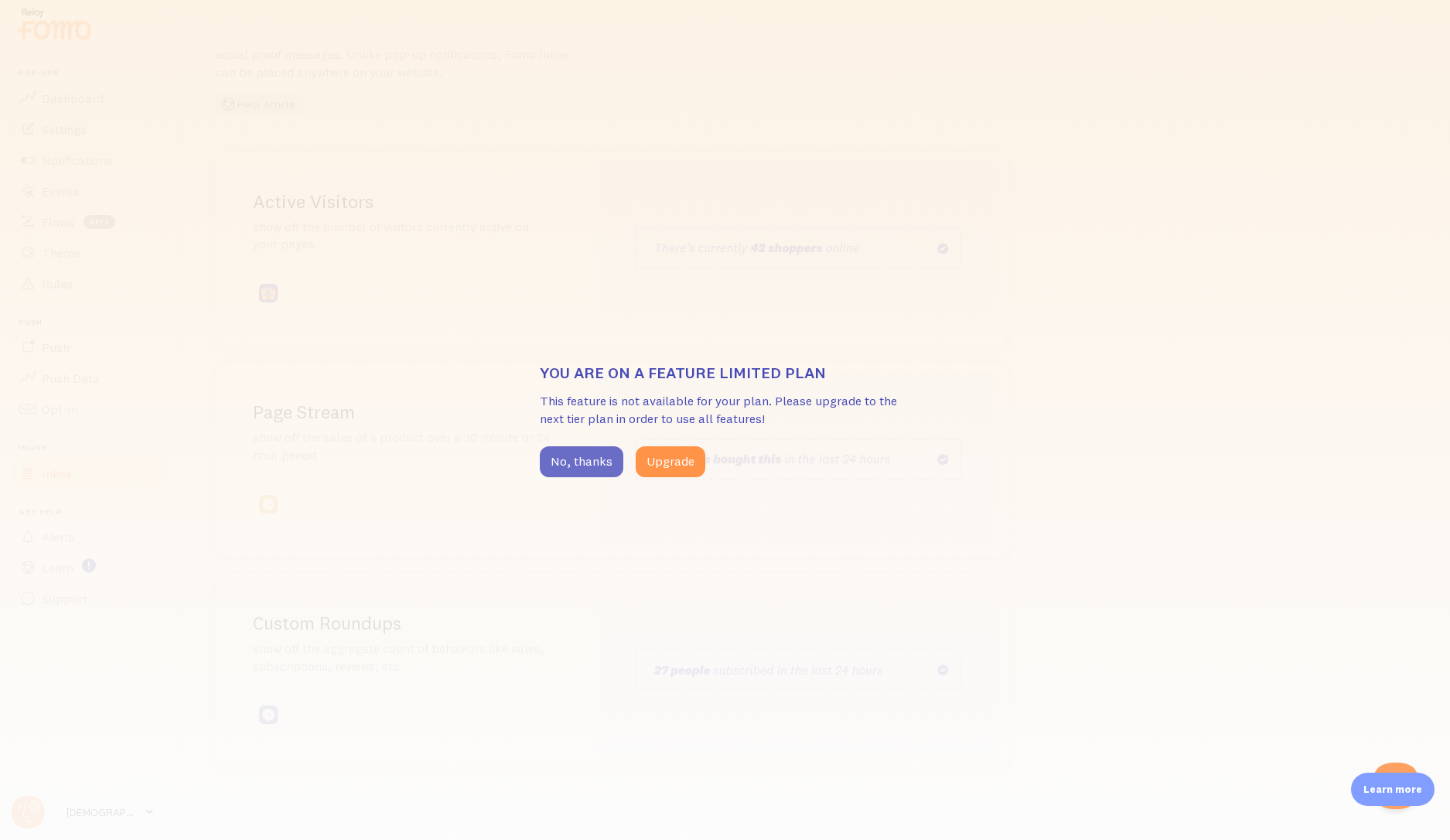
click at [564, 456] on button "No, thanks" at bounding box center [582, 462] width 84 height 31
